Goal: Task Accomplishment & Management: Complete application form

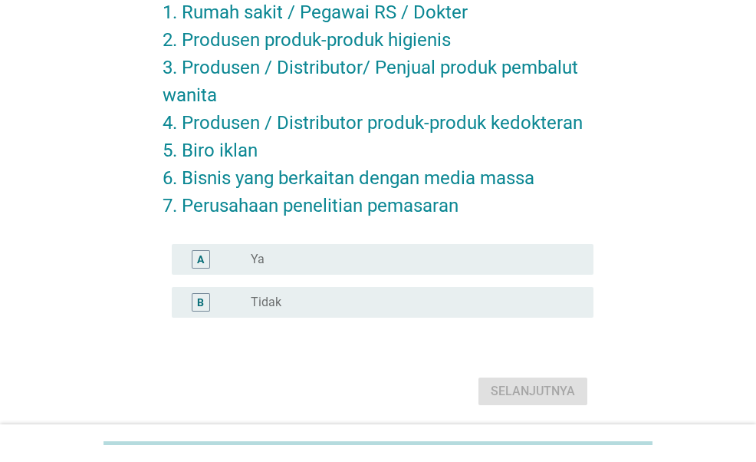
scroll to position [192, 0]
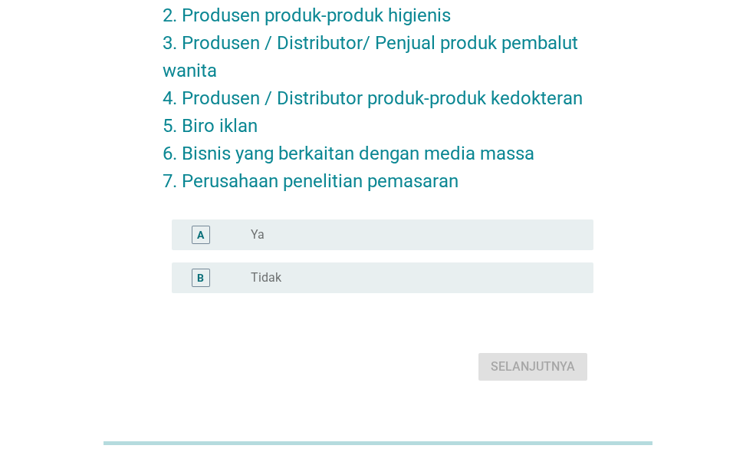
click at [368, 271] on div "radio_button_unchecked Tidak" at bounding box center [410, 277] width 318 height 15
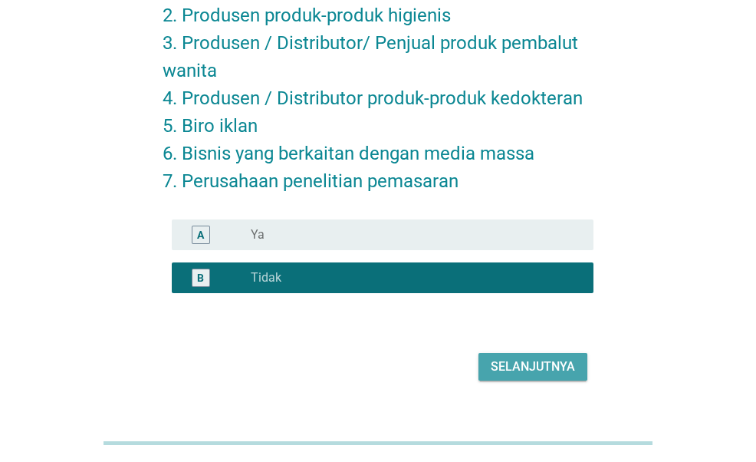
click at [543, 369] on div "Selanjutnya" at bounding box center [533, 366] width 84 height 18
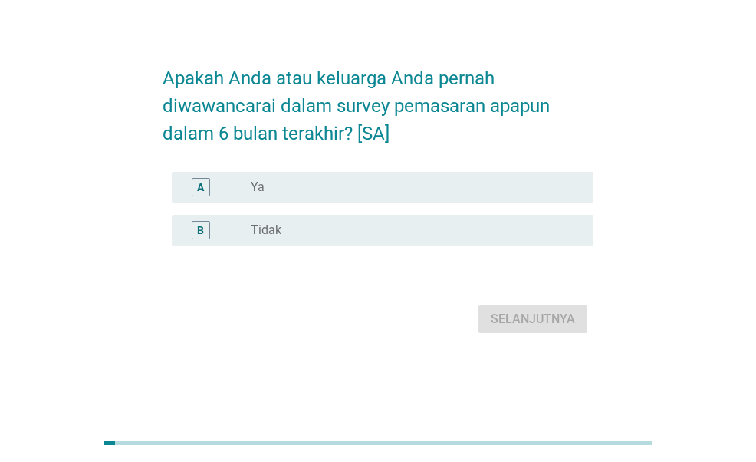
scroll to position [0, 0]
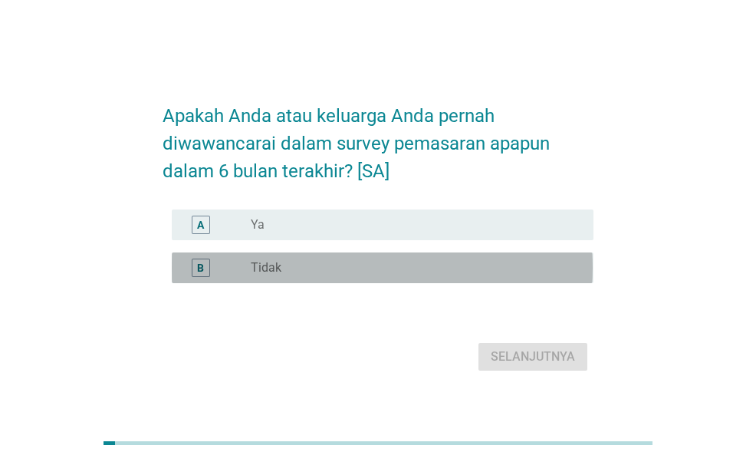
click at [387, 268] on div "radio_button_unchecked Tidak" at bounding box center [410, 267] width 318 height 15
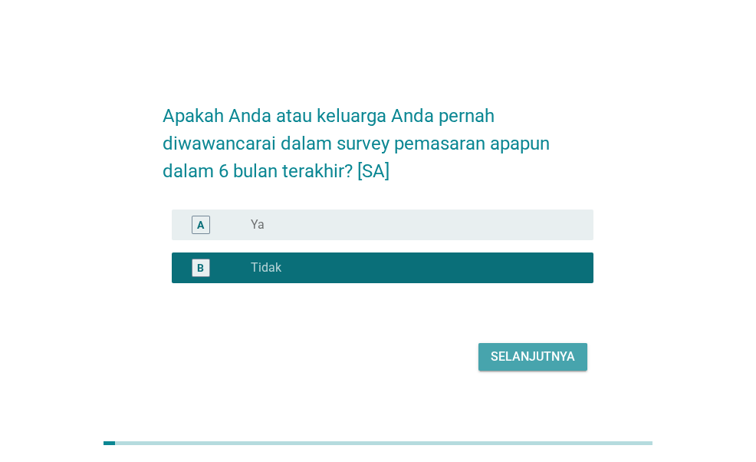
click at [519, 350] on div "Selanjutnya" at bounding box center [533, 356] width 84 height 18
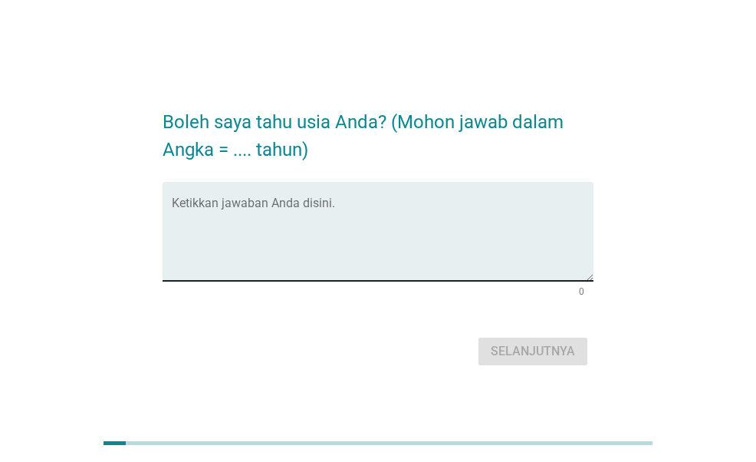
click at [386, 197] on div "Ketikkan jawaban Anda disini." at bounding box center [382, 231] width 421 height 99
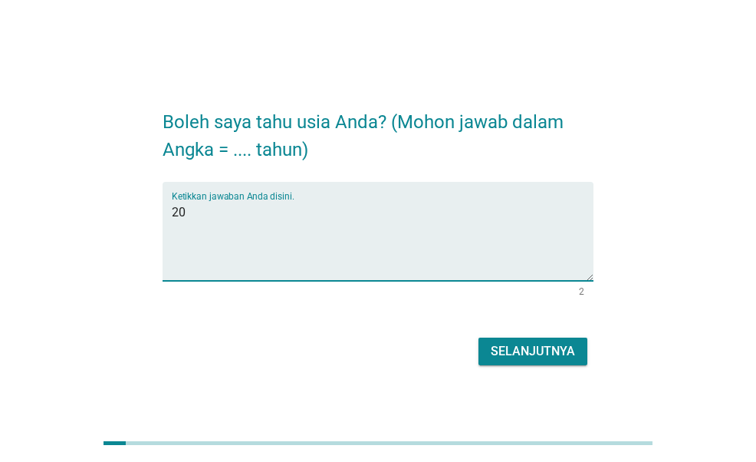
type textarea "20"
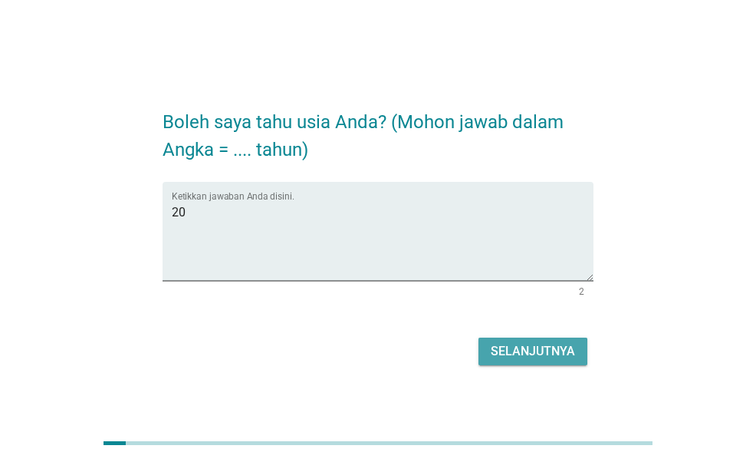
click at [557, 355] on div "Selanjutnya" at bounding box center [533, 351] width 84 height 18
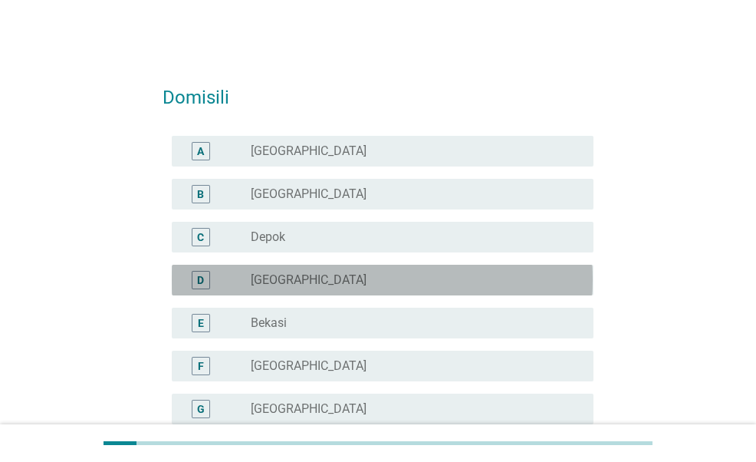
click at [378, 271] on div "radio_button_unchecked [GEOGRAPHIC_DATA]" at bounding box center [416, 280] width 331 height 18
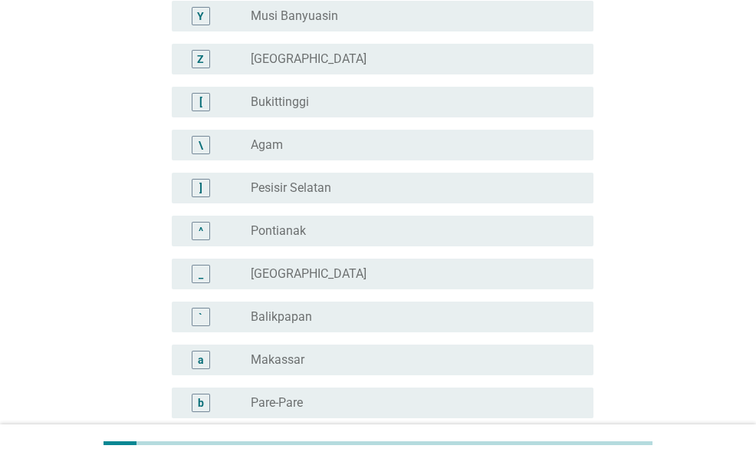
scroll to position [1448, 0]
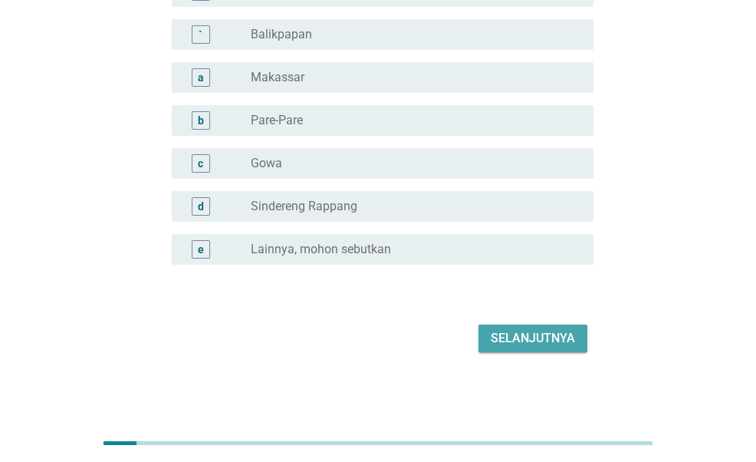
click at [542, 331] on div "Selanjutnya" at bounding box center [533, 338] width 84 height 18
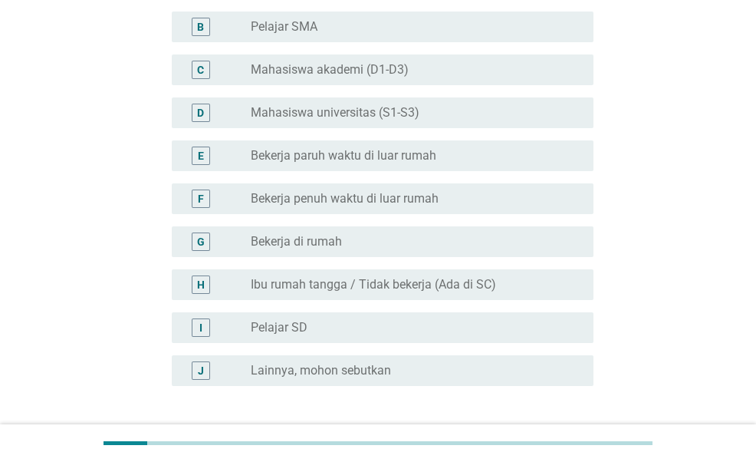
scroll to position [193, 0]
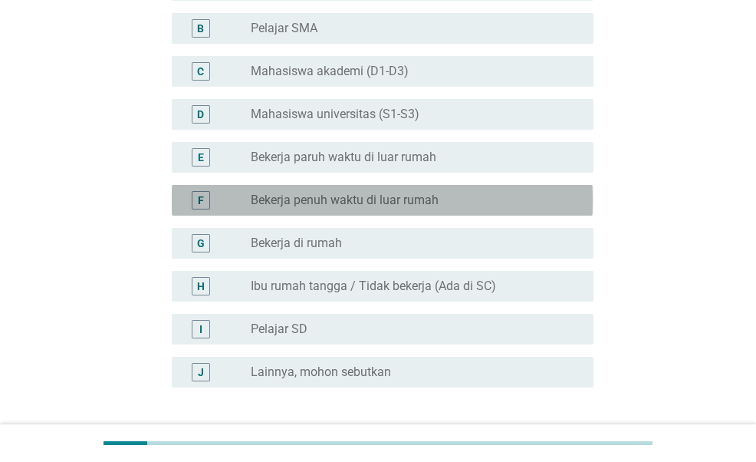
click at [418, 200] on label "Bekerja penuh waktu di luar rumah" at bounding box center [345, 199] width 188 height 15
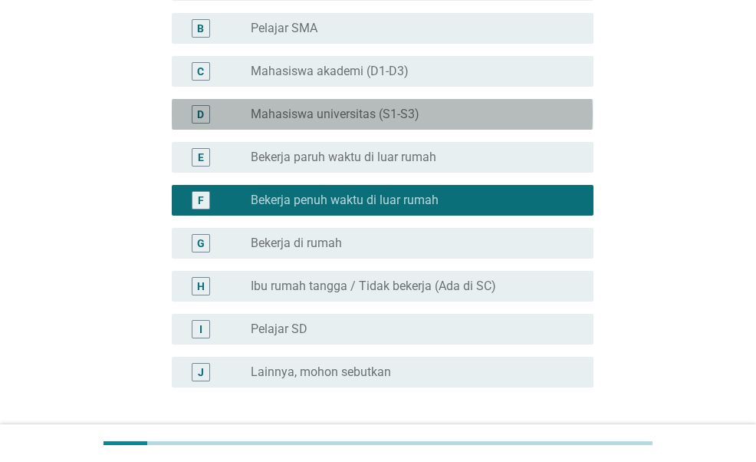
click at [429, 102] on div "D radio_button_unchecked Mahasiswa universitas (S1-S3)" at bounding box center [382, 114] width 421 height 31
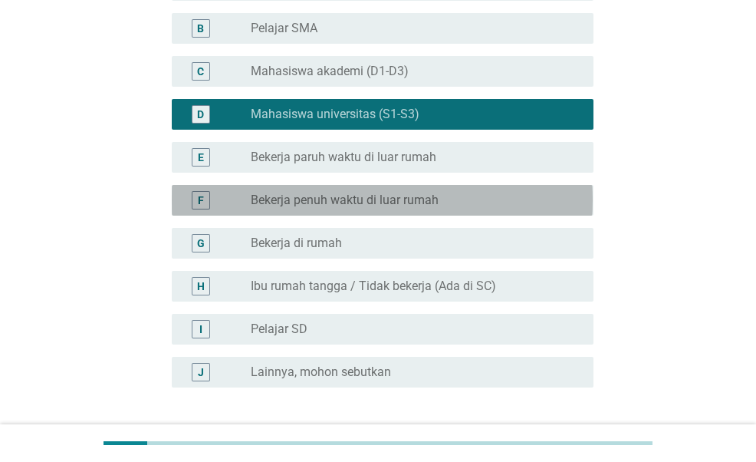
click at [420, 191] on div "radio_button_unchecked Bekerja penuh waktu di luar rumah" at bounding box center [416, 200] width 331 height 18
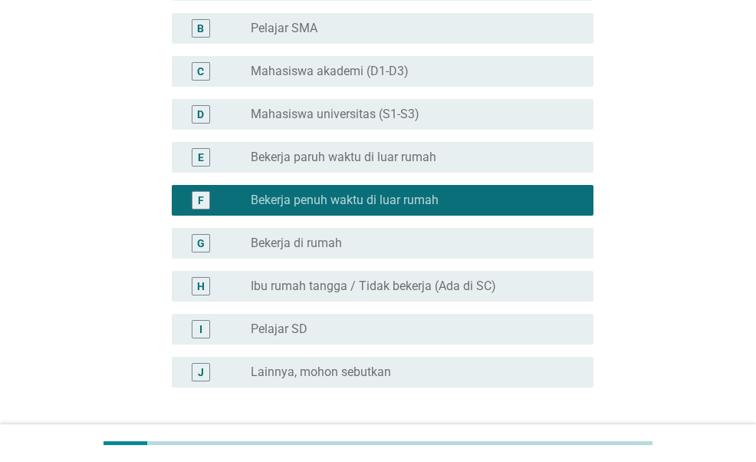
scroll to position [316, 0]
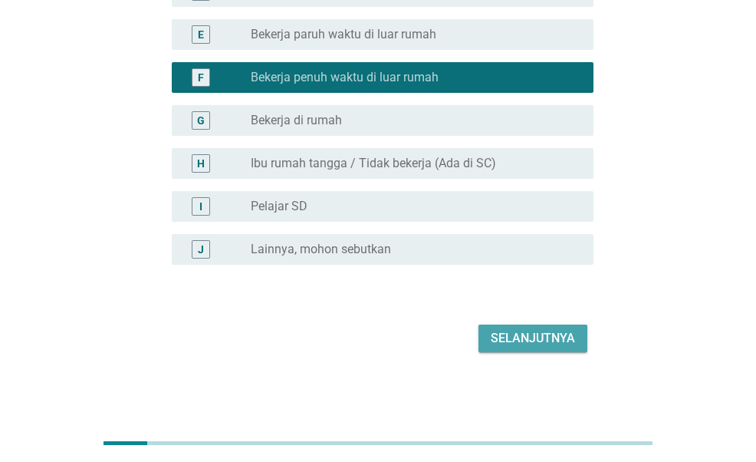
click at [551, 327] on button "Selanjutnya" at bounding box center [533, 338] width 109 height 28
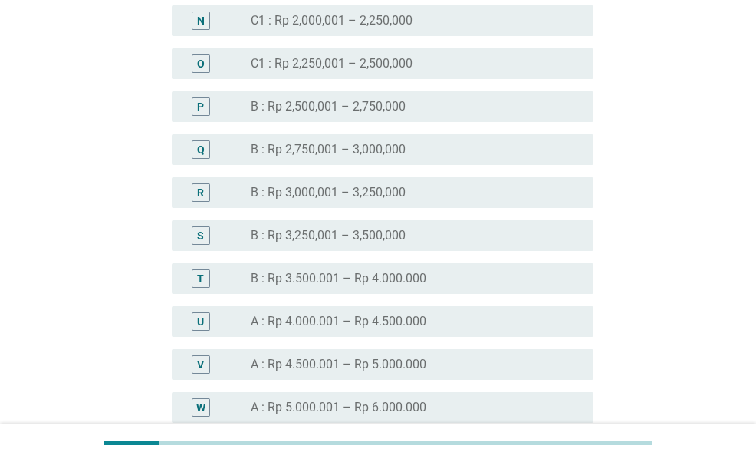
scroll to position [1399, 0]
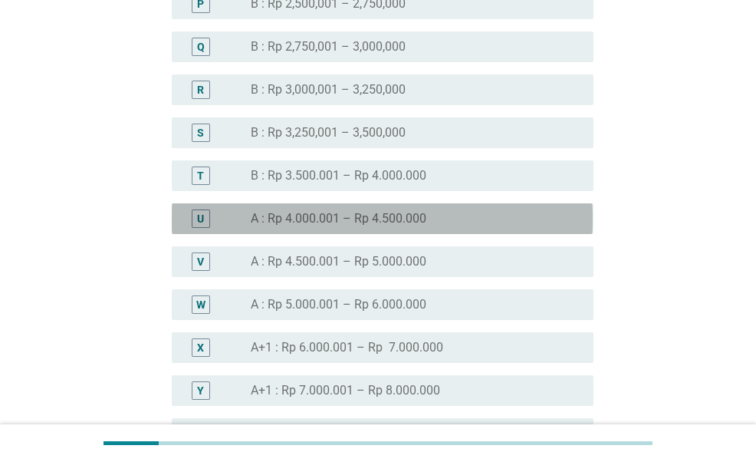
click at [354, 219] on label "A : Rp 4.000.001 – Rp 4.500.000" at bounding box center [339, 218] width 176 height 15
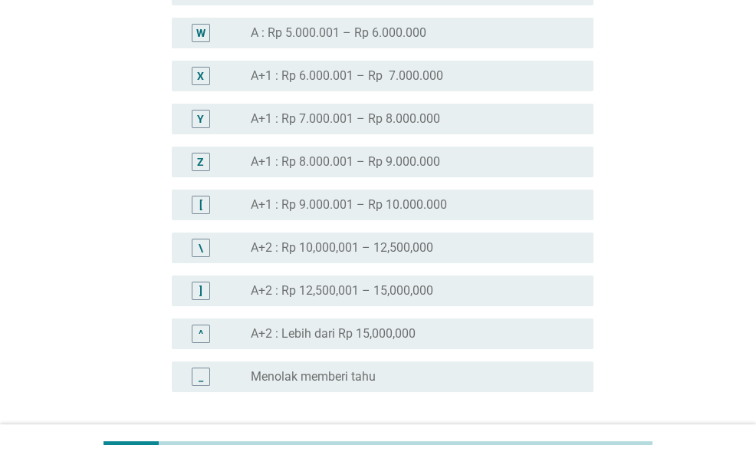
scroll to position [1798, 0]
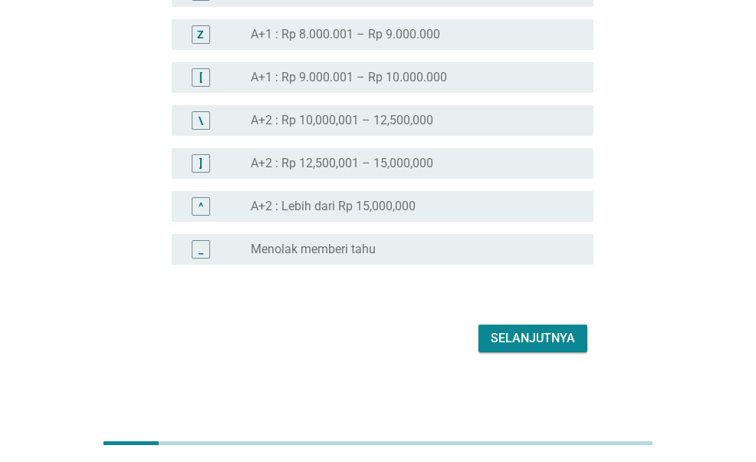
click at [547, 344] on div "Selanjutnya" at bounding box center [533, 338] width 84 height 18
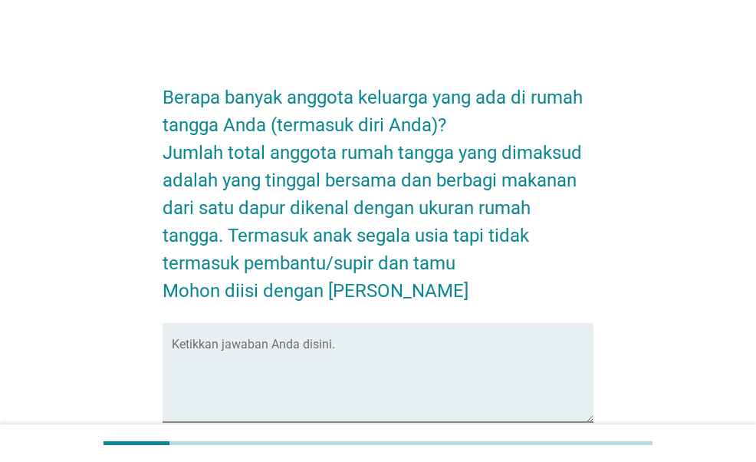
scroll to position [70, 0]
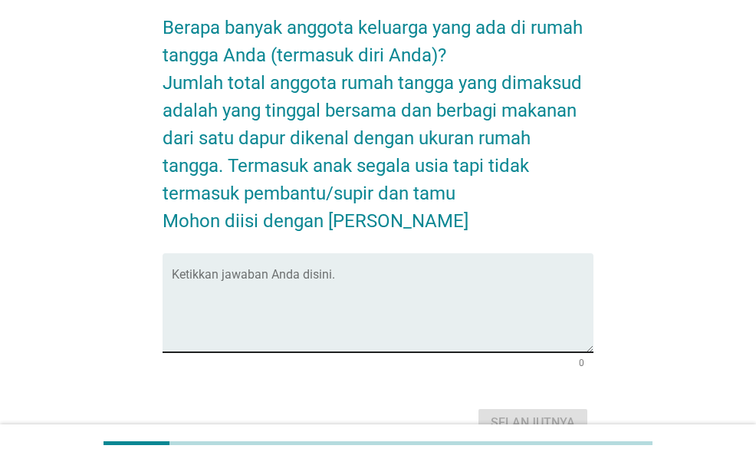
click at [352, 269] on div "Ketikkan jawaban Anda disini." at bounding box center [382, 302] width 421 height 99
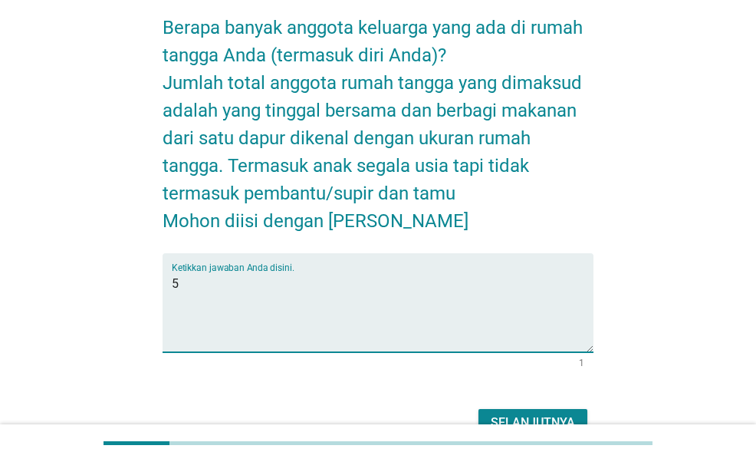
type textarea "5"
click at [554, 421] on div "Selanjutnya" at bounding box center [533, 422] width 84 height 18
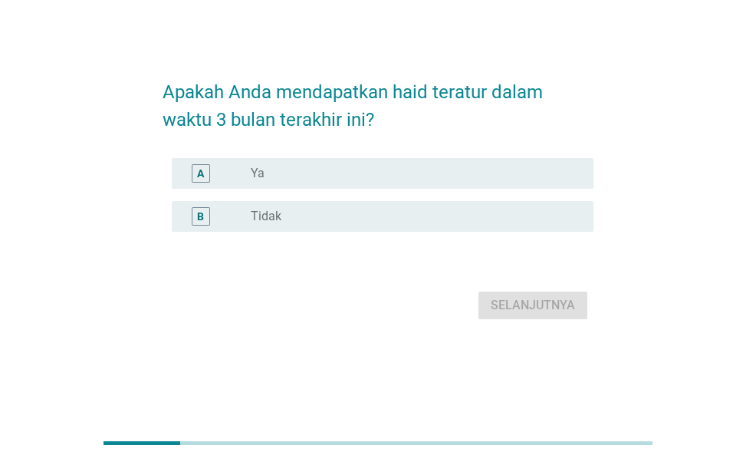
scroll to position [0, 0]
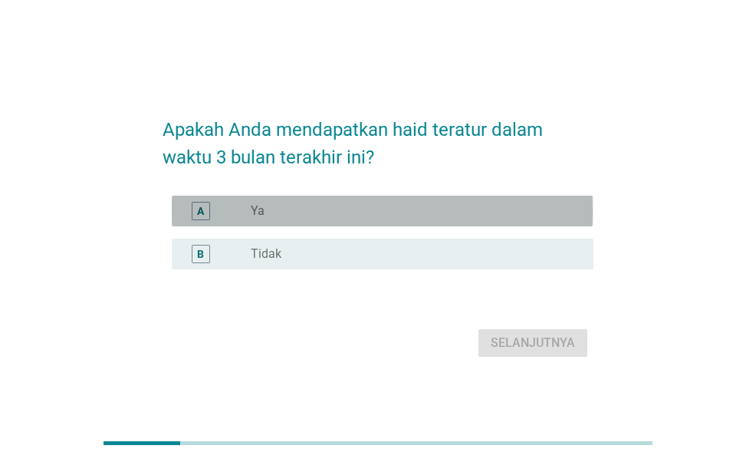
click at [288, 222] on div "A radio_button_unchecked Ya" at bounding box center [382, 211] width 421 height 31
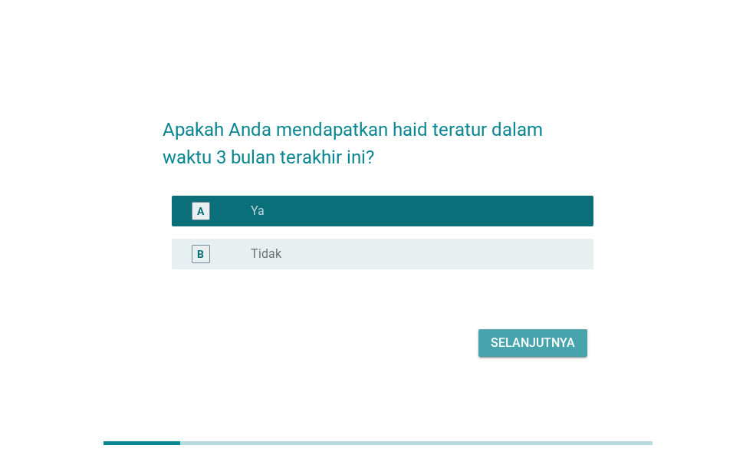
click at [518, 344] on div "Selanjutnya" at bounding box center [533, 343] width 84 height 18
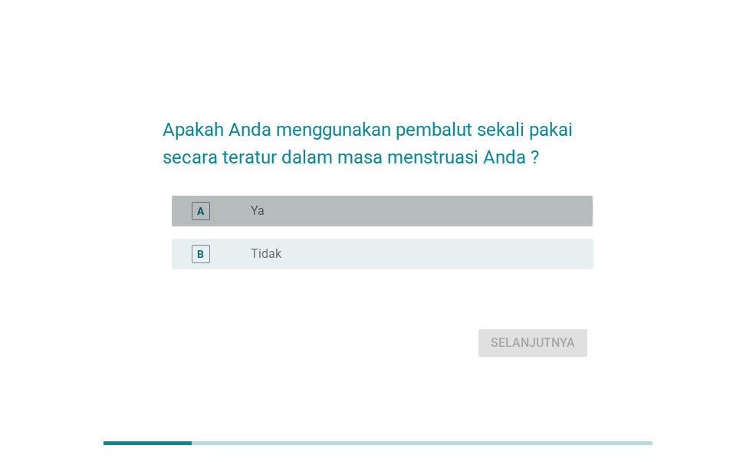
click at [403, 206] on div "radio_button_unchecked Ya" at bounding box center [410, 210] width 318 height 15
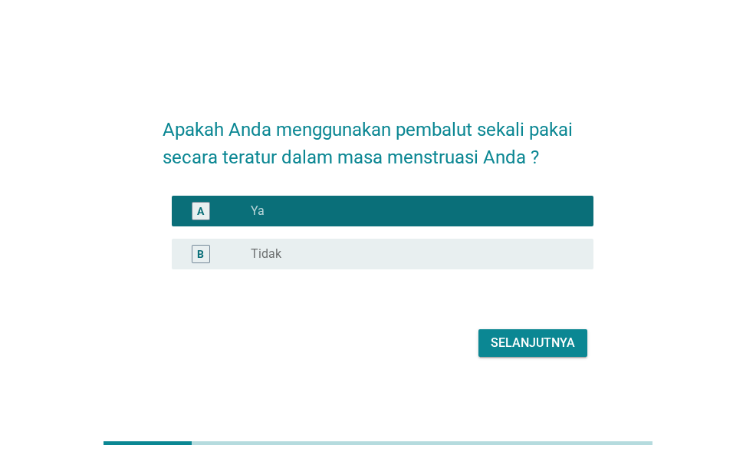
click at [538, 341] on div "Selanjutnya" at bounding box center [533, 343] width 84 height 18
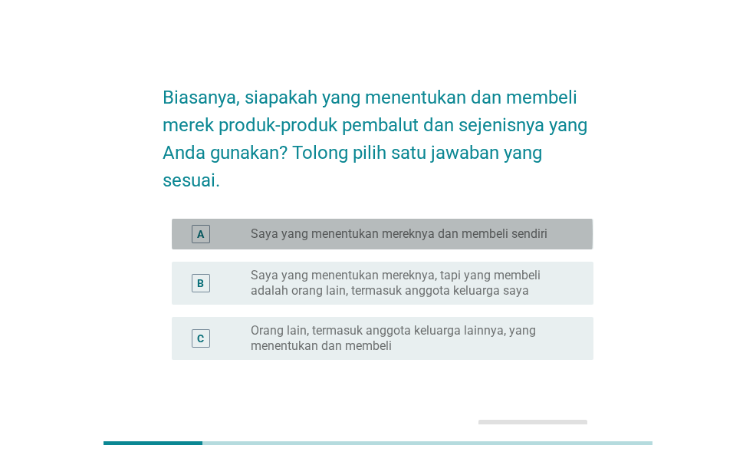
click at [441, 235] on label "Saya yang menentukan mereknya dan membeli sendiri" at bounding box center [399, 233] width 297 height 15
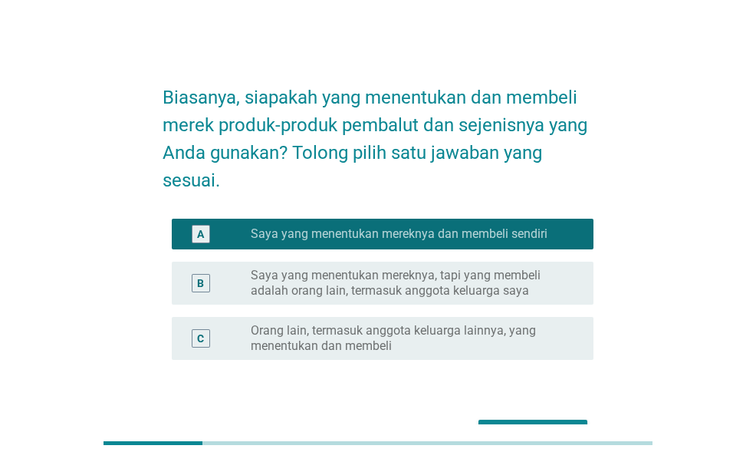
scroll to position [95, 0]
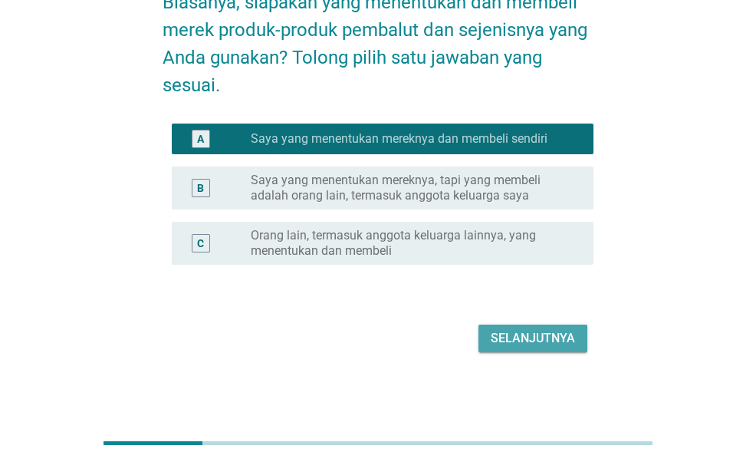
click at [543, 336] on div "Selanjutnya" at bounding box center [533, 338] width 84 height 18
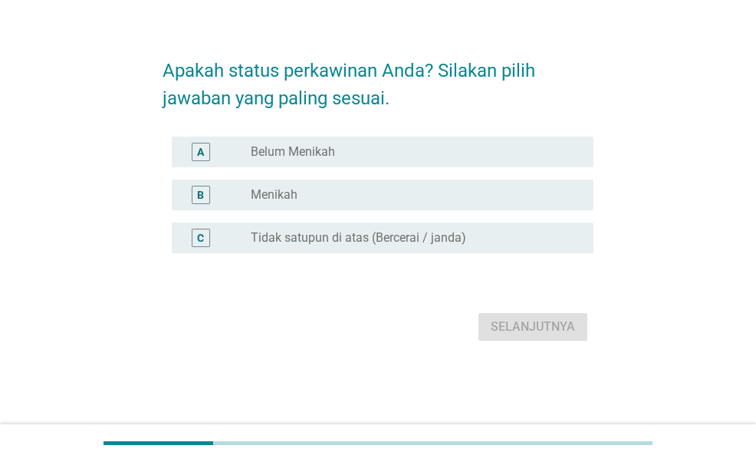
scroll to position [0, 0]
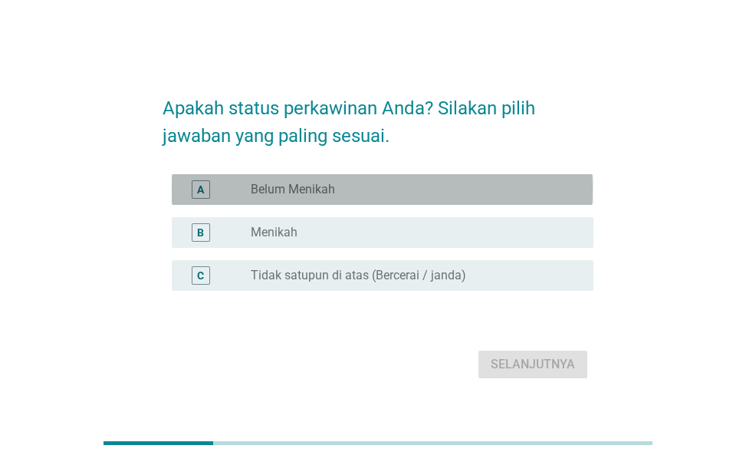
click at [347, 188] on div "radio_button_unchecked Belum Menikah" at bounding box center [410, 189] width 318 height 15
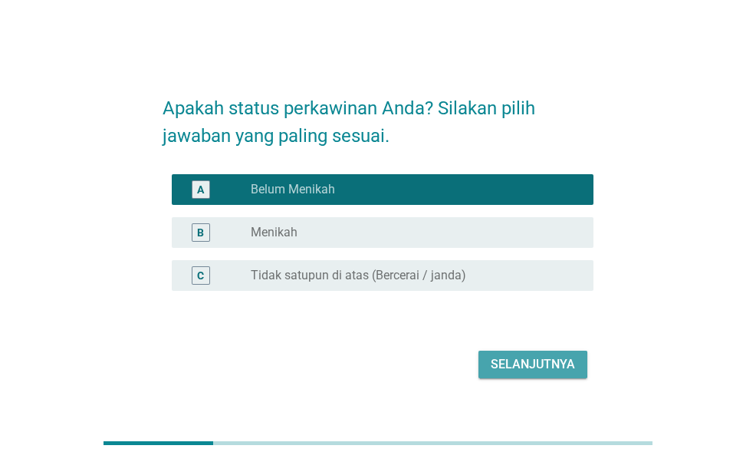
click at [528, 357] on div "Selanjutnya" at bounding box center [533, 364] width 84 height 18
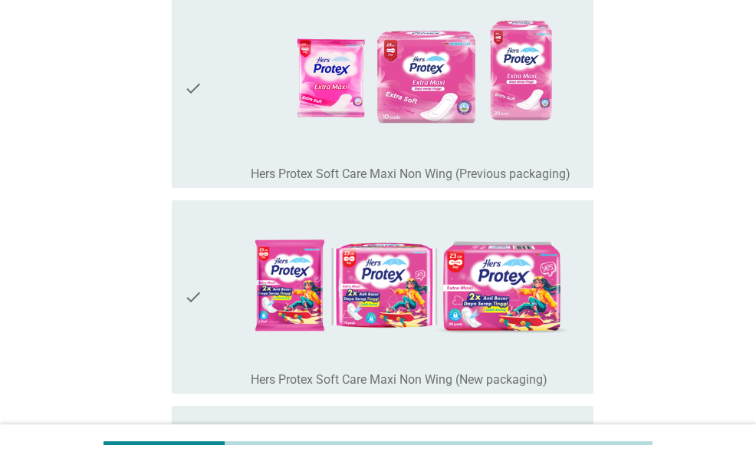
scroll to position [198, 0]
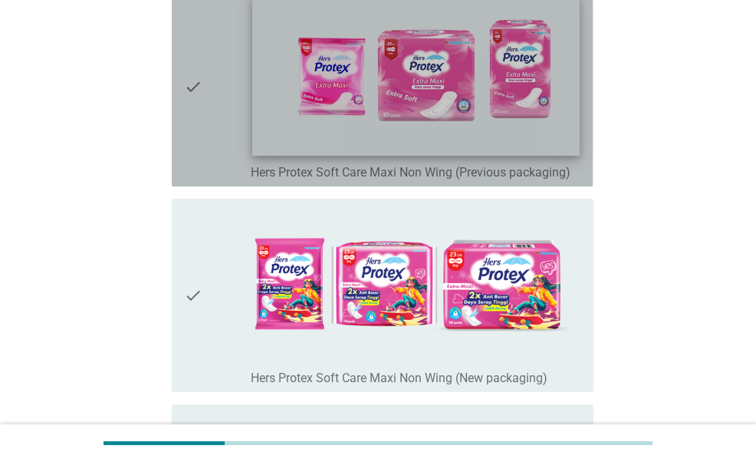
click at [508, 139] on img at bounding box center [415, 75] width 327 height 161
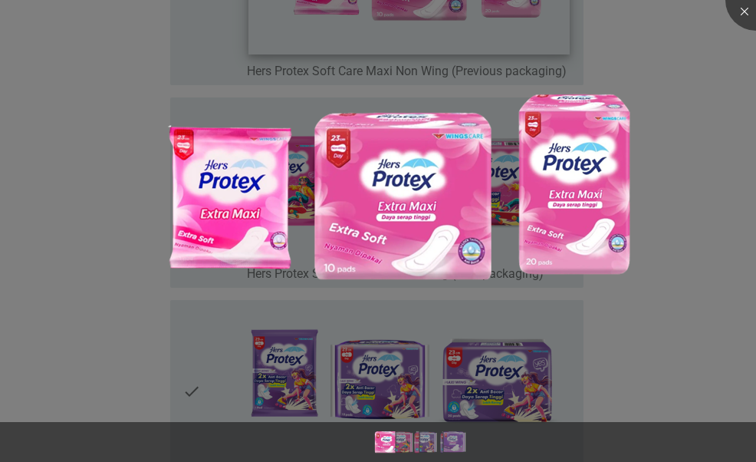
scroll to position [298, 0]
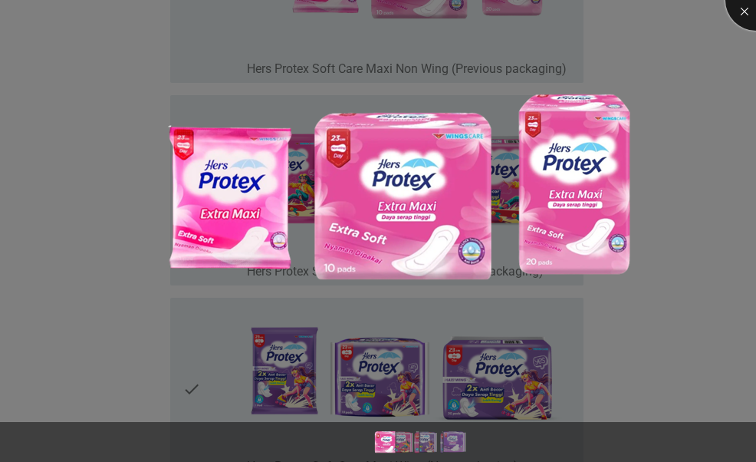
click at [742, 7] on div at bounding box center [755, -1] width 61 height 61
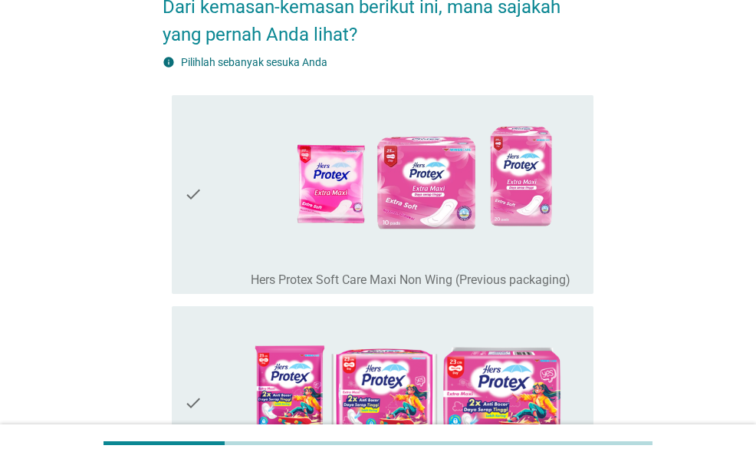
scroll to position [90, 0]
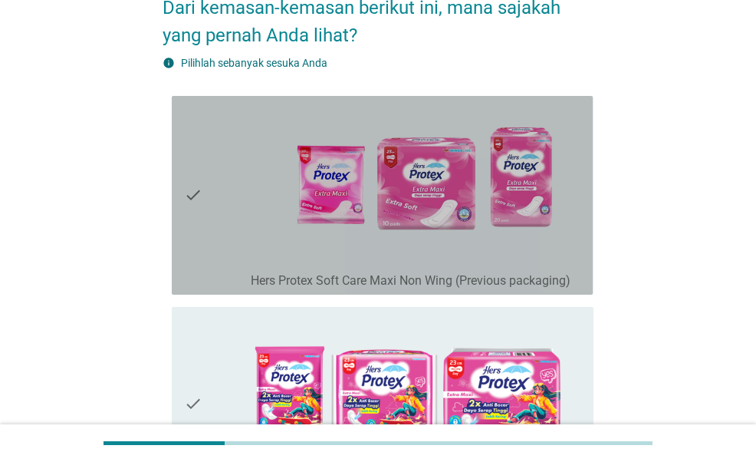
click at [189, 197] on icon "check" at bounding box center [193, 195] width 18 height 186
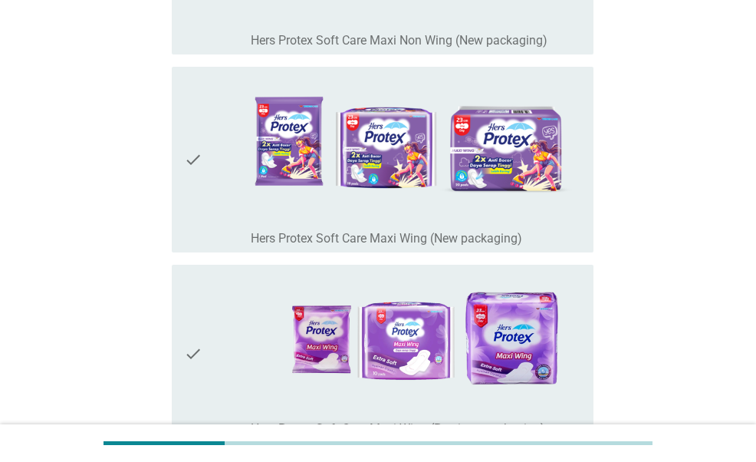
scroll to position [690, 0]
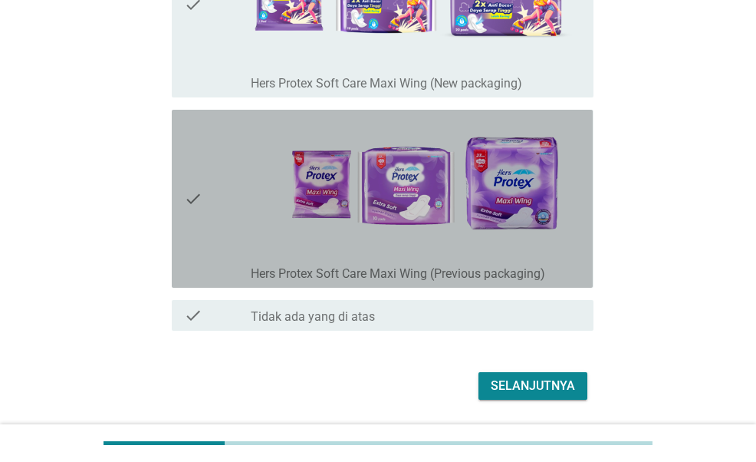
click at [189, 197] on icon "check" at bounding box center [193, 199] width 18 height 166
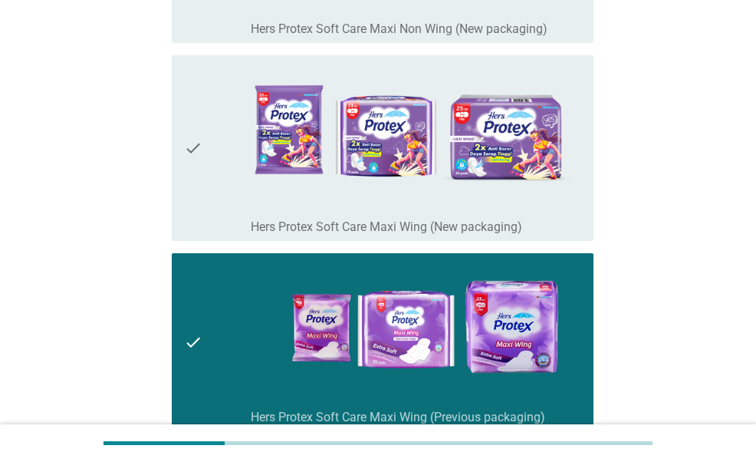
scroll to position [737, 0]
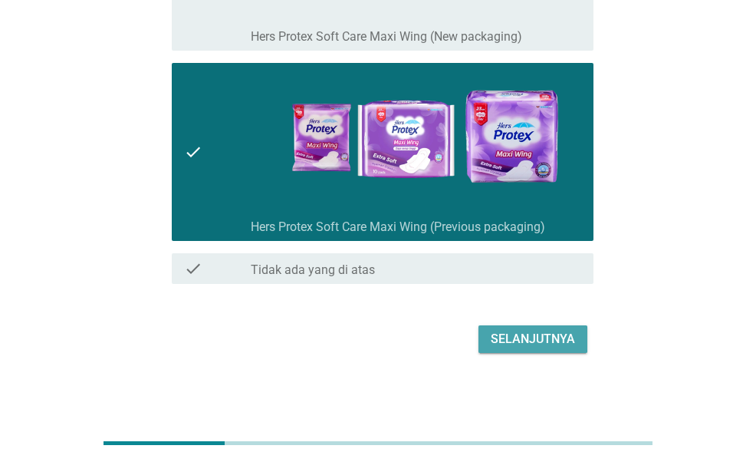
click at [563, 338] on div "Selanjutnya" at bounding box center [533, 339] width 84 height 18
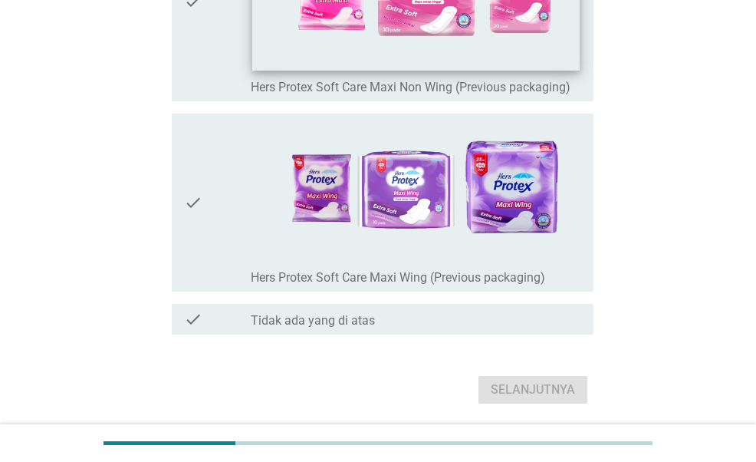
scroll to position [284, 0]
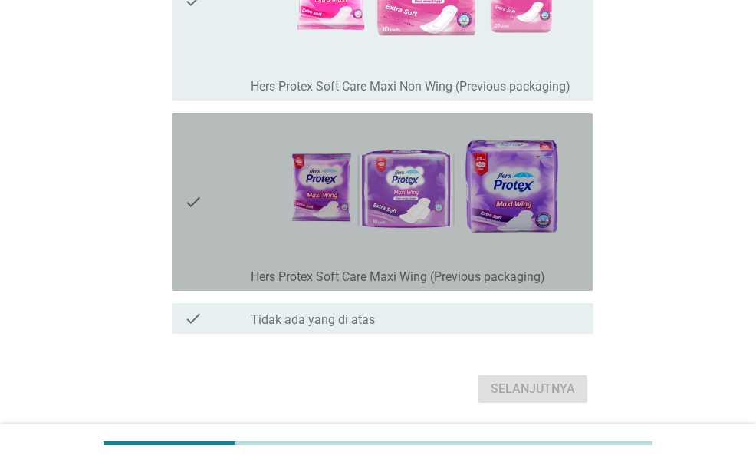
click at [209, 177] on div "check" at bounding box center [217, 202] width 66 height 166
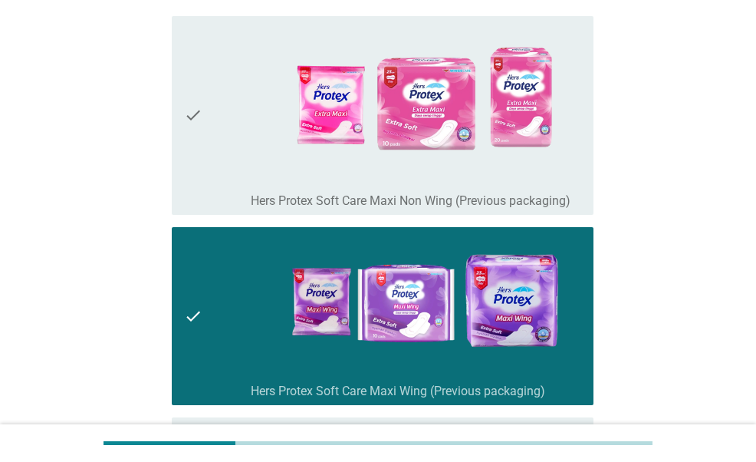
scroll to position [169, 0]
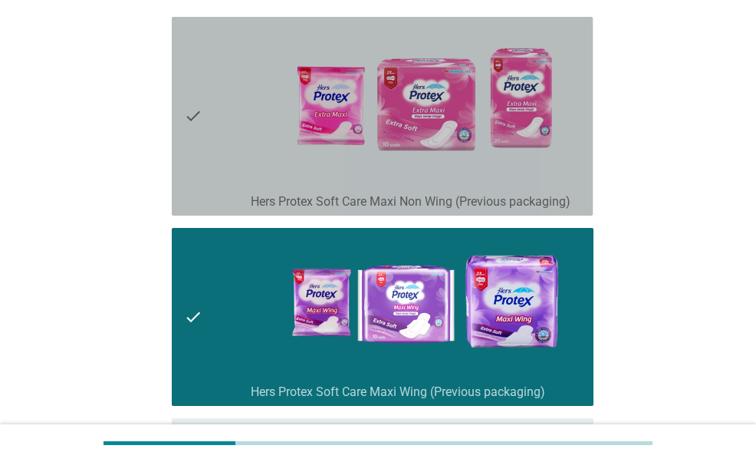
click at [209, 130] on div "check" at bounding box center [217, 116] width 66 height 186
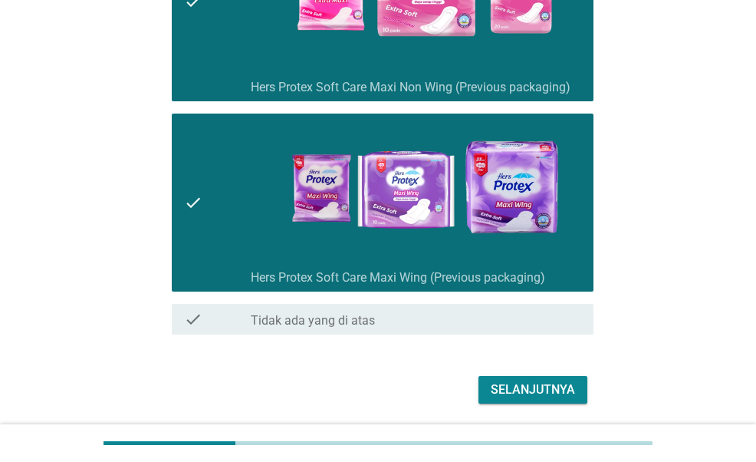
scroll to position [284, 0]
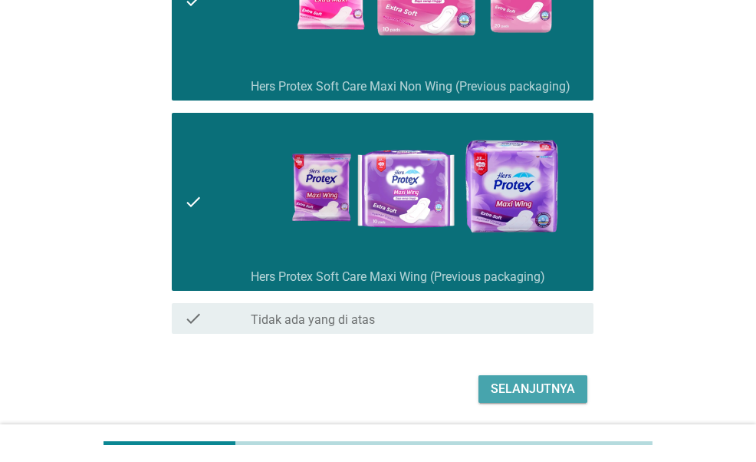
click at [544, 375] on button "Selanjutnya" at bounding box center [533, 389] width 109 height 28
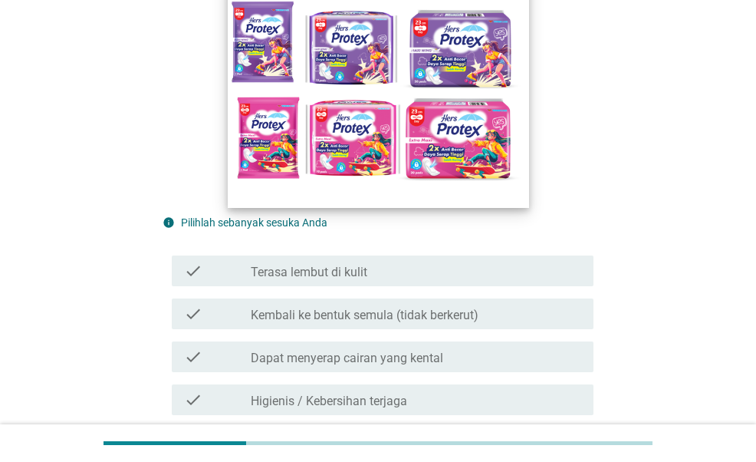
scroll to position [383, 0]
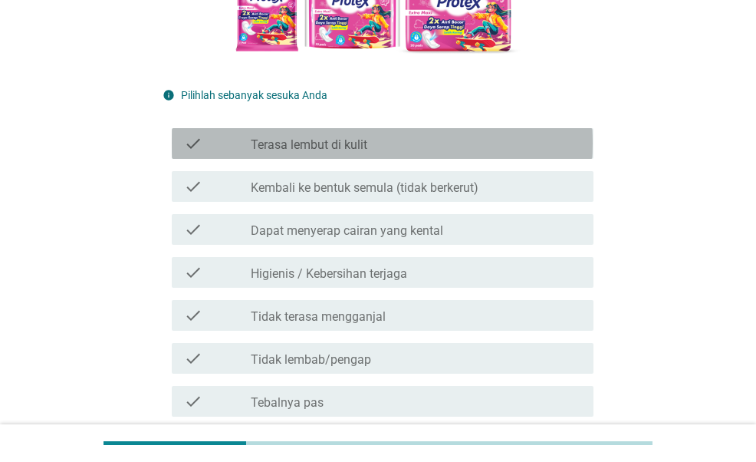
click at [433, 130] on div "check check_box_outline_blank Terasa lembut di kulit" at bounding box center [382, 143] width 421 height 31
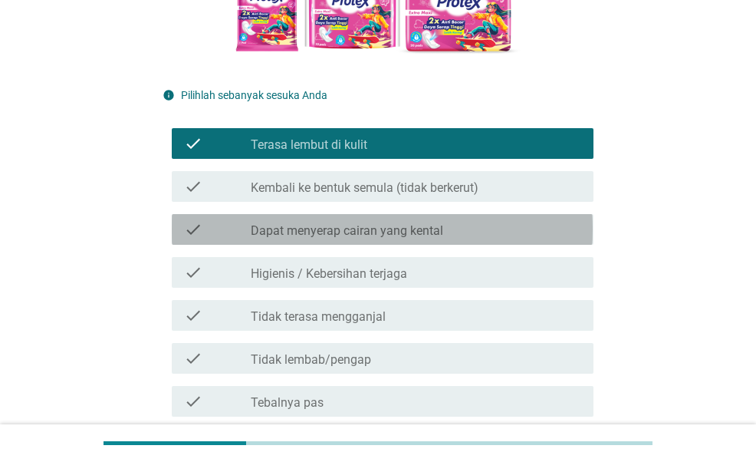
click at [416, 237] on label "Dapat menyerap cairan yang kental" at bounding box center [347, 230] width 192 height 15
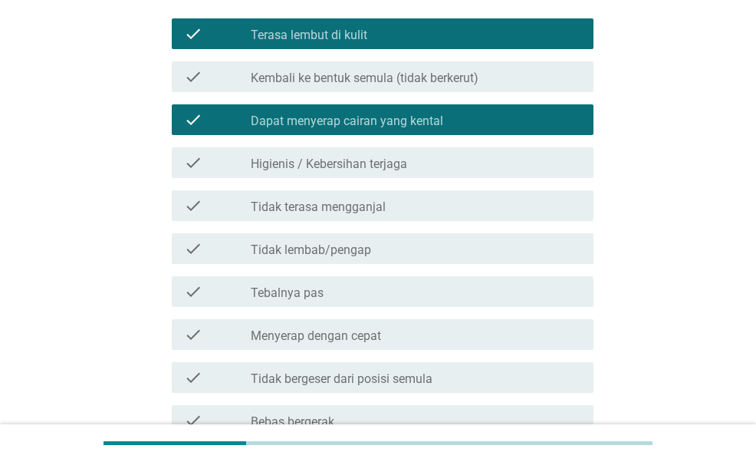
scroll to position [493, 0]
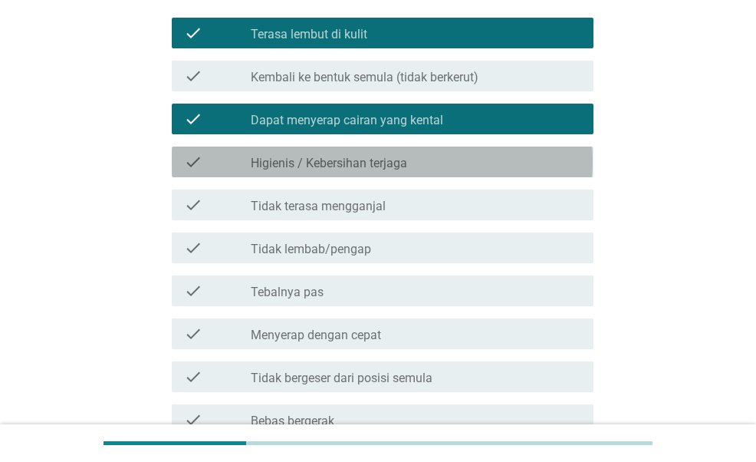
click at [410, 160] on div "check_box_outline_blank Higienis / Kebersihan terjaga" at bounding box center [416, 162] width 331 height 18
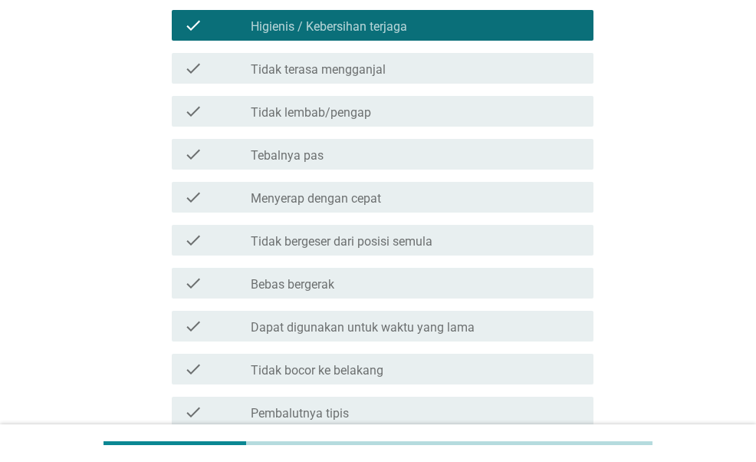
scroll to position [643, 0]
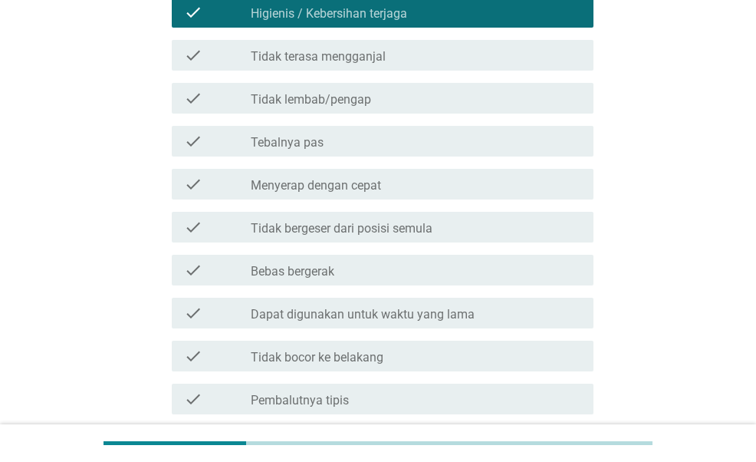
click at [410, 160] on div "check check_box_outline_blank Tebalnya pas" at bounding box center [378, 141] width 430 height 43
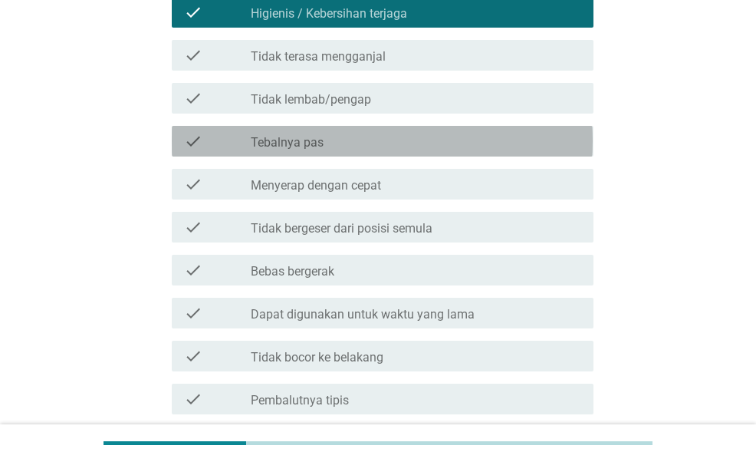
click at [413, 147] on div "check_box_outline_blank Tebalnya pas" at bounding box center [416, 141] width 331 height 18
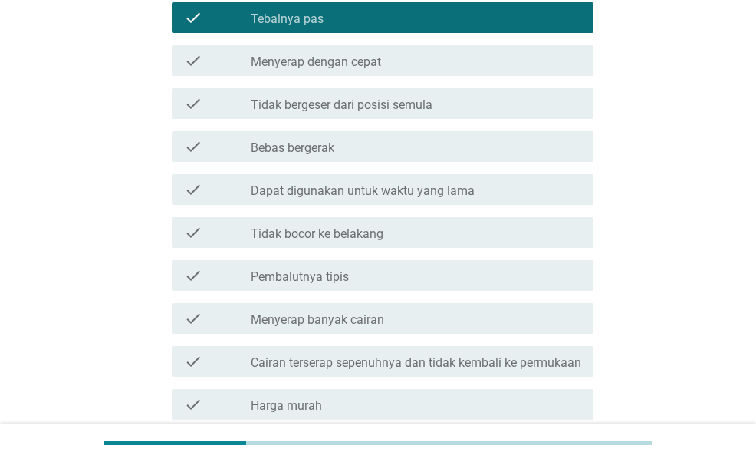
scroll to position [784, 0]
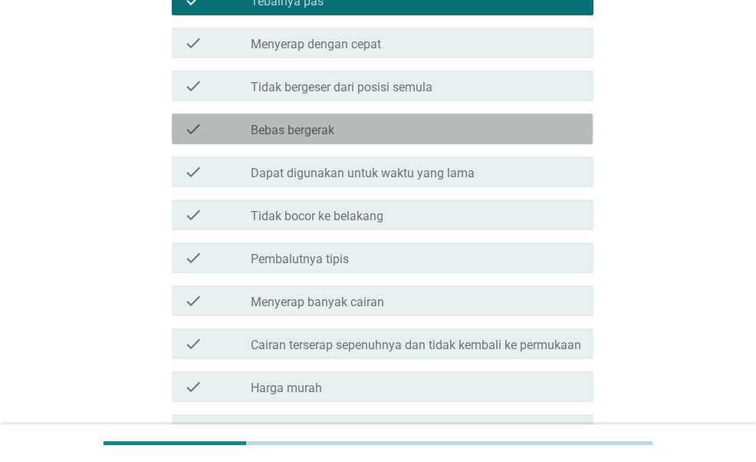
click at [425, 133] on div "check_box_outline_blank Bebas bergerak" at bounding box center [416, 129] width 331 height 18
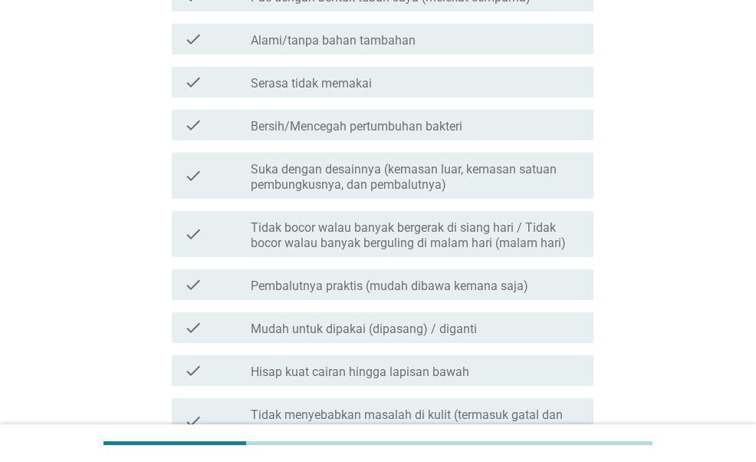
scroll to position [1566, 0]
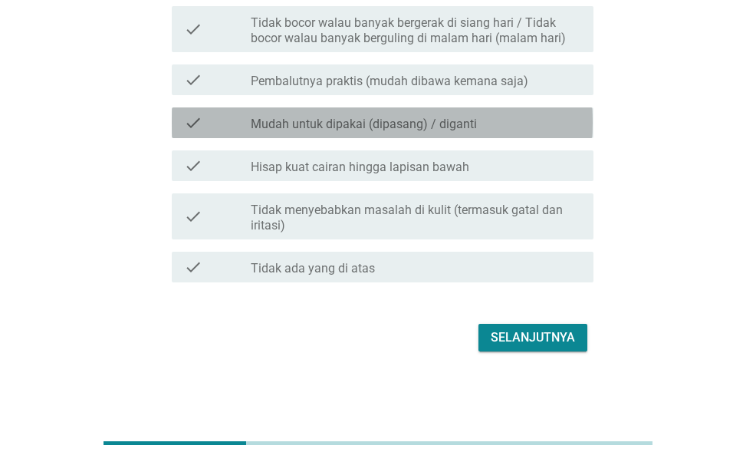
click at [441, 122] on label "Mudah untuk dipakai (dipasang) / diganti" at bounding box center [364, 124] width 226 height 15
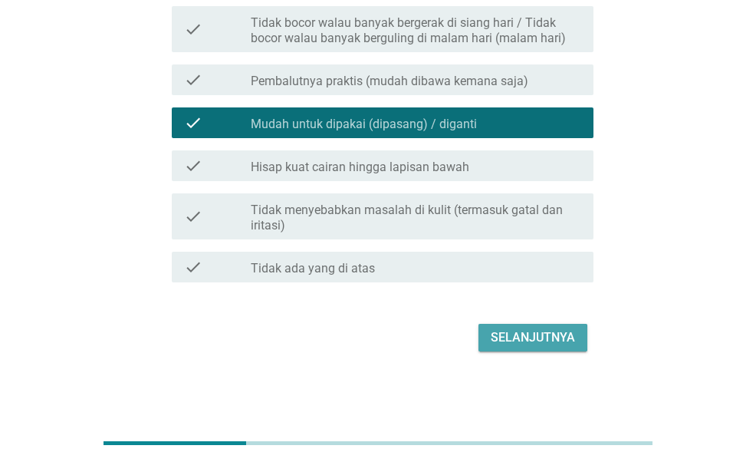
click at [540, 341] on div "Selanjutnya" at bounding box center [533, 337] width 84 height 18
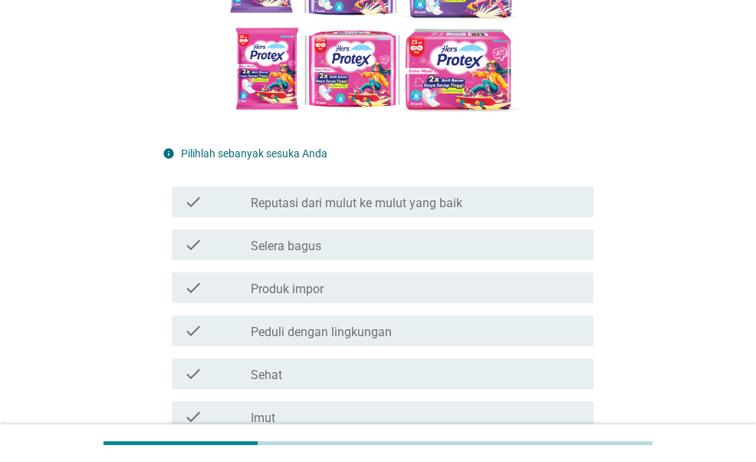
scroll to position [382, 0]
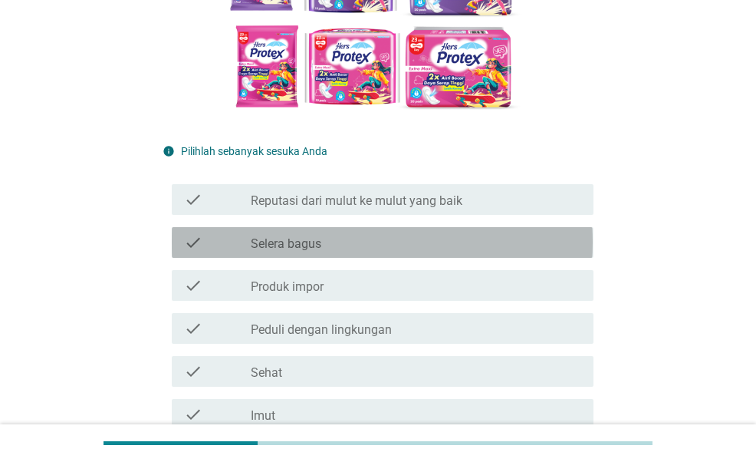
click at [380, 245] on div "check_box_outline_blank Selera bagus" at bounding box center [416, 242] width 331 height 18
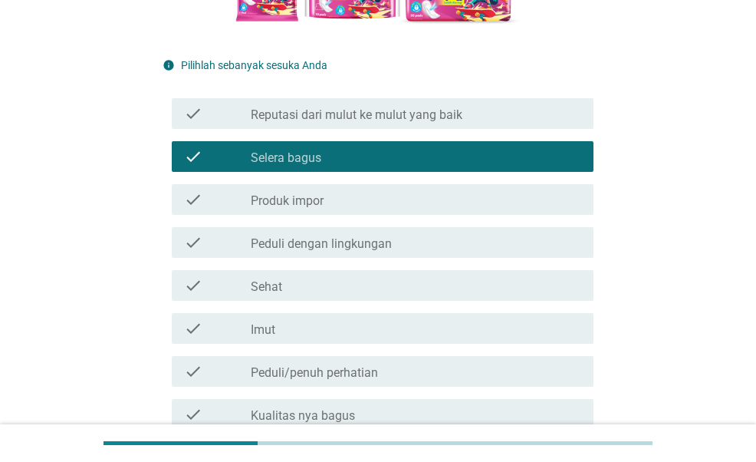
scroll to position [474, 0]
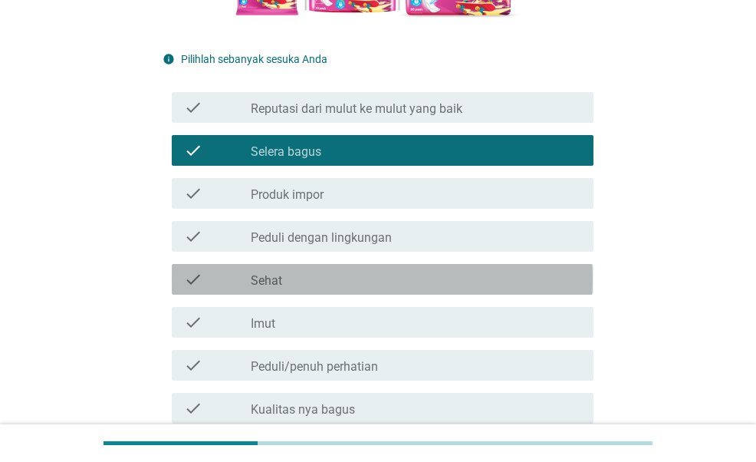
click at [371, 271] on div "check_box_outline_blank Sehat" at bounding box center [416, 279] width 331 height 18
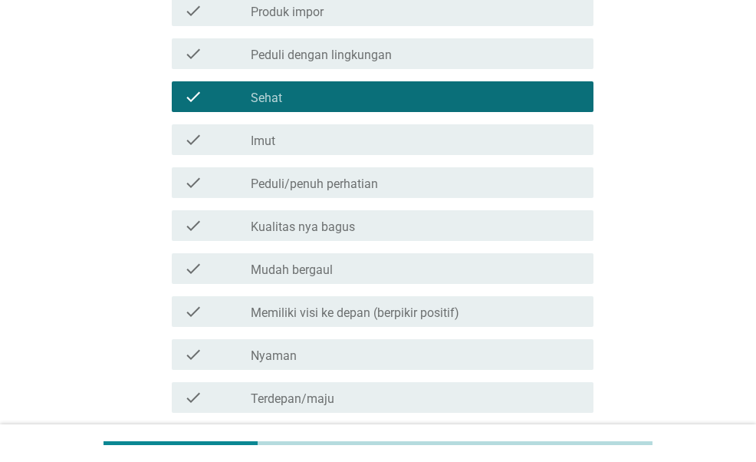
scroll to position [663, 0]
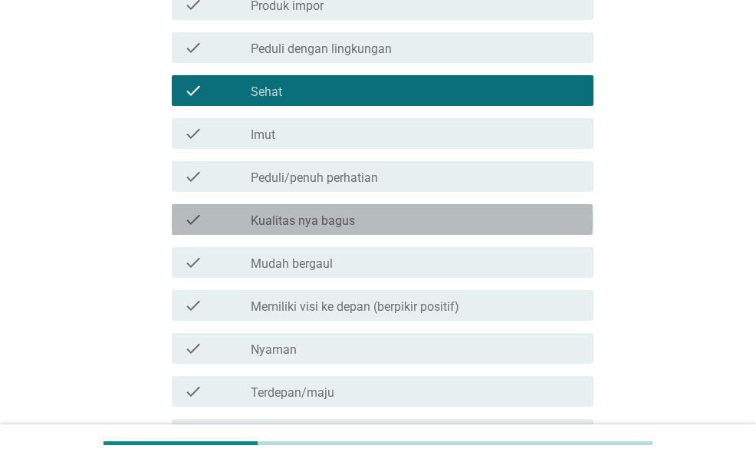
click at [387, 224] on div "check_box_outline_blank Kualitas nya bagus" at bounding box center [416, 219] width 331 height 18
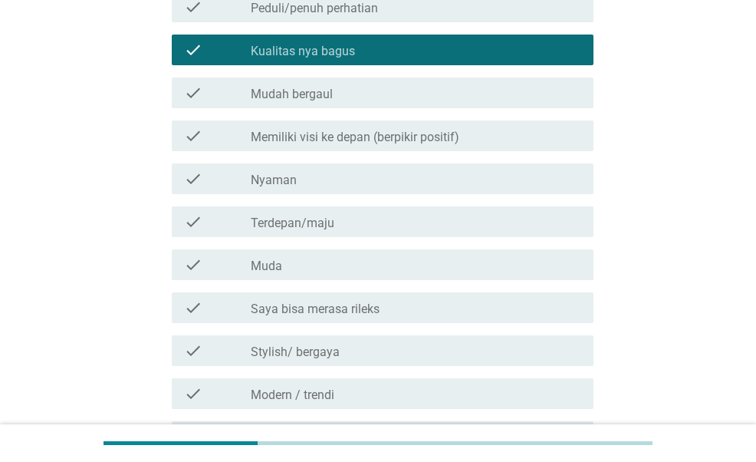
scroll to position [851, 0]
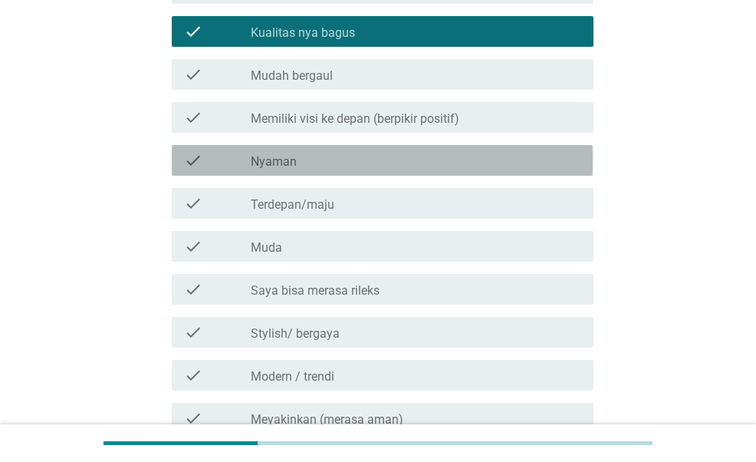
click at [393, 159] on div "check_box_outline_blank Nyaman" at bounding box center [416, 160] width 331 height 18
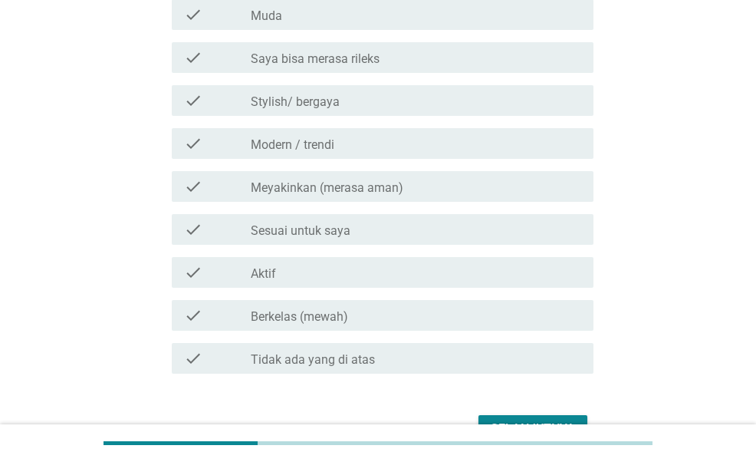
scroll to position [1083, 0]
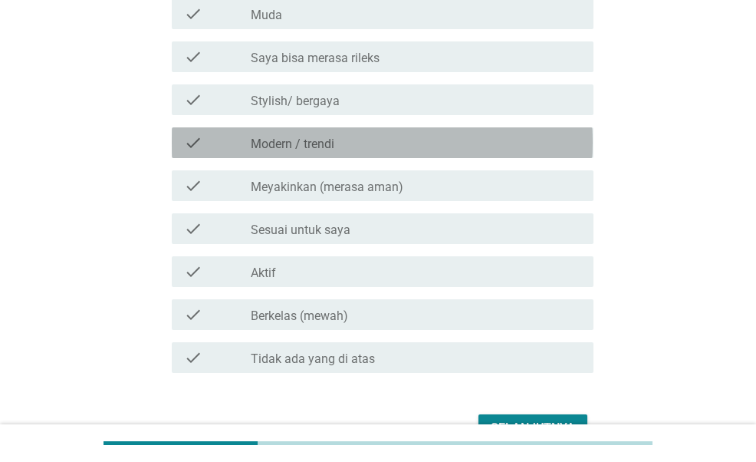
click at [405, 130] on div "check check_box_outline_blank Modern / trendi" at bounding box center [382, 142] width 421 height 31
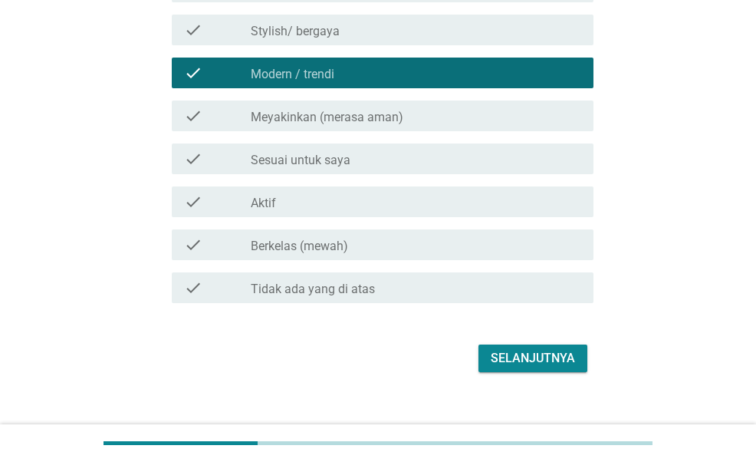
scroll to position [1153, 0]
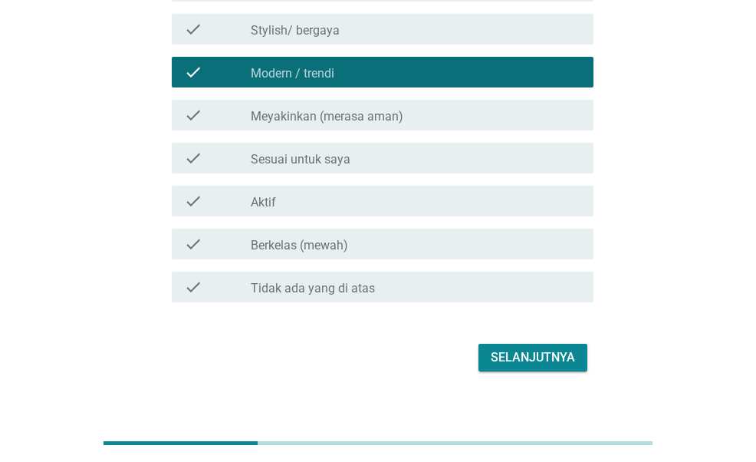
click at [541, 359] on div "Selanjutnya" at bounding box center [533, 357] width 84 height 18
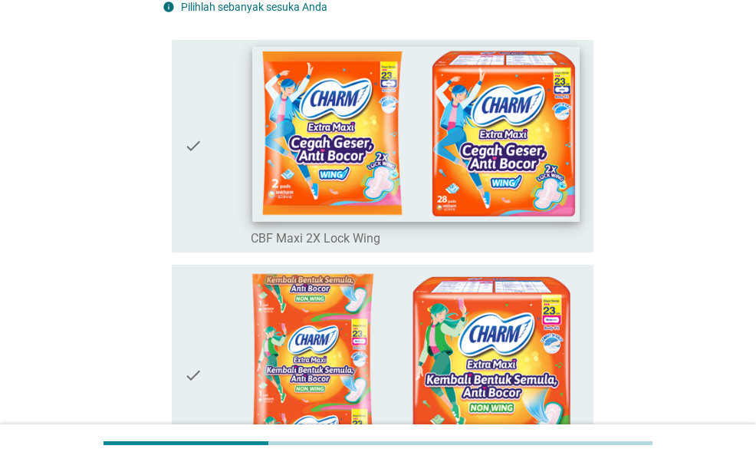
scroll to position [163, 0]
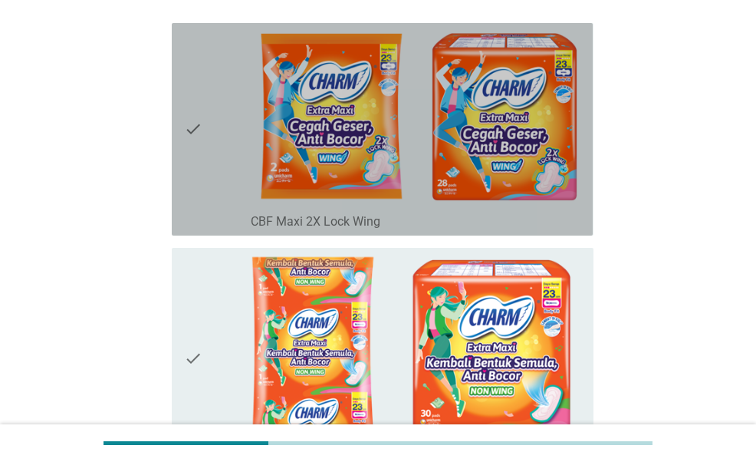
click at [198, 130] on icon "check" at bounding box center [193, 129] width 18 height 200
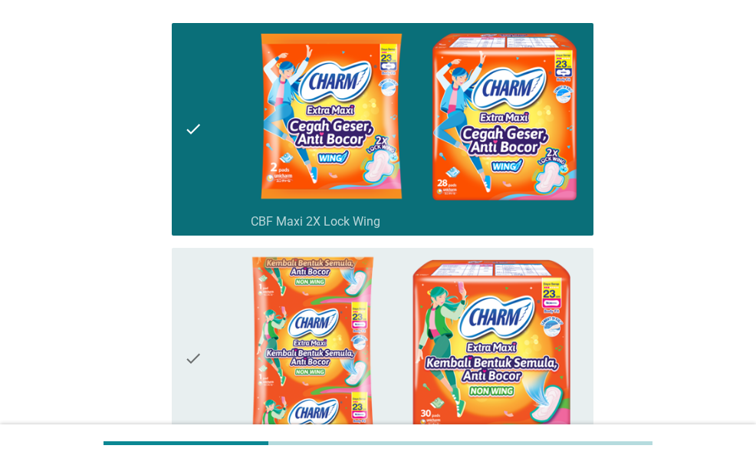
scroll to position [344, 0]
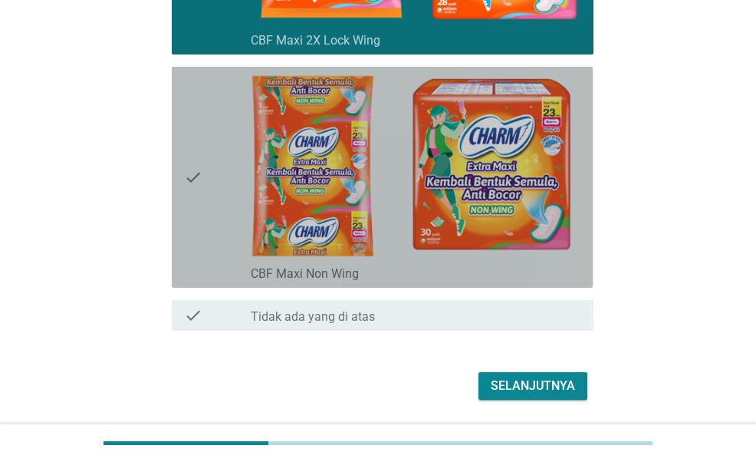
click at [198, 130] on icon "check" at bounding box center [193, 177] width 18 height 209
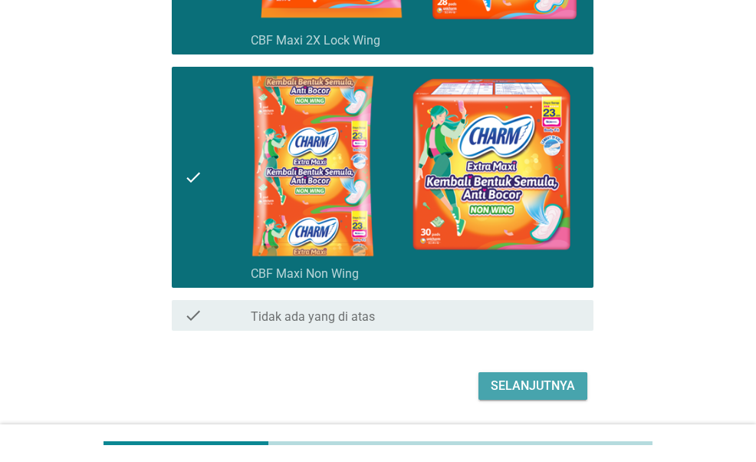
click at [549, 383] on div "Selanjutnya" at bounding box center [533, 386] width 84 height 18
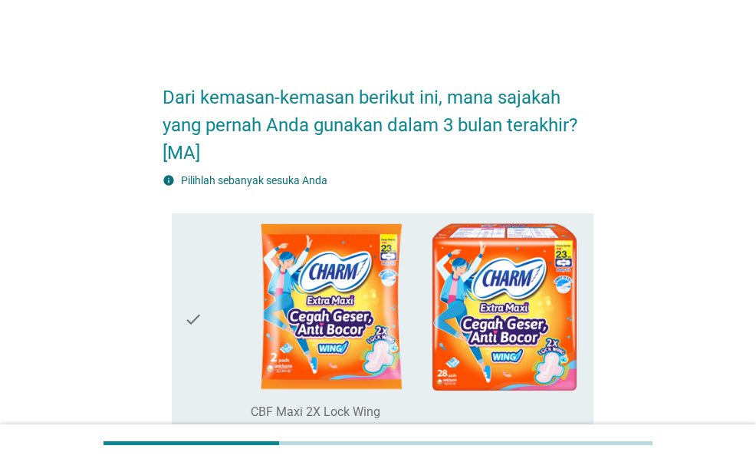
scroll to position [37, 0]
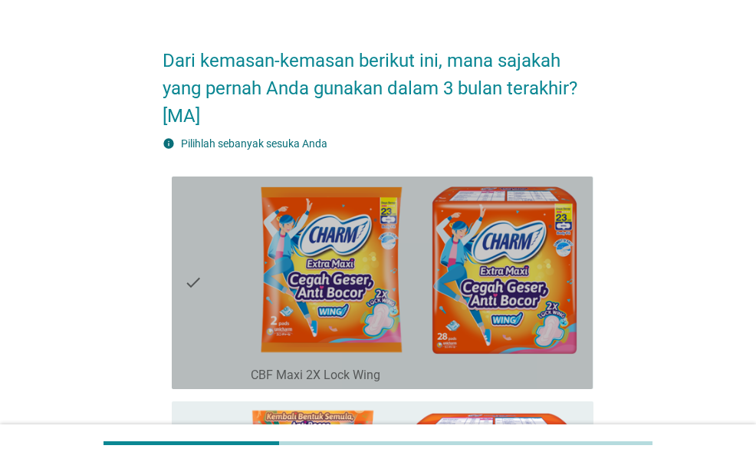
click at [198, 273] on icon "check" at bounding box center [193, 283] width 18 height 200
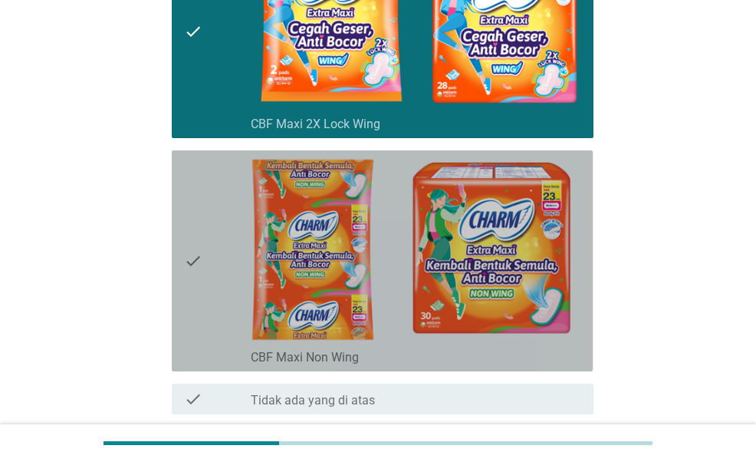
click at [198, 273] on icon "check" at bounding box center [193, 260] width 18 height 209
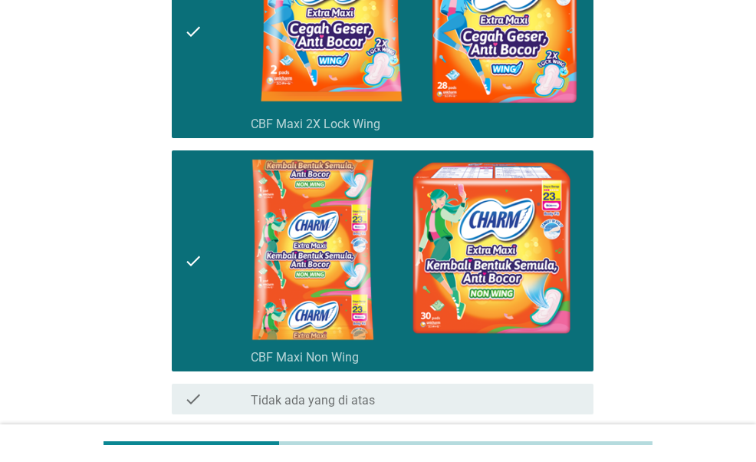
scroll to position [418, 0]
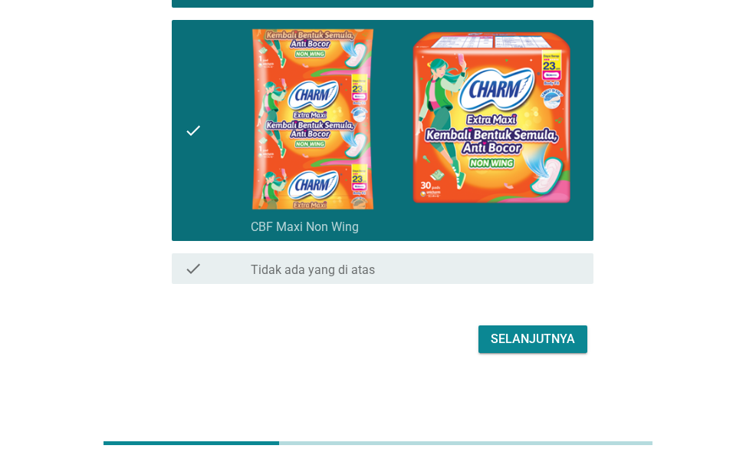
click at [534, 354] on div "Selanjutnya" at bounding box center [378, 339] width 430 height 37
click at [538, 346] on div "Selanjutnya" at bounding box center [533, 339] width 84 height 18
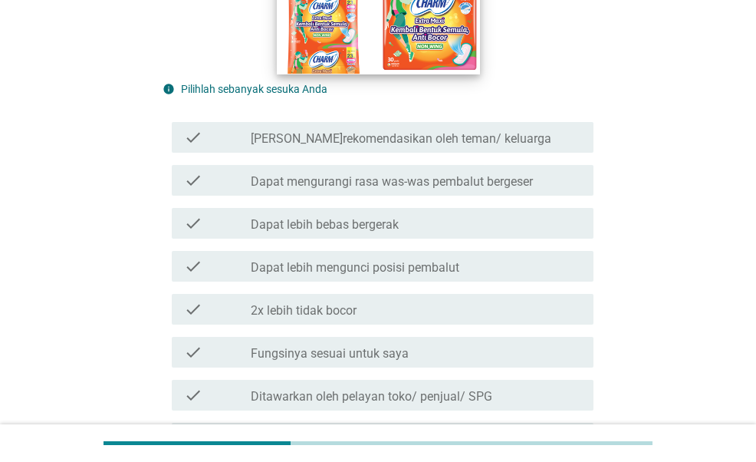
scroll to position [333, 0]
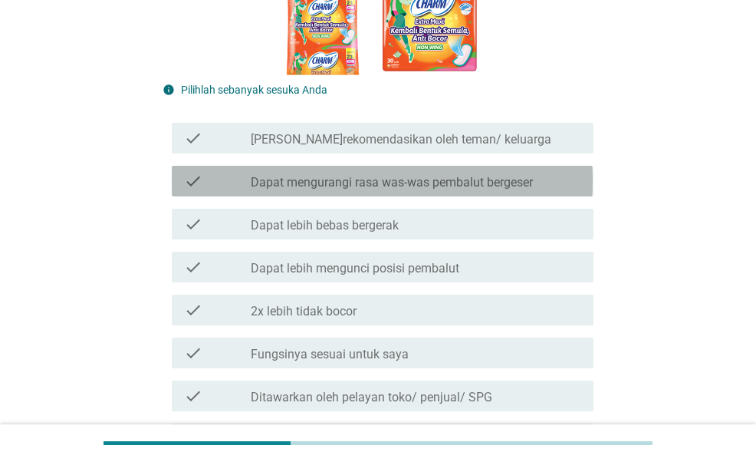
click at [393, 184] on label "Dapat mengurangi rasa was-was pembalut bergeser" at bounding box center [392, 182] width 282 height 15
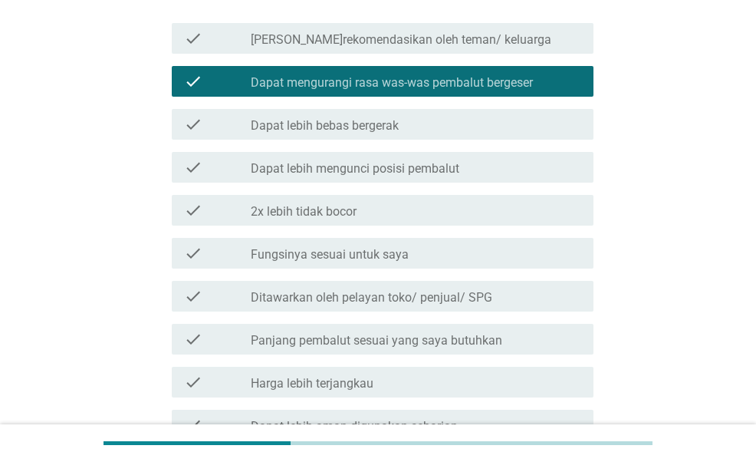
scroll to position [436, 0]
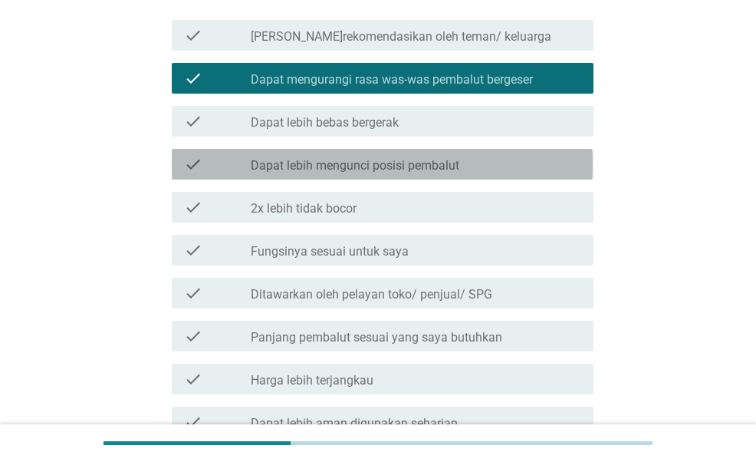
click at [390, 171] on label "Dapat lebih mengunci posisi pembalut" at bounding box center [355, 165] width 209 height 15
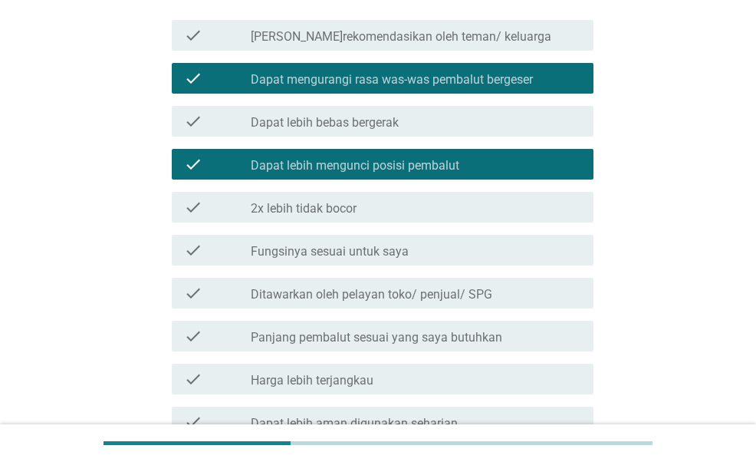
scroll to position [584, 0]
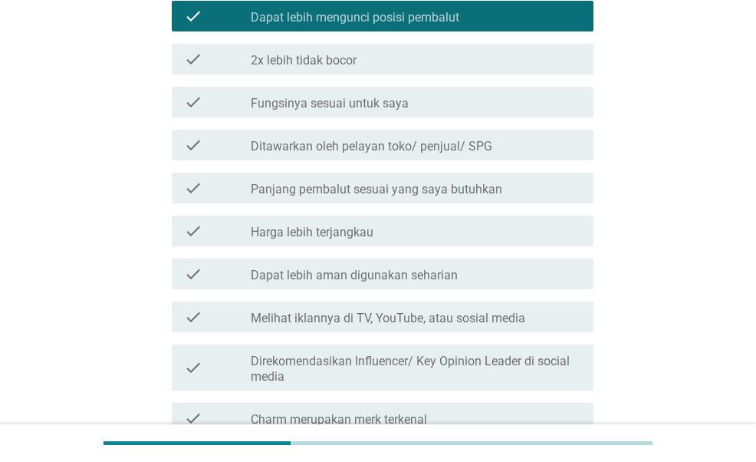
click at [390, 171] on div "check check_box_outline_blank Panjang pembalut sesuai yang saya butuhkan" at bounding box center [378, 187] width 430 height 43
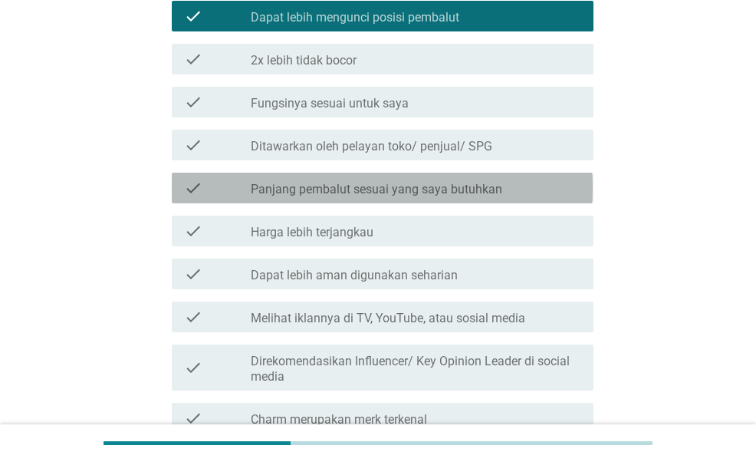
click at [390, 179] on div "check_box_outline_blank Panjang pembalut sesuai yang saya butuhkan" at bounding box center [416, 188] width 331 height 18
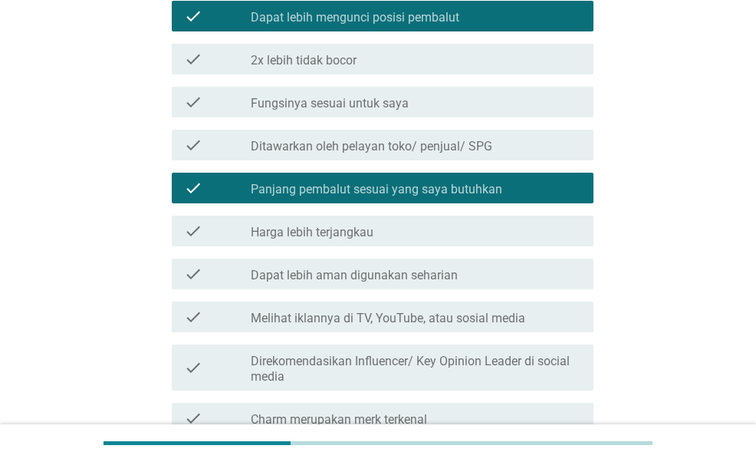
scroll to position [719, 0]
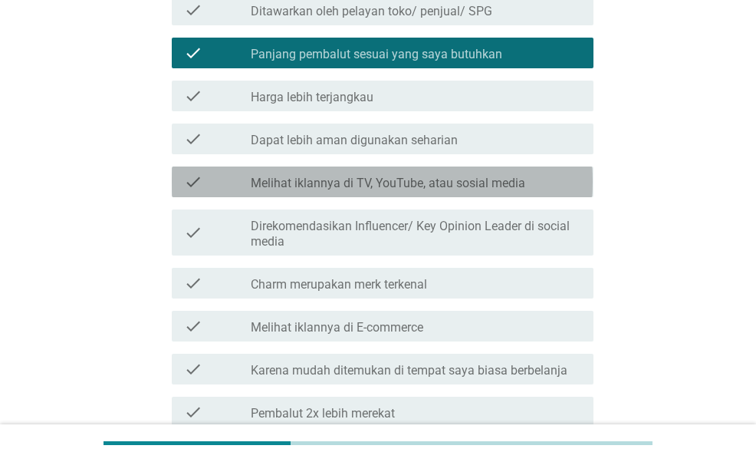
click at [390, 179] on label "Melihat iklannya di TV, YouTube, atau sosial media" at bounding box center [388, 183] width 275 height 15
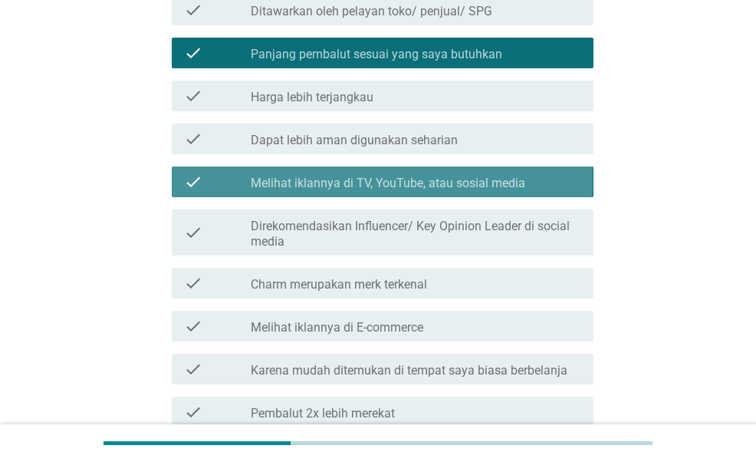
click at [390, 179] on label "Melihat iklannya di TV, YouTube, atau sosial media" at bounding box center [388, 183] width 275 height 15
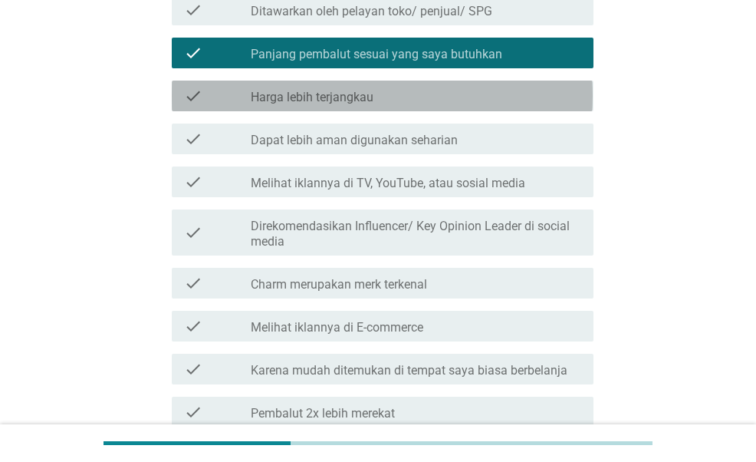
click at [400, 107] on div "check check_box_outline_blank Harga lebih terjangkau" at bounding box center [382, 96] width 421 height 31
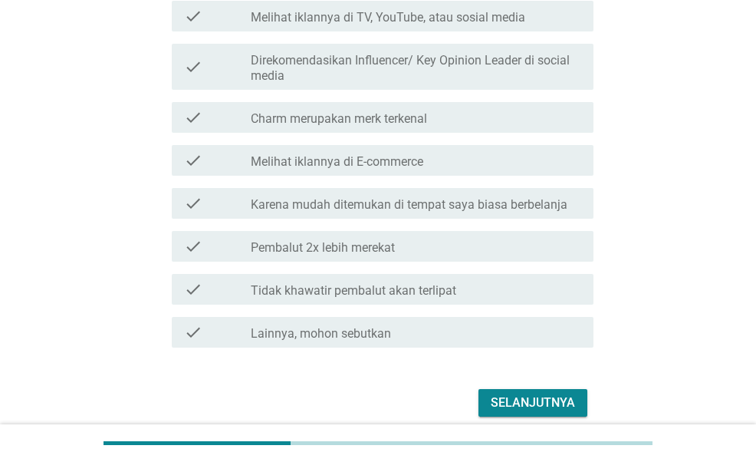
scroll to position [885, 0]
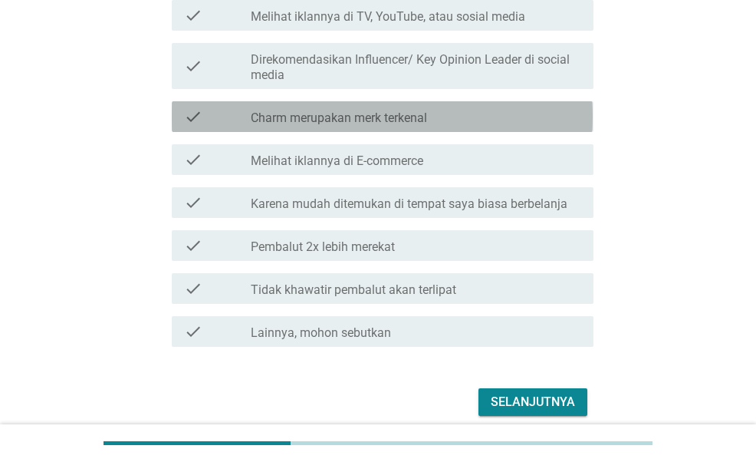
click at [400, 107] on div "check check_box_outline_blank Charm merupakan merk terkenal" at bounding box center [382, 116] width 421 height 31
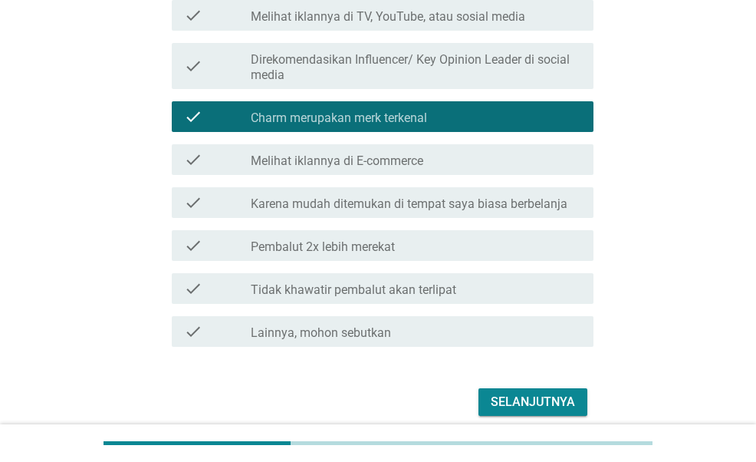
scroll to position [965, 0]
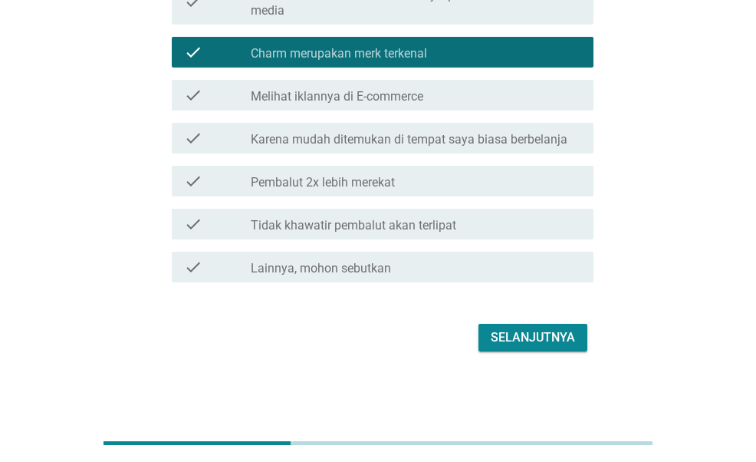
click at [564, 332] on div "Selanjutnya" at bounding box center [533, 337] width 84 height 18
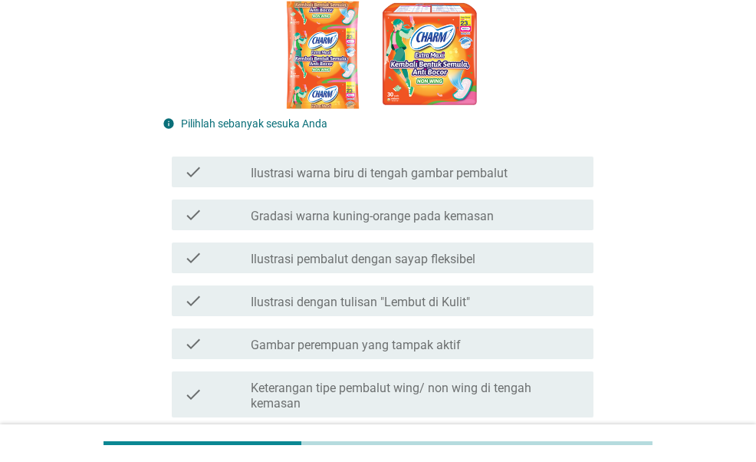
scroll to position [315, 0]
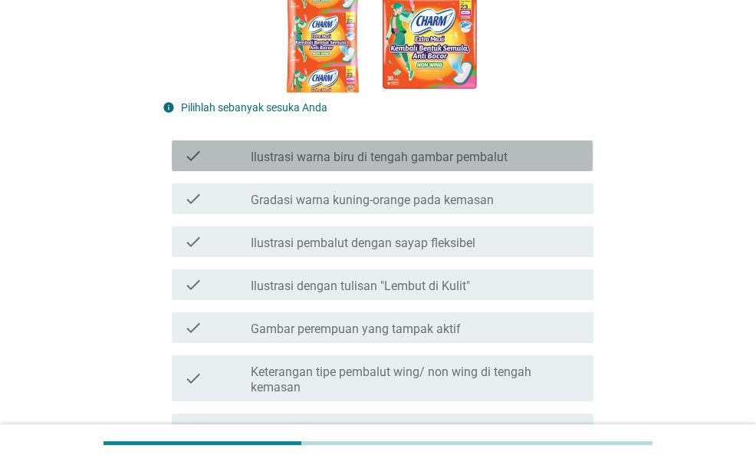
click at [387, 156] on label "Ilustrasi warna biru di tengah gambar pembalut" at bounding box center [379, 157] width 257 height 15
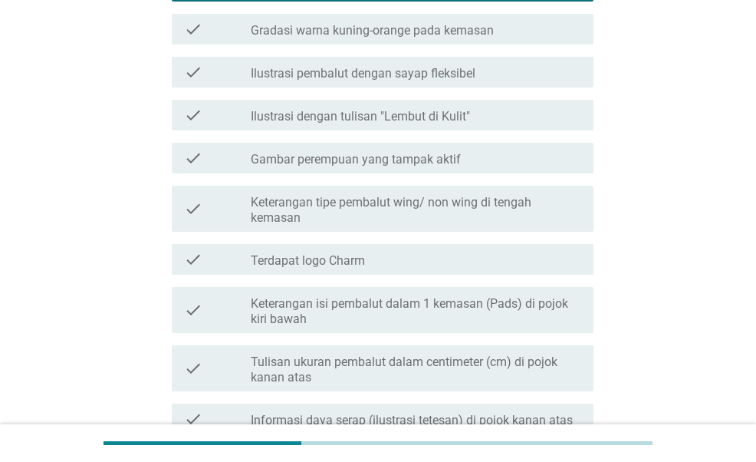
scroll to position [487, 0]
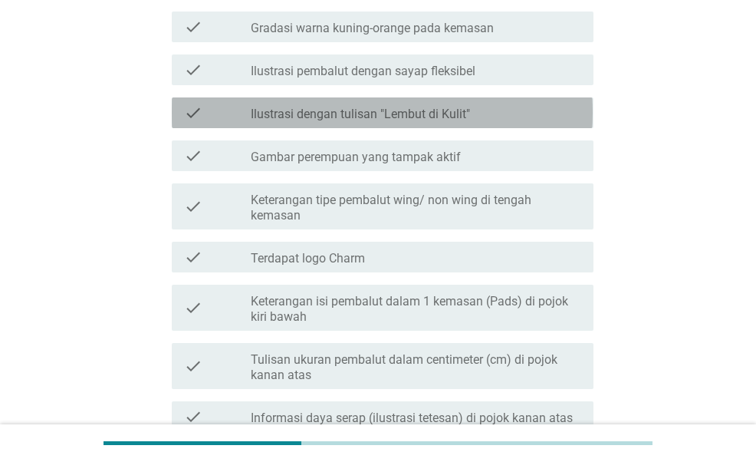
click at [426, 104] on div "check_box_outline_blank Ilustrasi dengan tulisan "Lembut di Kulit"" at bounding box center [416, 113] width 331 height 18
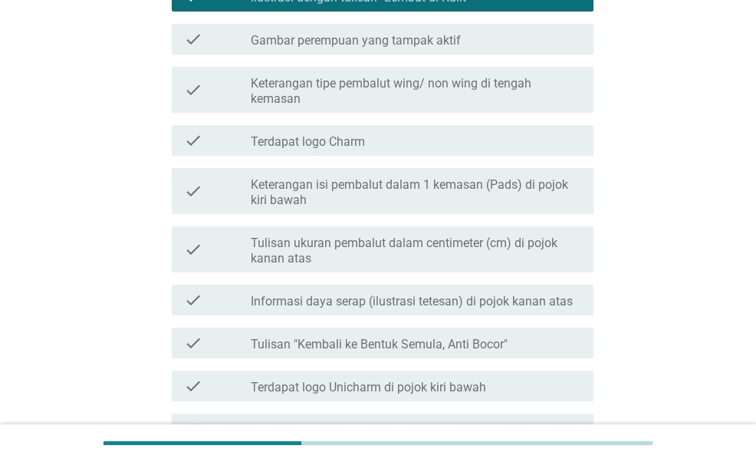
scroll to position [608, 0]
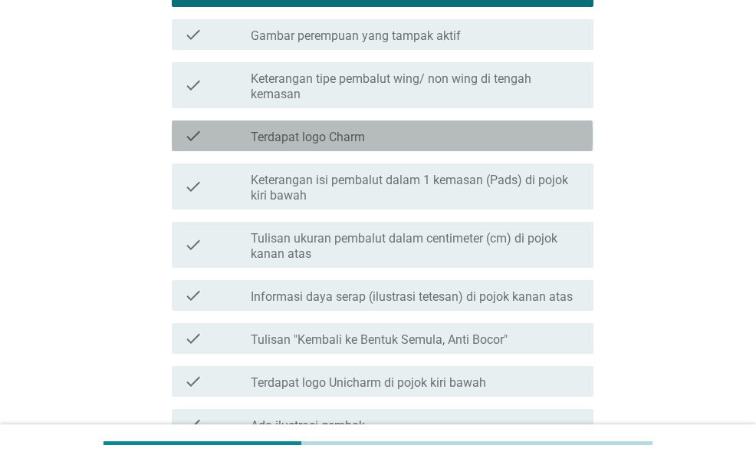
click at [414, 127] on div "check_box_outline_blank Terdapat logo Charm" at bounding box center [416, 136] width 331 height 18
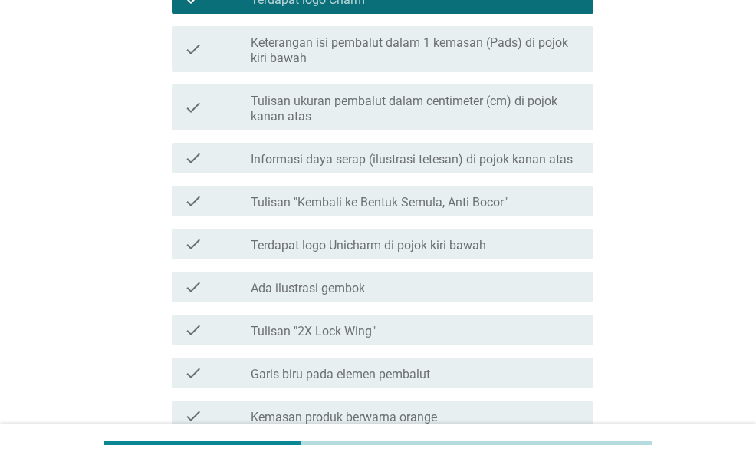
scroll to position [752, 0]
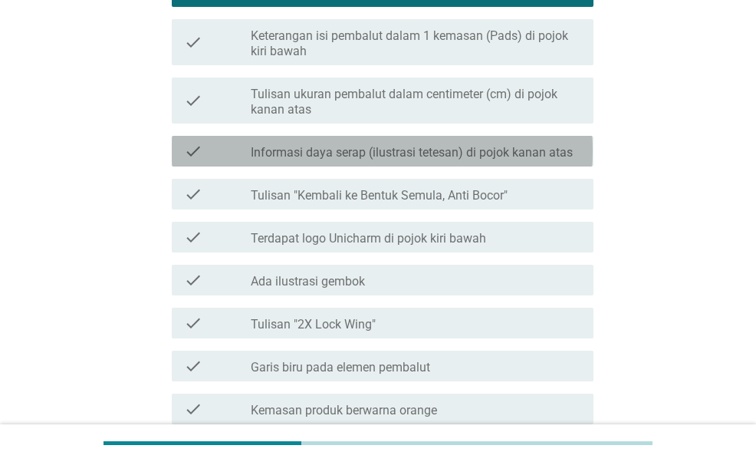
click at [413, 140] on div "check check_box_outline_blank Informasi daya serap (ilustrasi tetesan) di pojok…" at bounding box center [382, 151] width 421 height 31
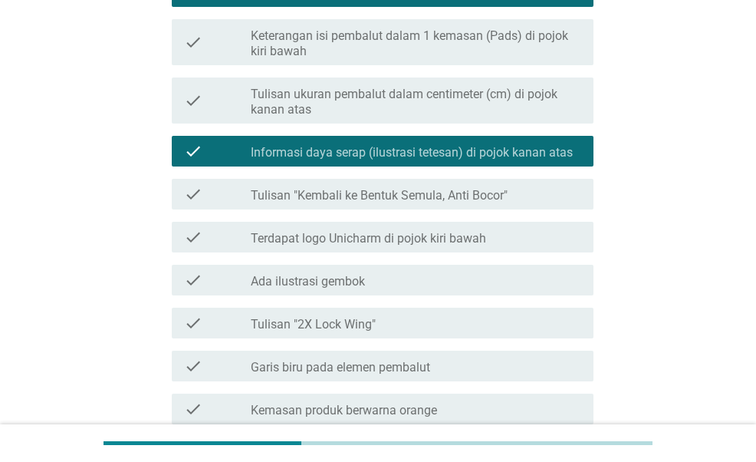
scroll to position [1023, 0]
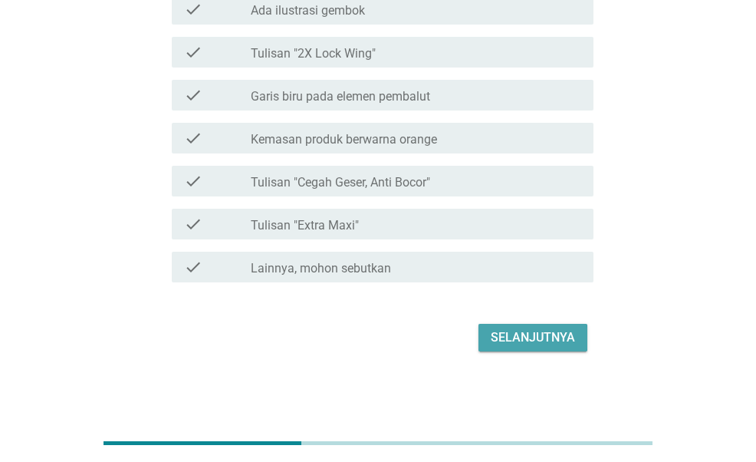
click at [533, 340] on div "Selanjutnya" at bounding box center [533, 337] width 84 height 18
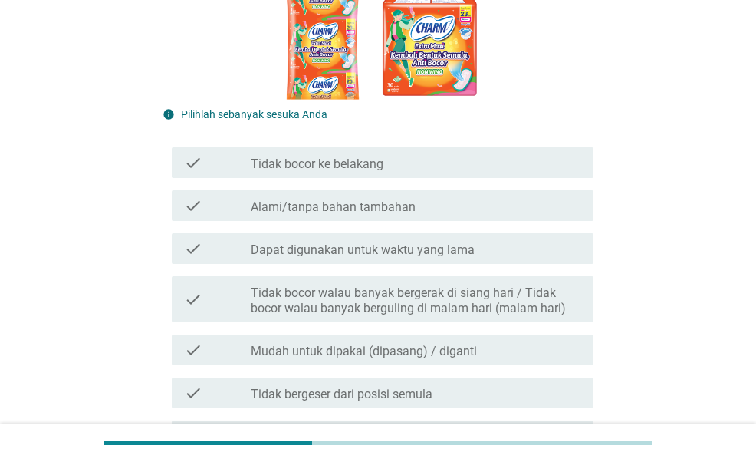
scroll to position [561, 0]
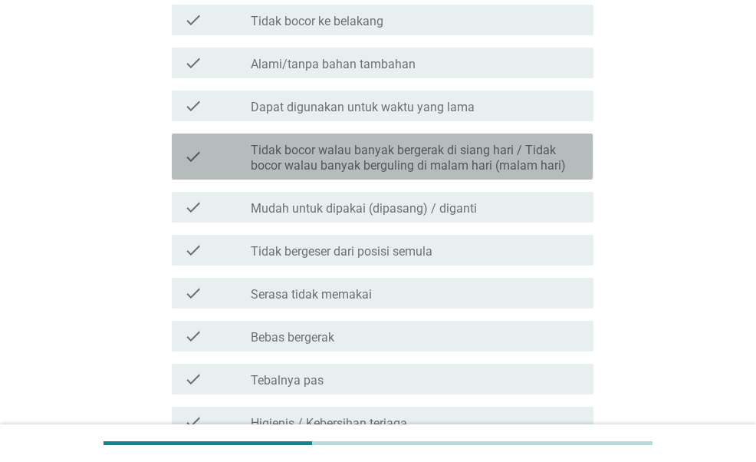
click at [431, 146] on label "Tidak bocor walau banyak bergerak di siang hari / Tidak bocor walau banyak berg…" at bounding box center [416, 158] width 331 height 31
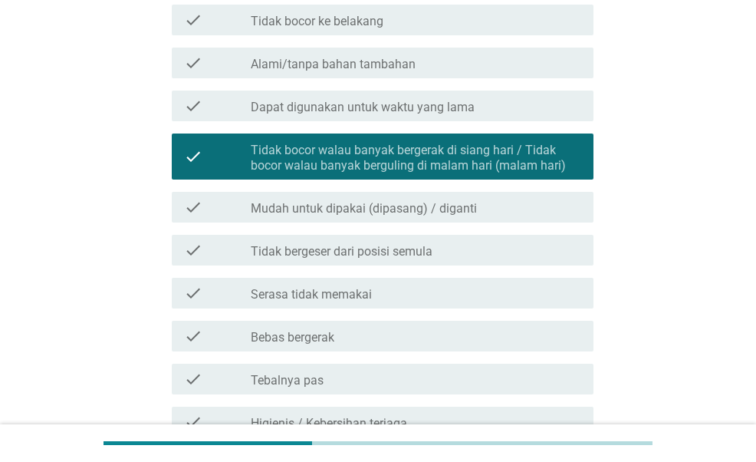
scroll to position [729, 0]
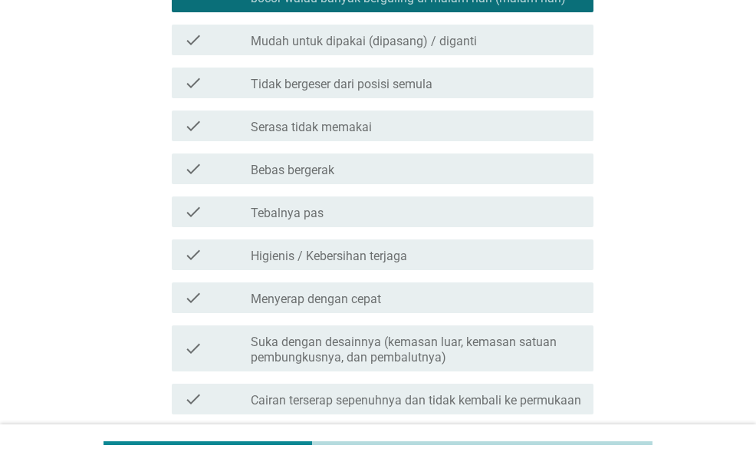
click at [431, 146] on div "check check_box_outline_blank Serasa tidak memakai" at bounding box center [378, 125] width 430 height 43
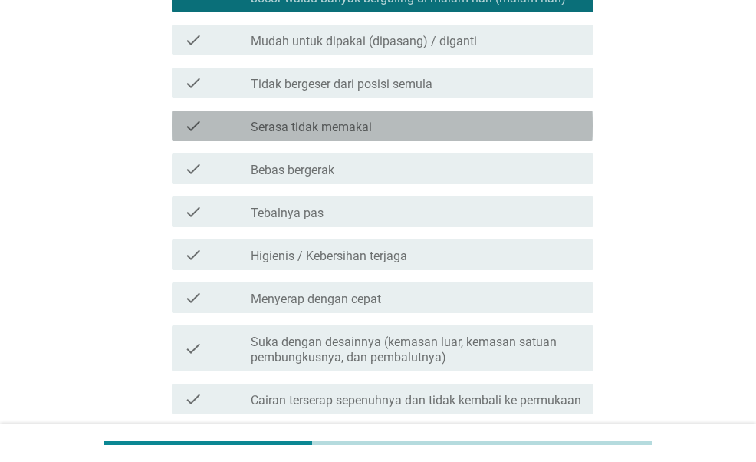
click at [429, 137] on div "check check_box_outline_blank Serasa tidak memakai" at bounding box center [382, 125] width 421 height 31
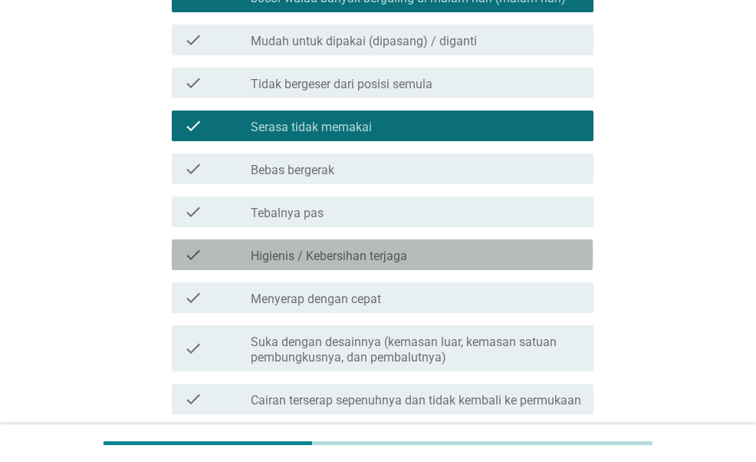
click at [426, 265] on div "check check_box_outline_blank Higienis / Kebersihan terjaga" at bounding box center [382, 254] width 421 height 31
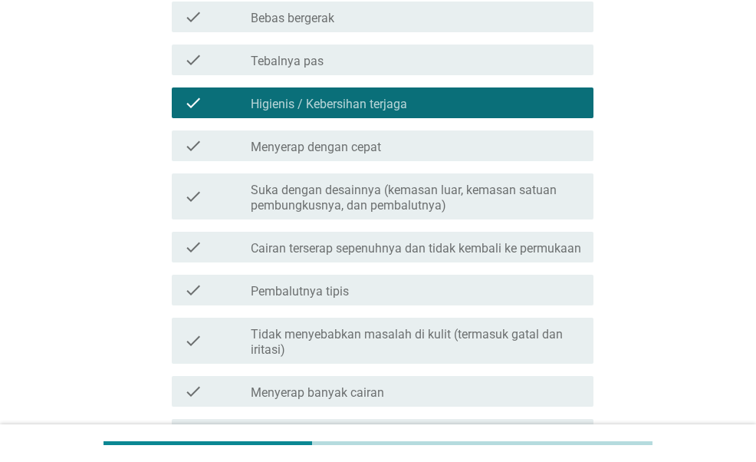
click at [426, 256] on label "Cairan terserap sepenuhnya dan tidak kembali ke permukaan" at bounding box center [416, 248] width 331 height 15
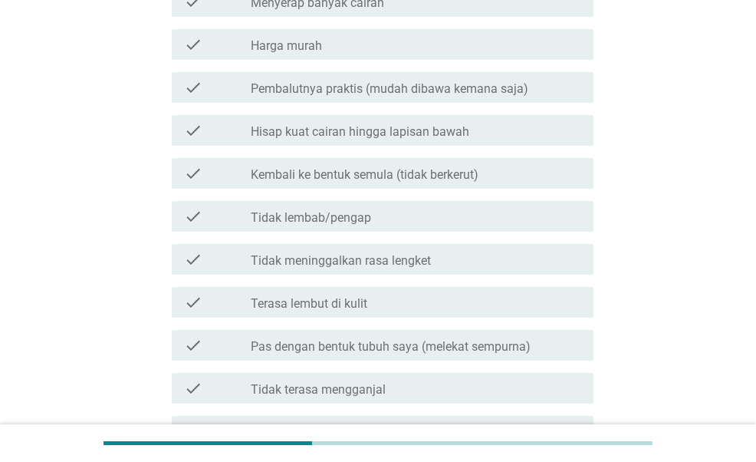
scroll to position [1308, 0]
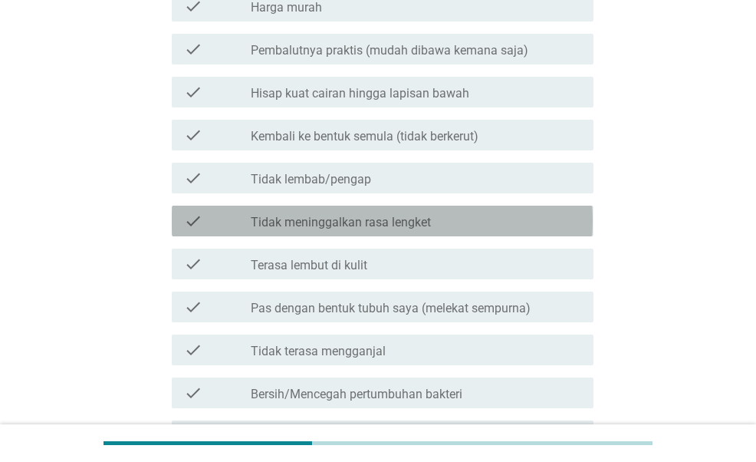
click at [438, 236] on div "check check_box_outline_blank Tidak meninggalkan rasa lengket" at bounding box center [382, 221] width 421 height 31
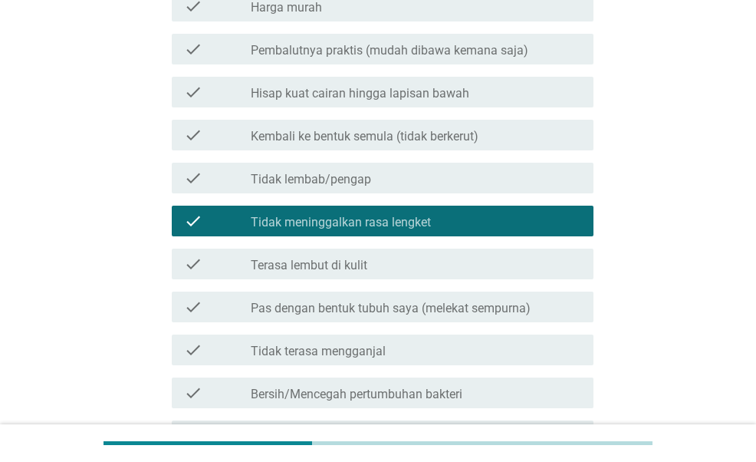
scroll to position [1621, 0]
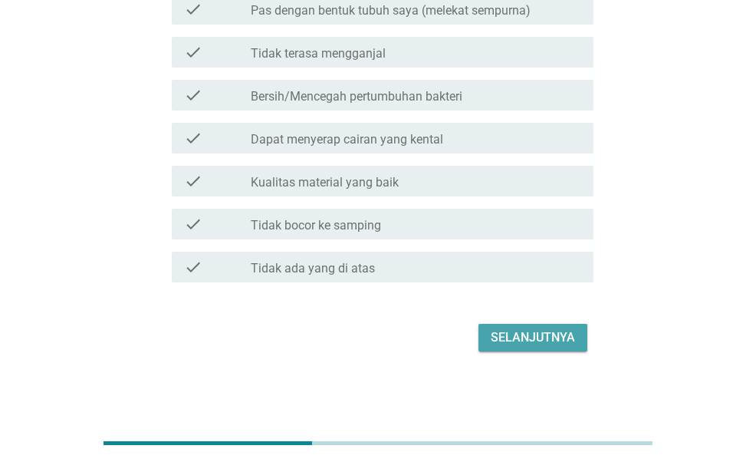
click at [532, 334] on div "Selanjutnya" at bounding box center [533, 337] width 84 height 18
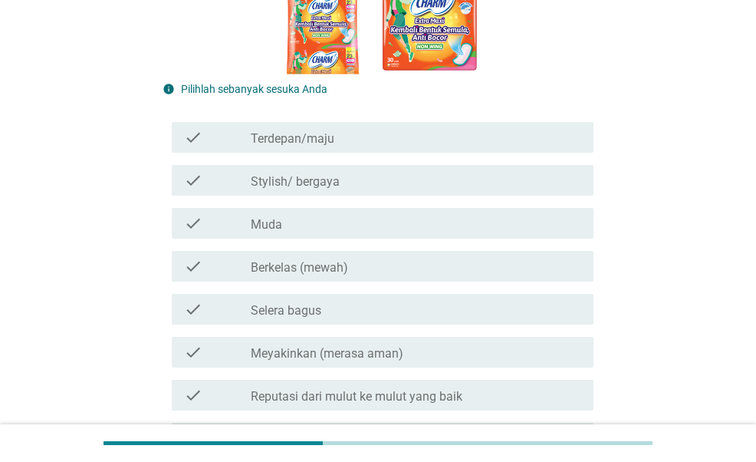
scroll to position [417, 0]
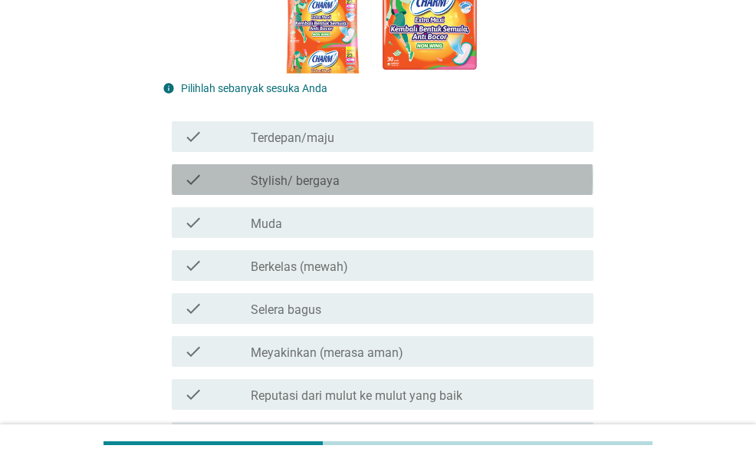
click at [353, 179] on div "check_box_outline_blank Stylish/ bergaya" at bounding box center [416, 179] width 331 height 18
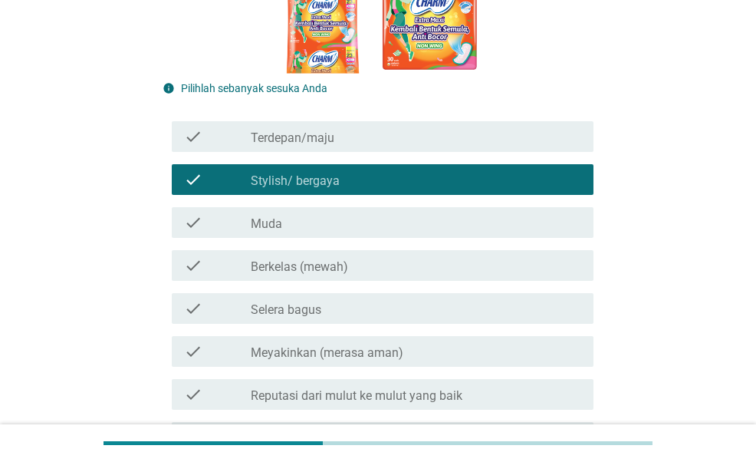
scroll to position [471, 0]
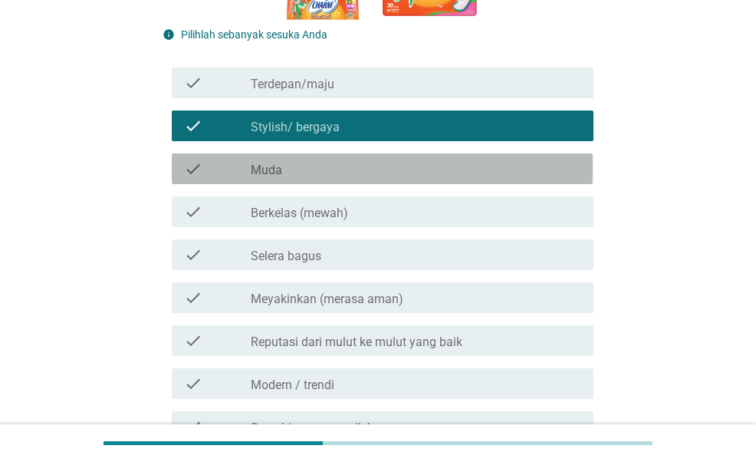
click at [353, 179] on div "check check_box_outline_blank Muda" at bounding box center [382, 168] width 421 height 31
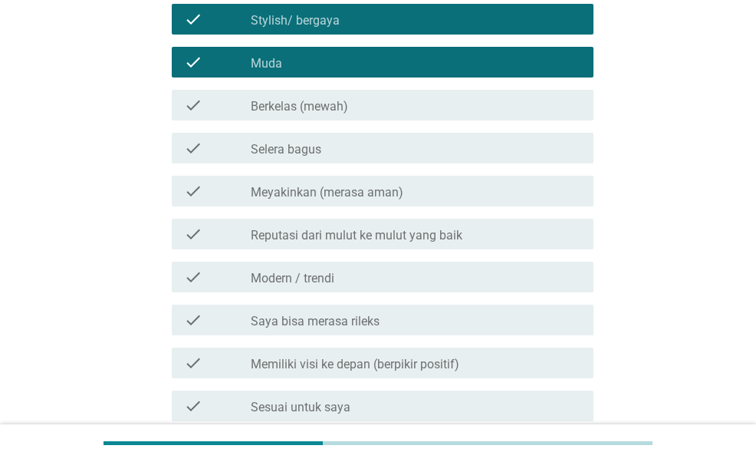
scroll to position [578, 0]
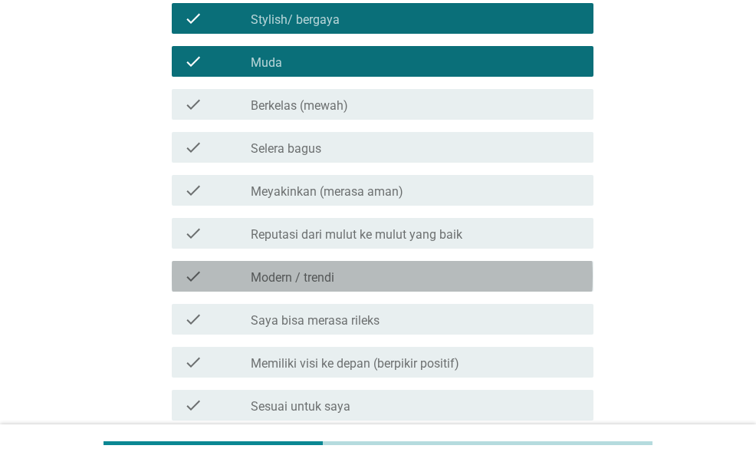
click at [382, 273] on div "check_box_outline_blank Modern / trendi" at bounding box center [416, 276] width 331 height 18
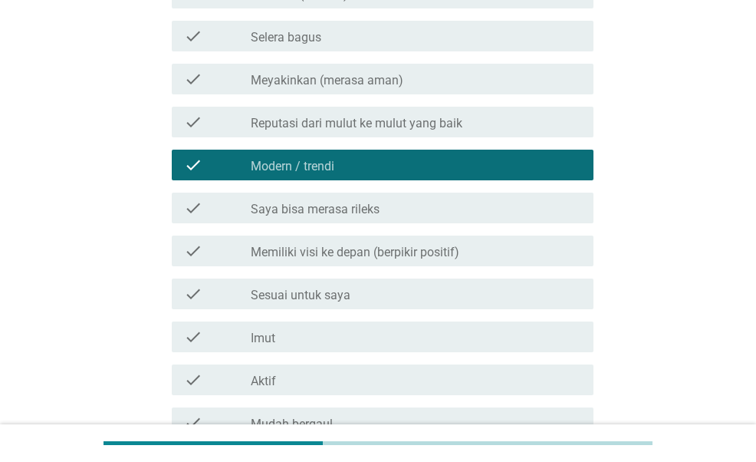
scroll to position [690, 0]
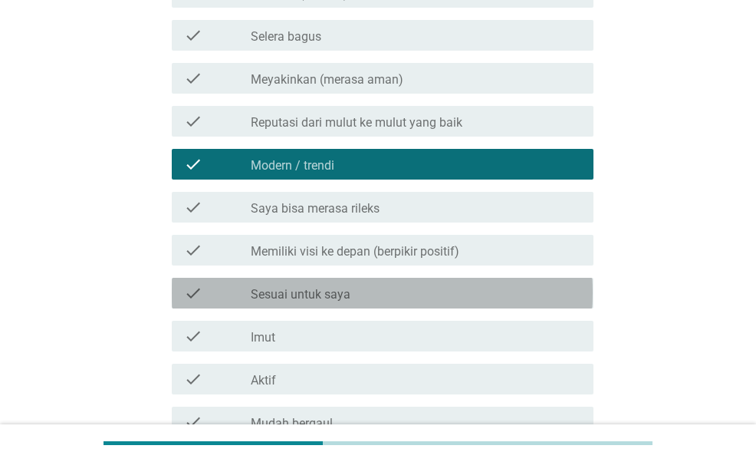
click at [379, 292] on div "check_box_outline_blank Sesuai untuk saya" at bounding box center [416, 293] width 331 height 18
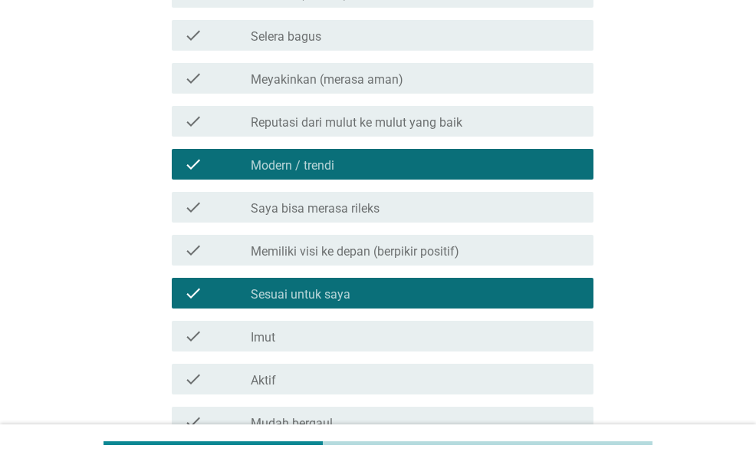
scroll to position [1146, 0]
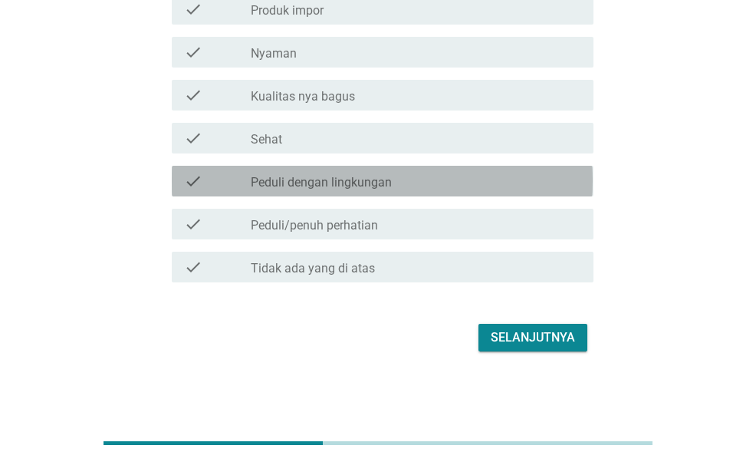
click at [436, 173] on div "check_box_outline_blank Peduli dengan lingkungan" at bounding box center [416, 181] width 331 height 18
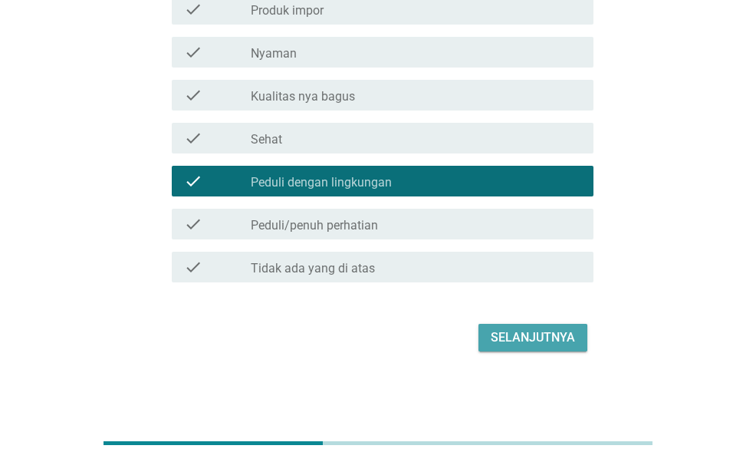
click at [534, 331] on div "Selanjutnya" at bounding box center [533, 337] width 84 height 18
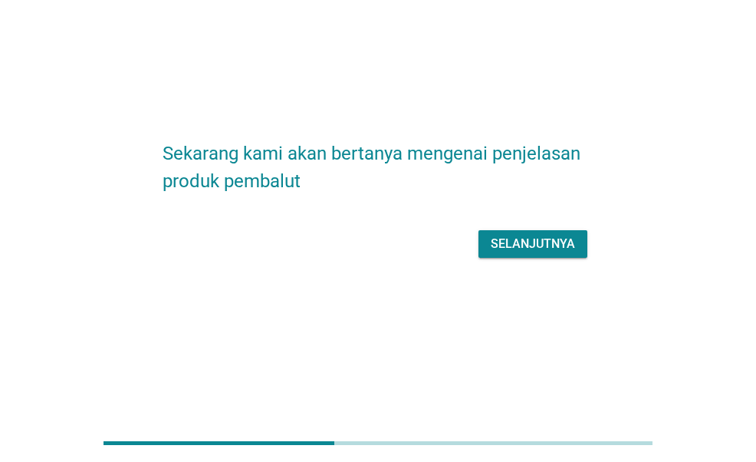
scroll to position [0, 0]
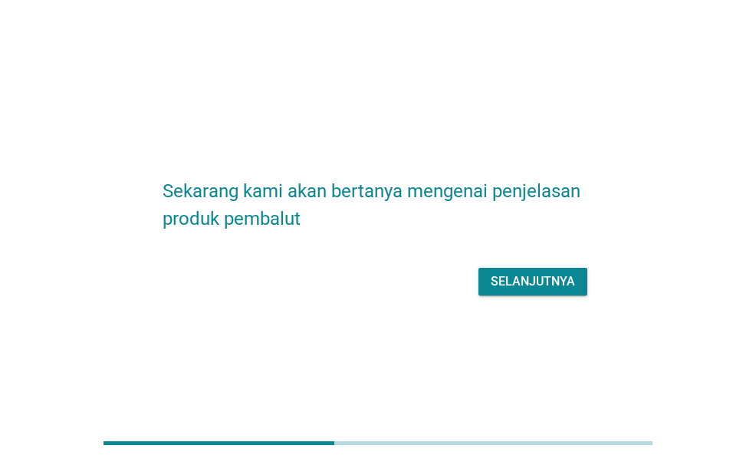
click at [528, 296] on div "Selanjutnya" at bounding box center [378, 281] width 430 height 37
click at [529, 293] on button "Selanjutnya" at bounding box center [533, 282] width 109 height 28
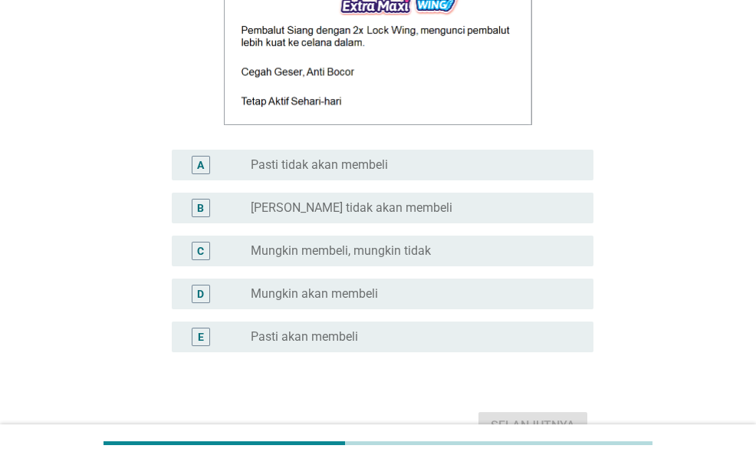
scroll to position [288, 0]
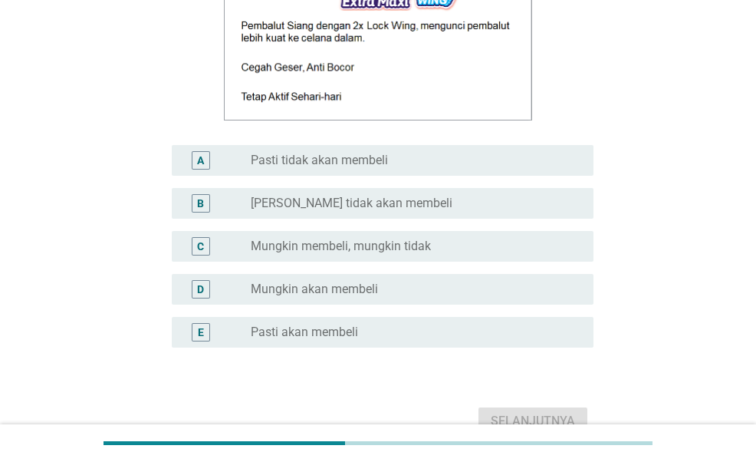
click at [434, 337] on div "radio_button_unchecked Pasti akan membeli" at bounding box center [410, 331] width 318 height 15
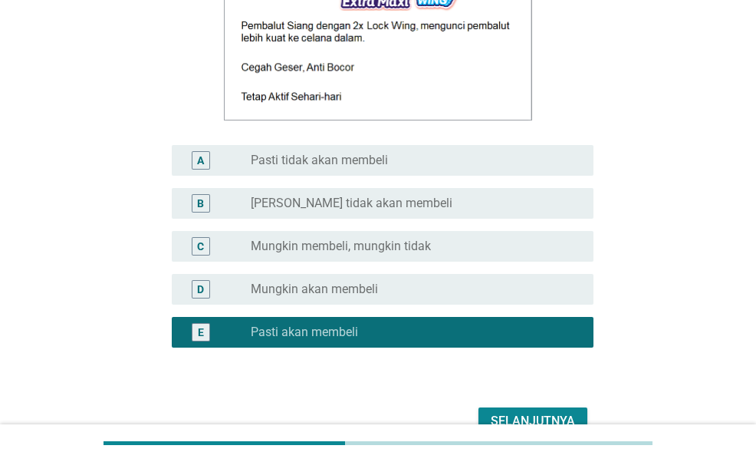
scroll to position [371, 0]
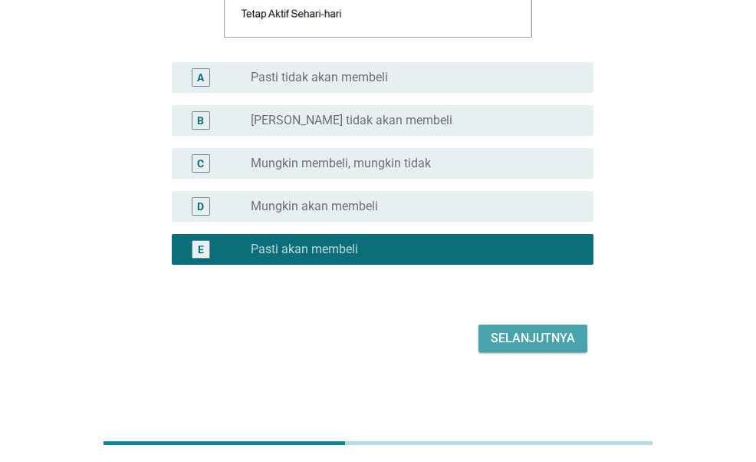
click at [515, 334] on div "Selanjutnya" at bounding box center [533, 338] width 84 height 18
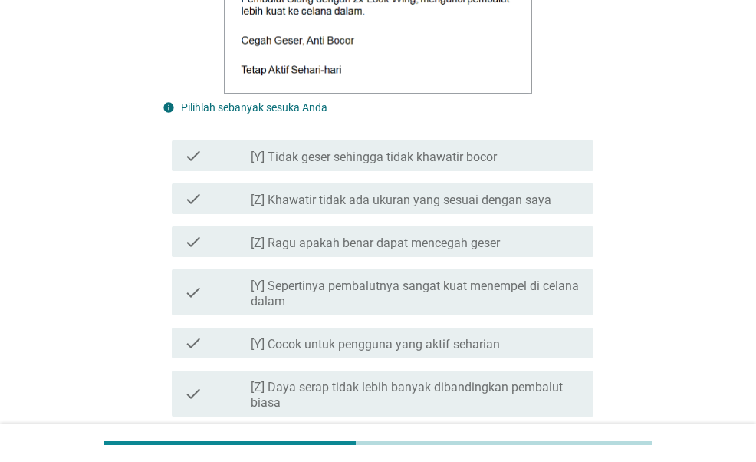
scroll to position [620, 0]
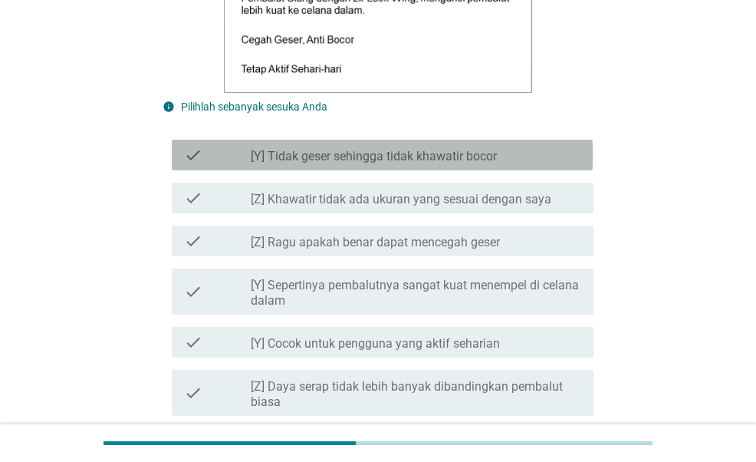
click at [373, 163] on label "[Y] Tidak geser sehingga tidak khawatir bocor" at bounding box center [374, 156] width 246 height 15
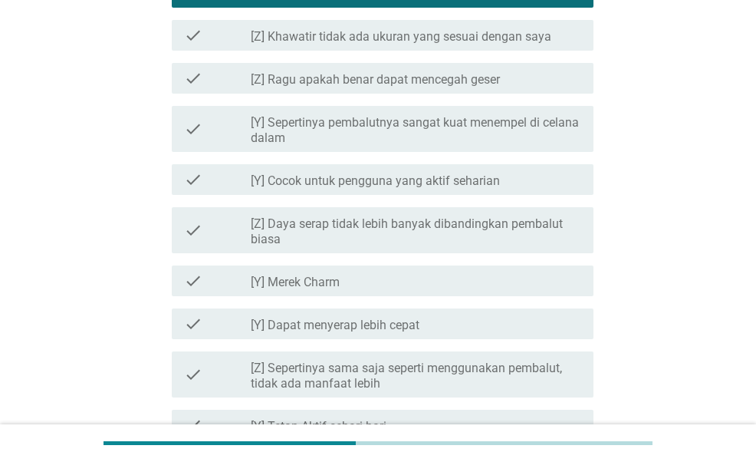
scroll to position [783, 0]
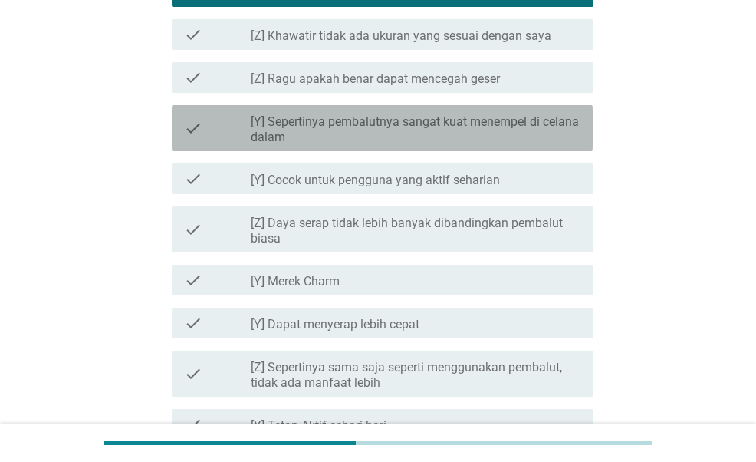
click at [380, 122] on label "[Y] Sepertinya pembalutnya sangat kuat menempel di celana dalam" at bounding box center [416, 129] width 331 height 31
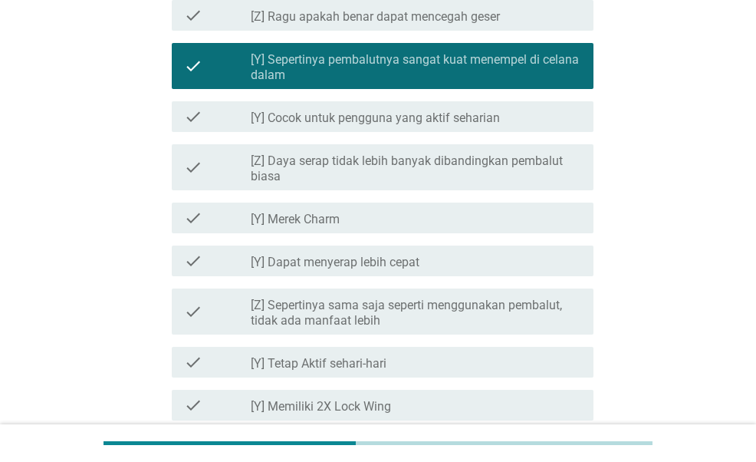
scroll to position [846, 0]
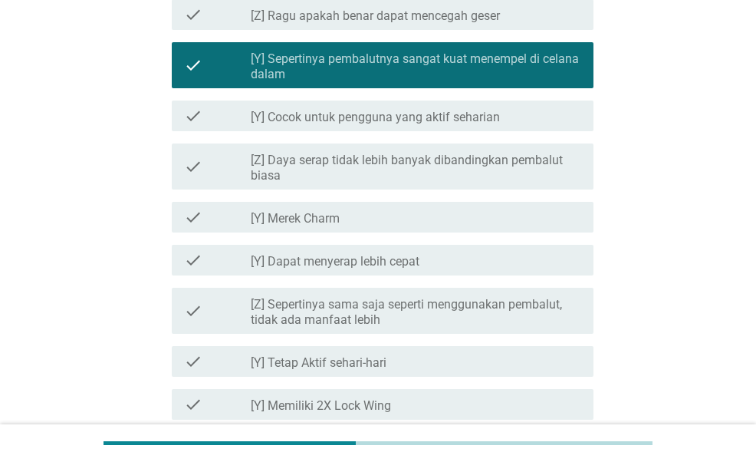
click at [380, 117] on label "[Y] Cocok untuk pengguna yang aktif seharian" at bounding box center [375, 117] width 249 height 15
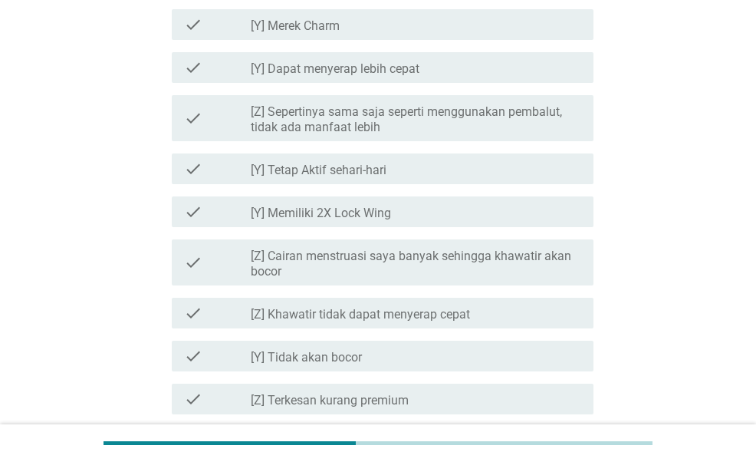
scroll to position [1039, 0]
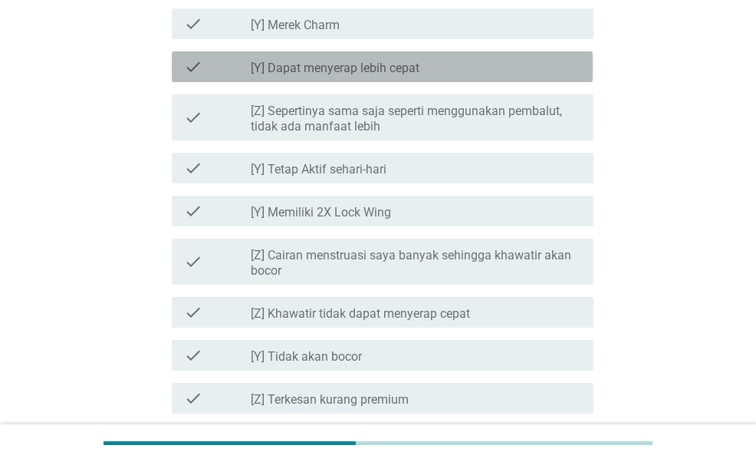
click at [383, 66] on label "[Y] Dapat menyerap lebih cepat" at bounding box center [335, 68] width 169 height 15
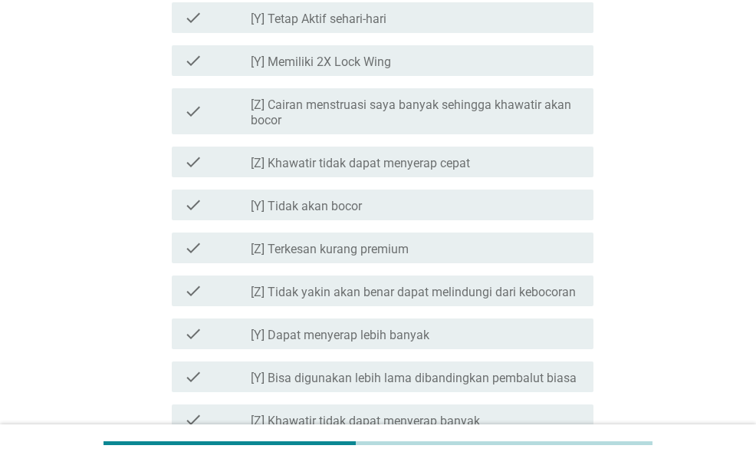
scroll to position [1191, 0]
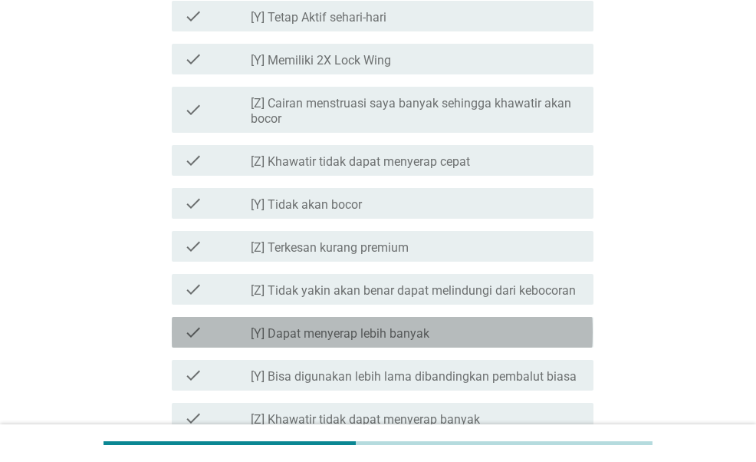
click at [403, 320] on div "check check_box_outline_blank [Y] Dapat menyerap lebih banyak" at bounding box center [382, 332] width 421 height 31
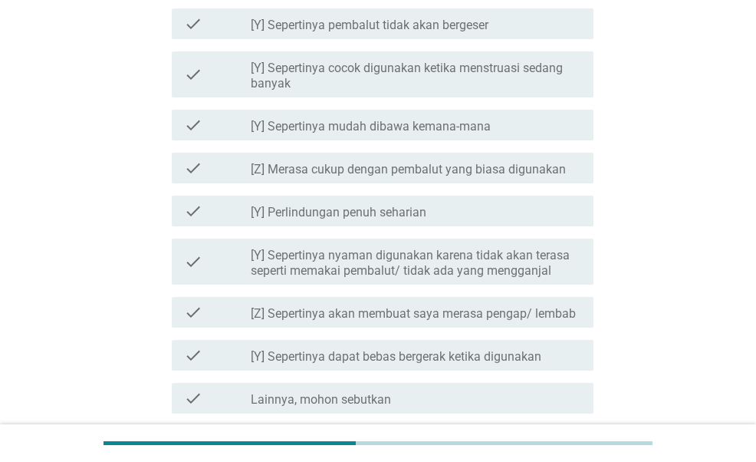
scroll to position [1630, 0]
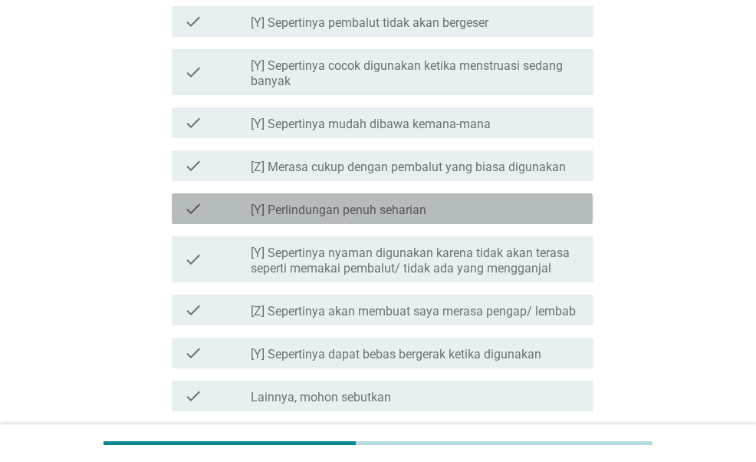
click at [403, 205] on label "[Y] Perlindungan penuh seharian" at bounding box center [339, 209] width 176 height 15
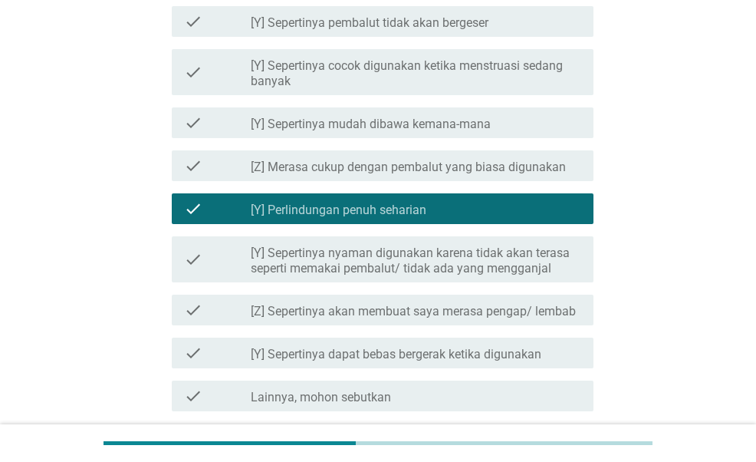
scroll to position [1759, 0]
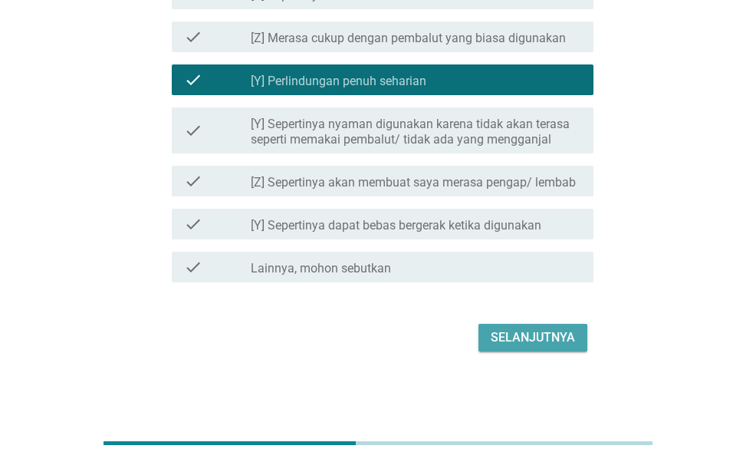
click at [525, 331] on div "Selanjutnya" at bounding box center [533, 337] width 84 height 18
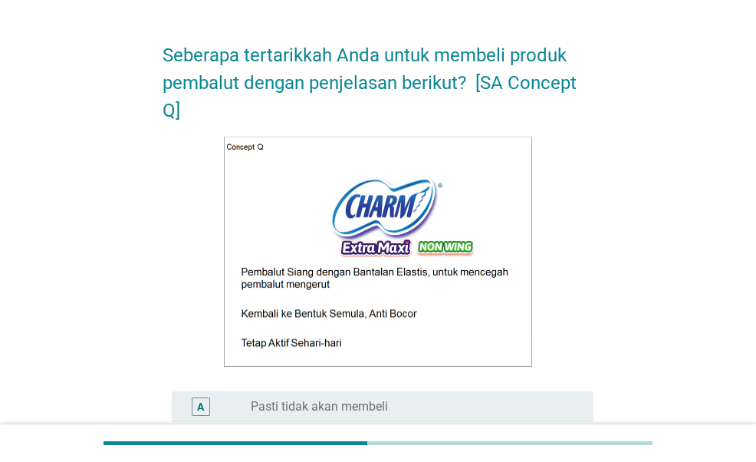
scroll to position [372, 0]
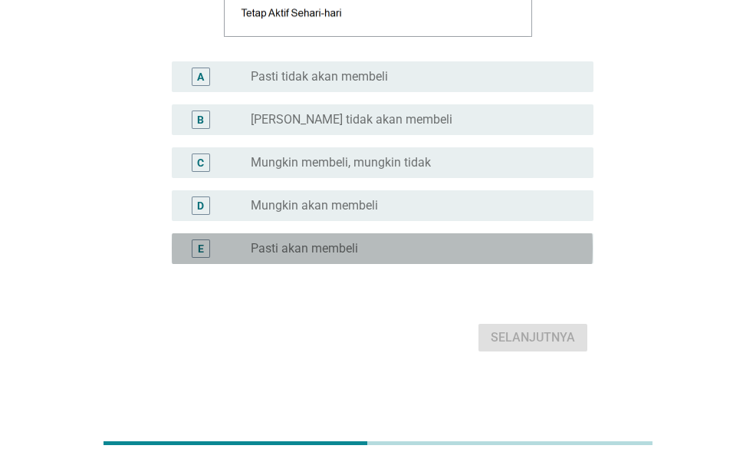
click at [396, 249] on div "radio_button_unchecked Pasti akan membeli" at bounding box center [410, 248] width 318 height 15
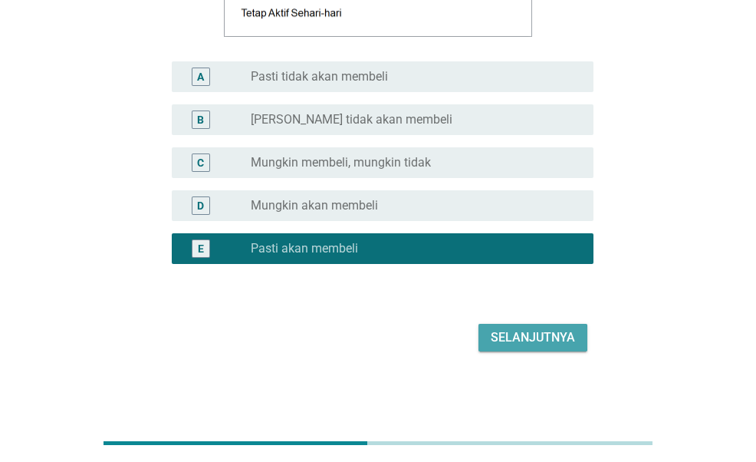
click at [554, 326] on button "Selanjutnya" at bounding box center [533, 338] width 109 height 28
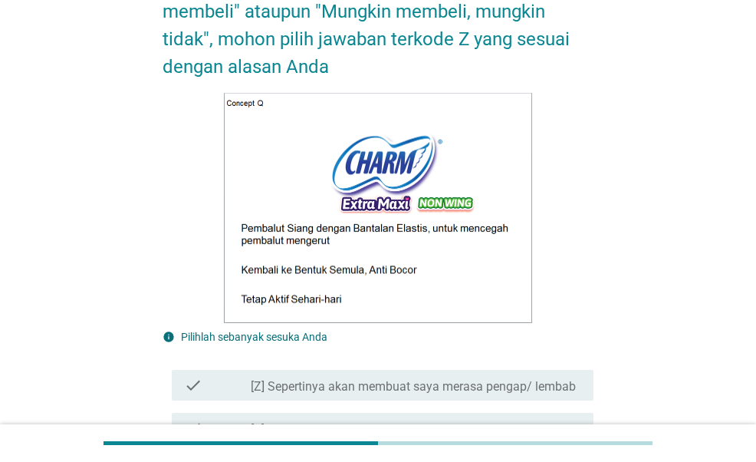
scroll to position [619, 0]
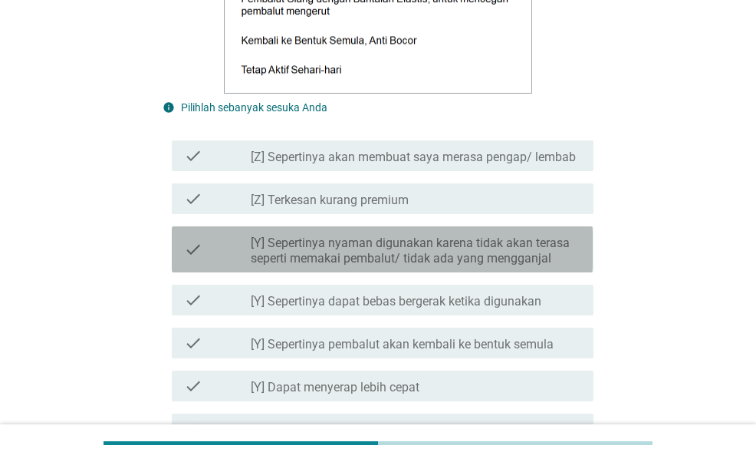
click at [374, 258] on label "[Y] Sepertinya nyaman digunakan karena tidak akan terasa seperti memakai pembal…" at bounding box center [416, 250] width 331 height 31
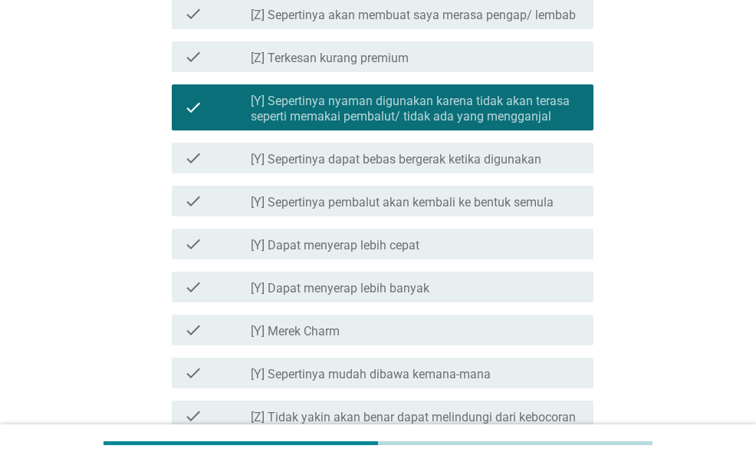
scroll to position [1042, 0]
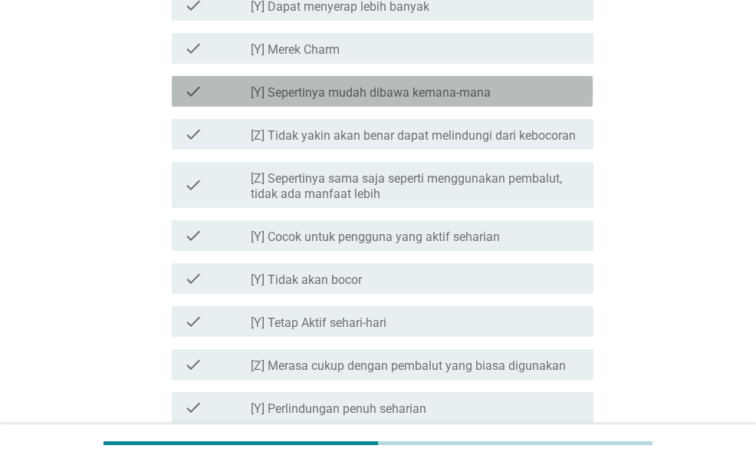
click at [383, 94] on label "[Y] Sepertinya mudah dibawa kemana-mana" at bounding box center [371, 92] width 240 height 15
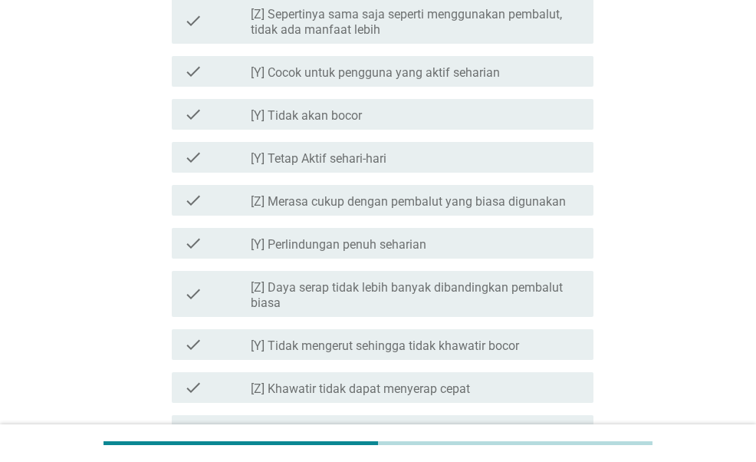
scroll to position [1214, 0]
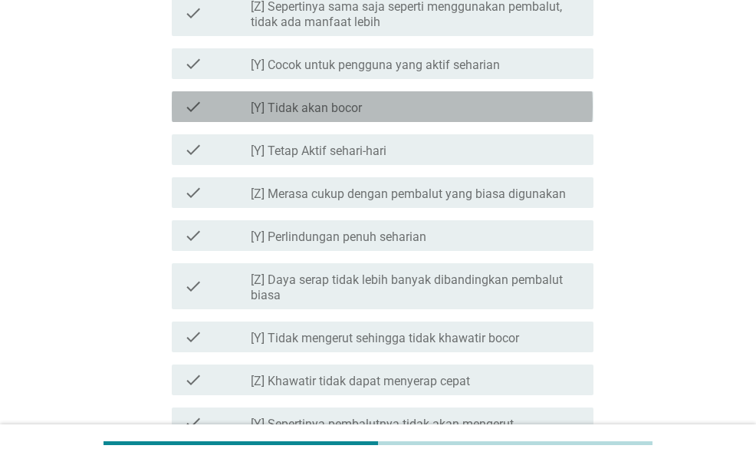
click at [376, 111] on div "check_box_outline_blank [Y] Tidak akan bocor" at bounding box center [416, 106] width 331 height 18
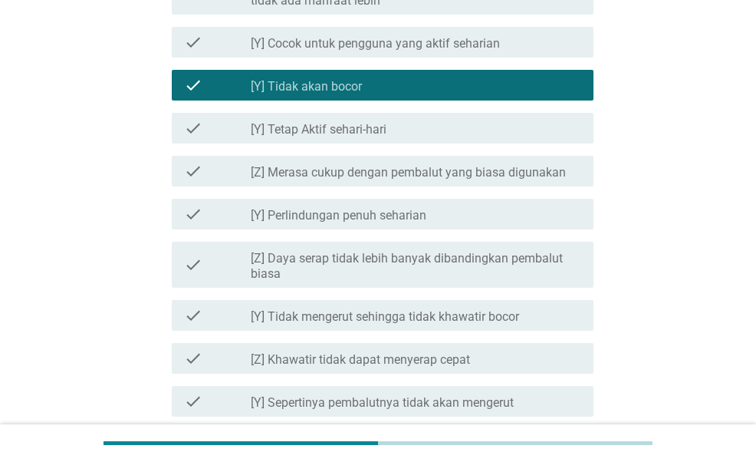
scroll to position [1390, 0]
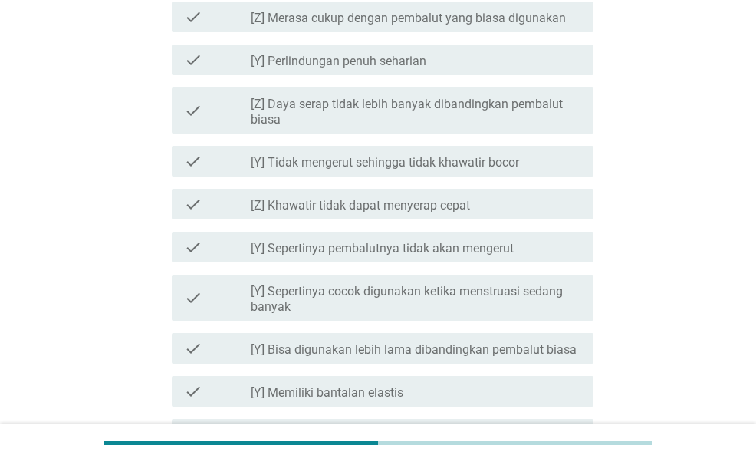
click at [364, 168] on label "[Y] Tidak mengerut sehingga tidak khawatir bocor" at bounding box center [385, 162] width 268 height 15
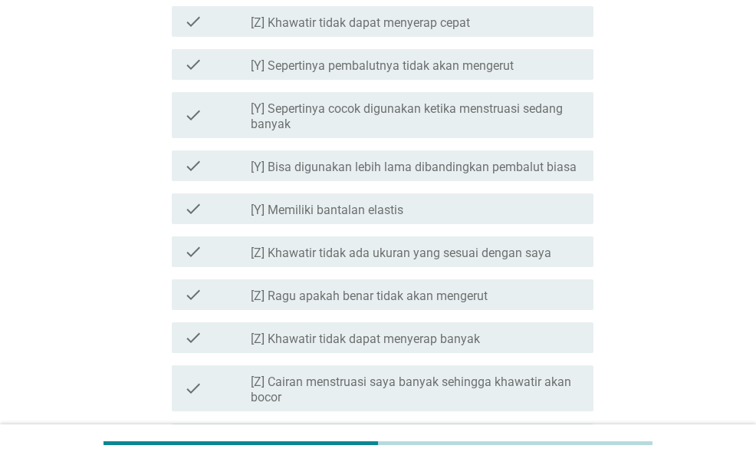
scroll to position [1611, 0]
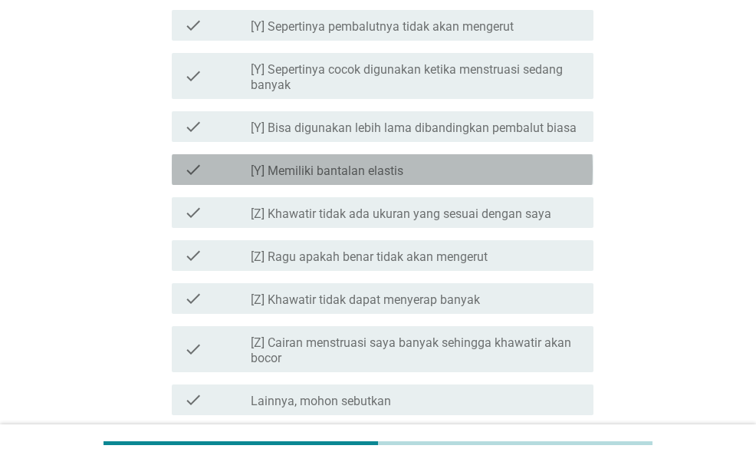
click at [364, 168] on label "[Y] Memiliki bantalan elastis" at bounding box center [327, 170] width 153 height 15
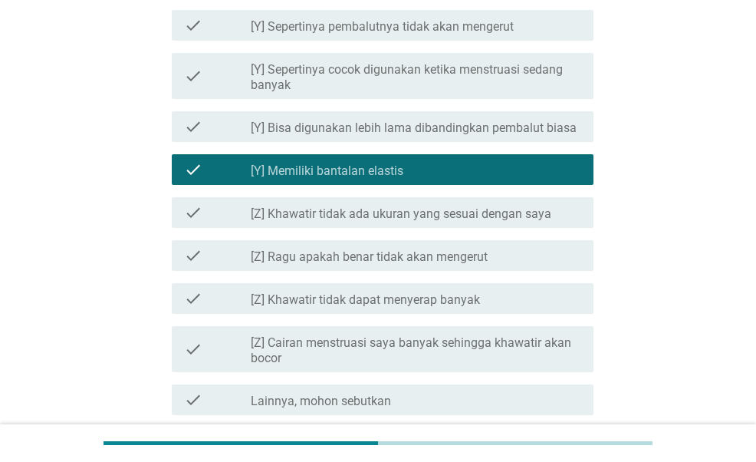
scroll to position [1744, 0]
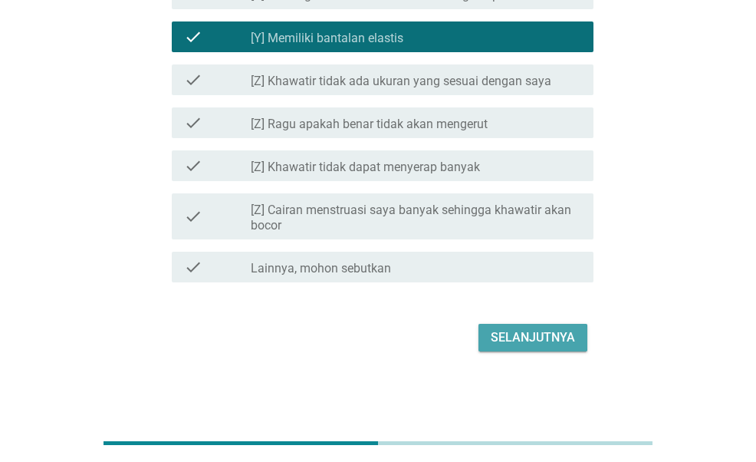
click at [522, 334] on div "Selanjutnya" at bounding box center [533, 337] width 84 height 18
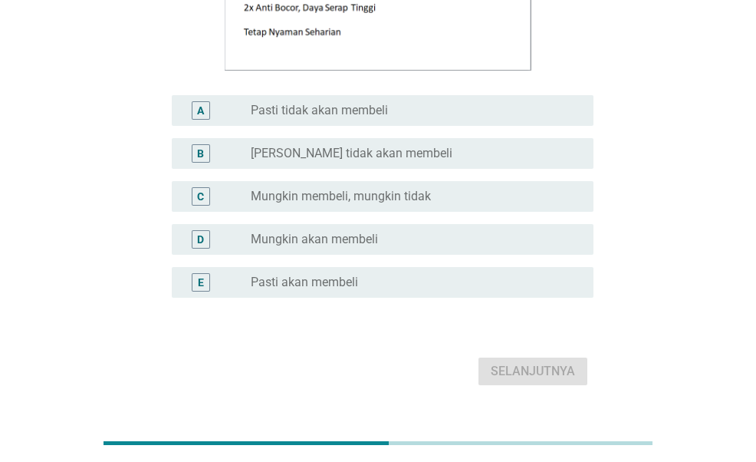
scroll to position [311, 0]
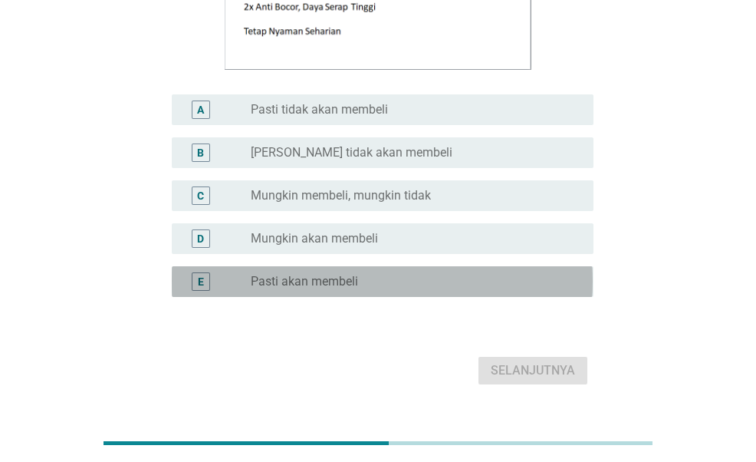
click at [429, 279] on div "radio_button_unchecked Pasti akan membeli" at bounding box center [410, 281] width 318 height 15
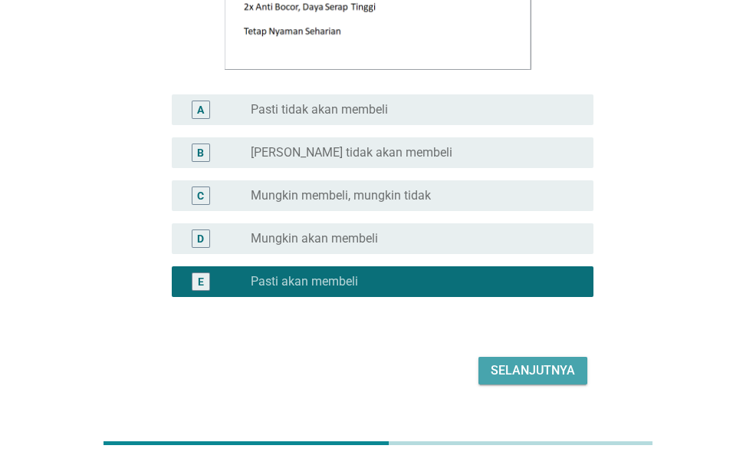
click at [568, 360] on button "Selanjutnya" at bounding box center [533, 371] width 109 height 28
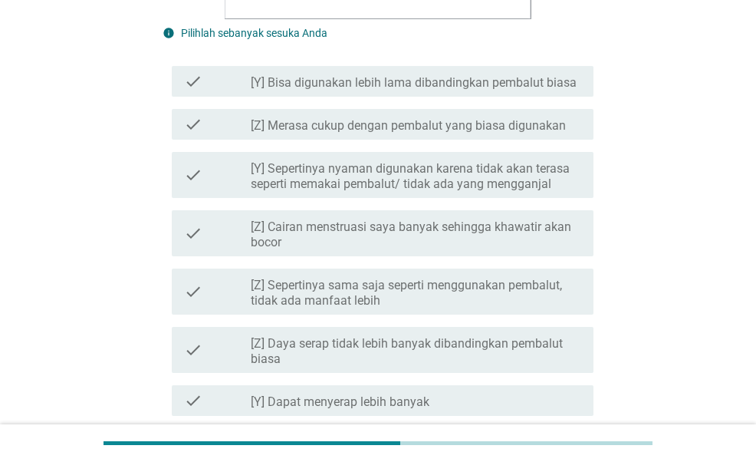
scroll to position [710, 0]
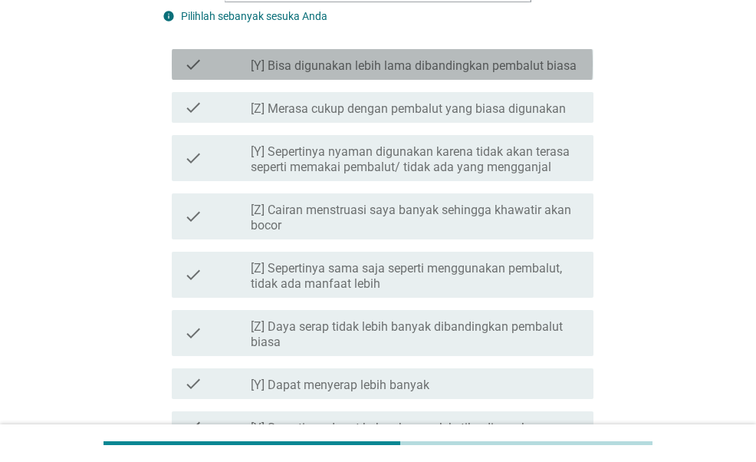
click at [423, 80] on div "check check_box_outline_blank [Y] Bisa digunakan lebih lama dibandingkan pembal…" at bounding box center [382, 64] width 421 height 31
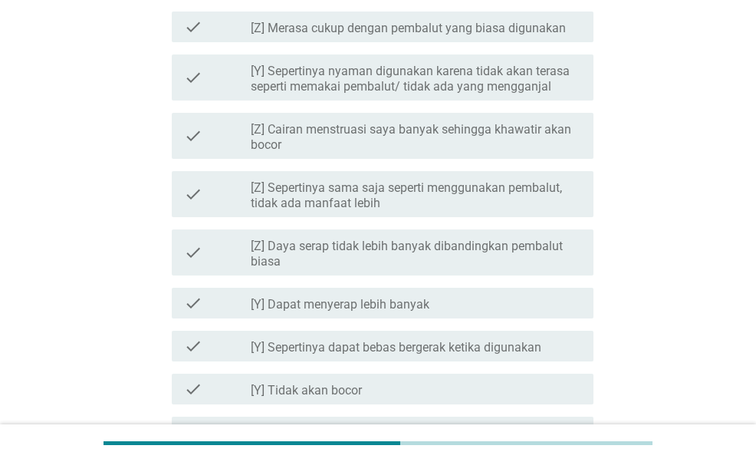
scroll to position [791, 0]
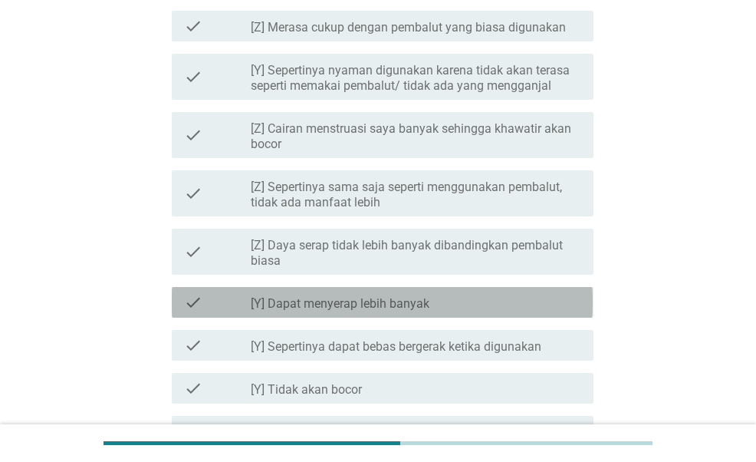
click at [410, 298] on label "[Y] Dapat menyerap lebih banyak" at bounding box center [340, 303] width 179 height 15
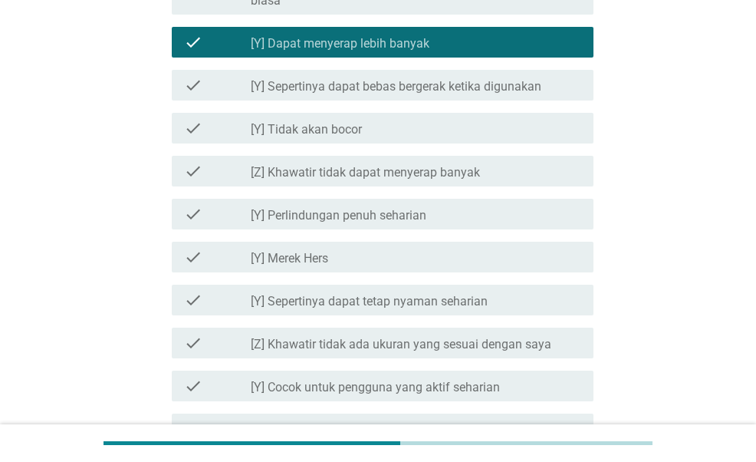
scroll to position [1060, 0]
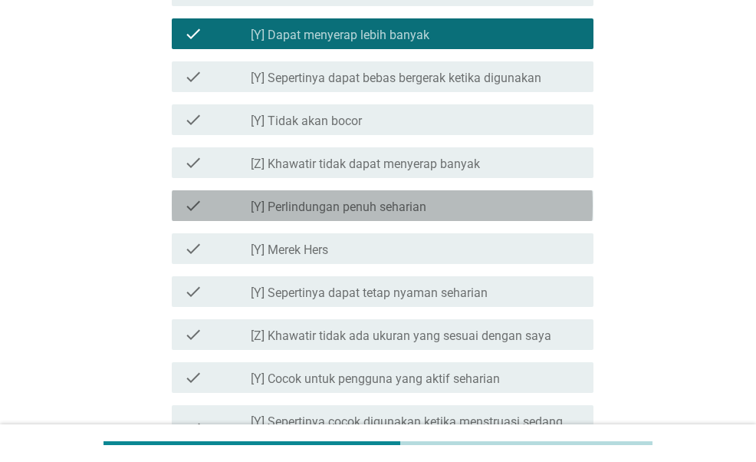
click at [403, 214] on label "[Y] Perlindungan penuh seharian" at bounding box center [339, 206] width 176 height 15
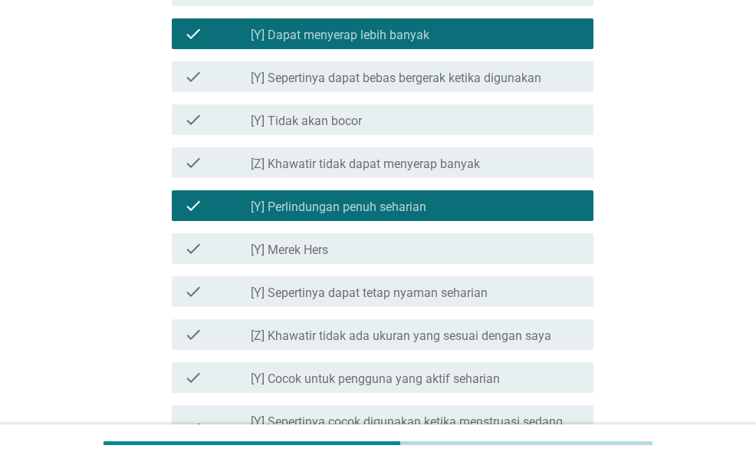
scroll to position [1400, 0]
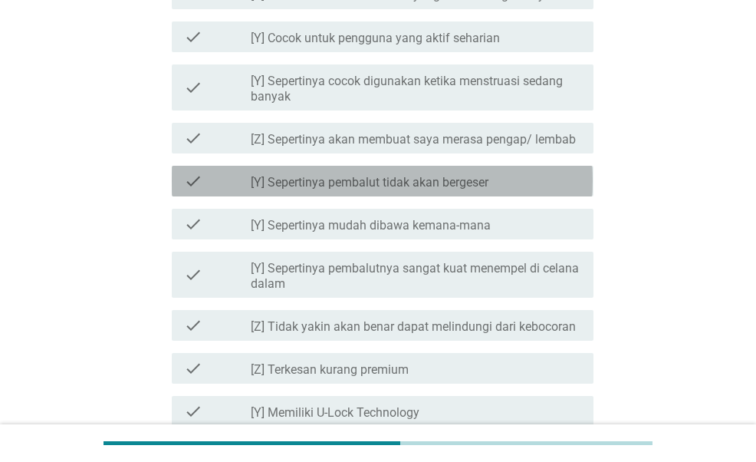
click at [402, 179] on label "[Y] Sepertinya pembalut tidak akan bergeser" at bounding box center [370, 182] width 238 height 15
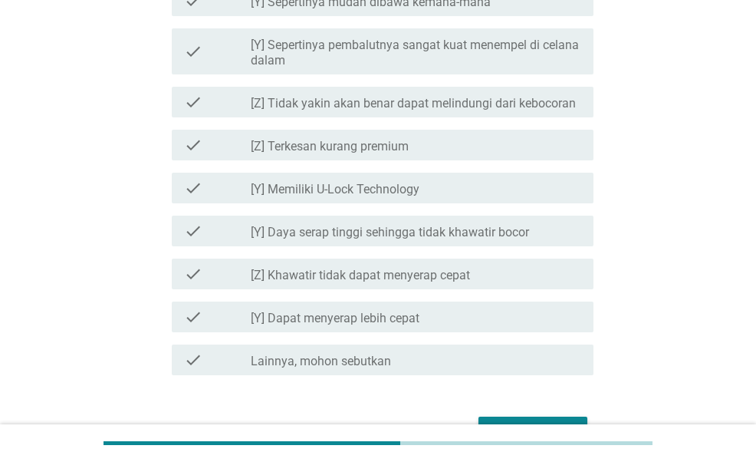
scroll to position [1634, 0]
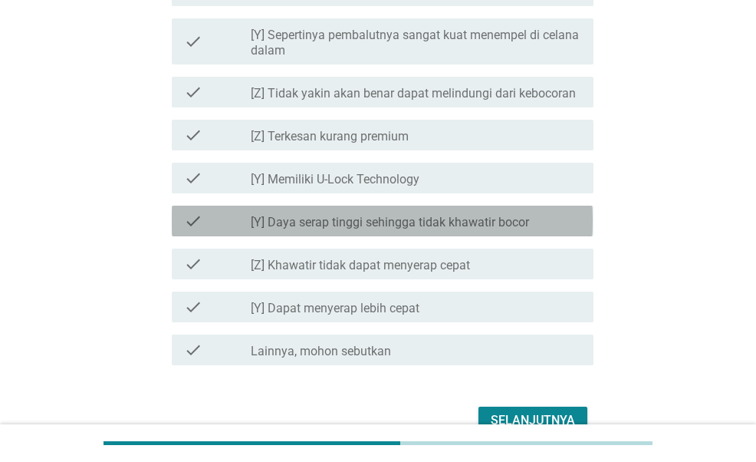
click at [423, 224] on label "[Y] Daya serap tinggi sehingga tidak khawatir bocor" at bounding box center [390, 222] width 278 height 15
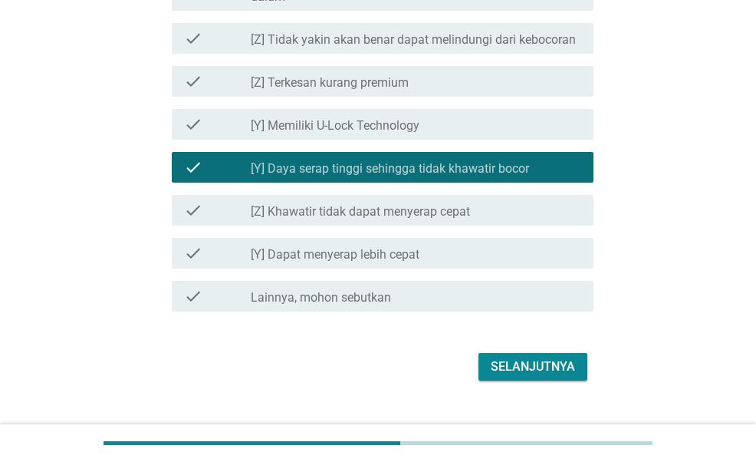
scroll to position [1688, 0]
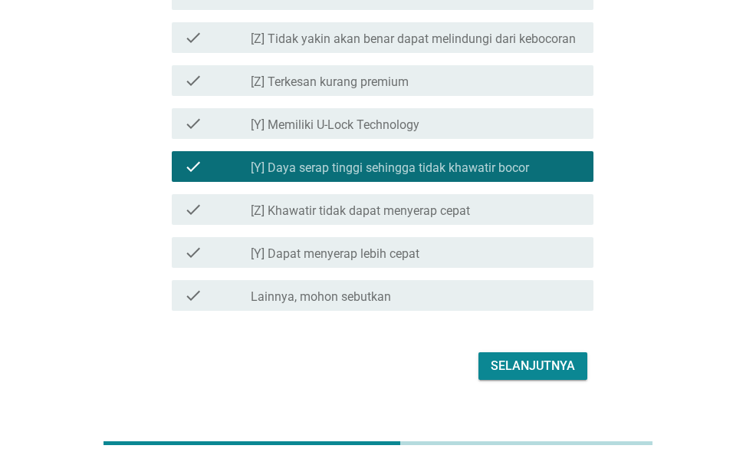
click at [552, 357] on div "Selanjutnya" at bounding box center [533, 366] width 84 height 18
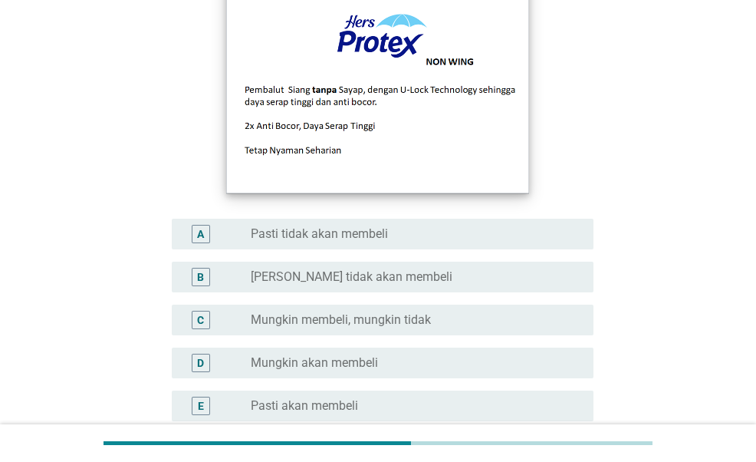
scroll to position [344, 0]
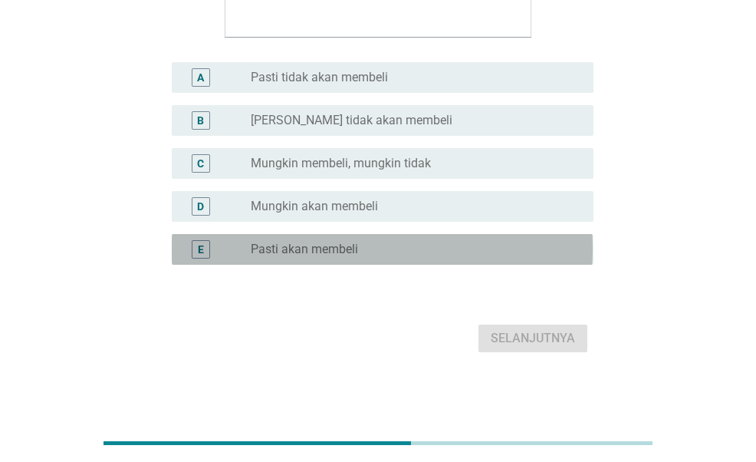
click at [408, 242] on div "radio_button_unchecked Pasti akan membeli" at bounding box center [410, 249] width 318 height 15
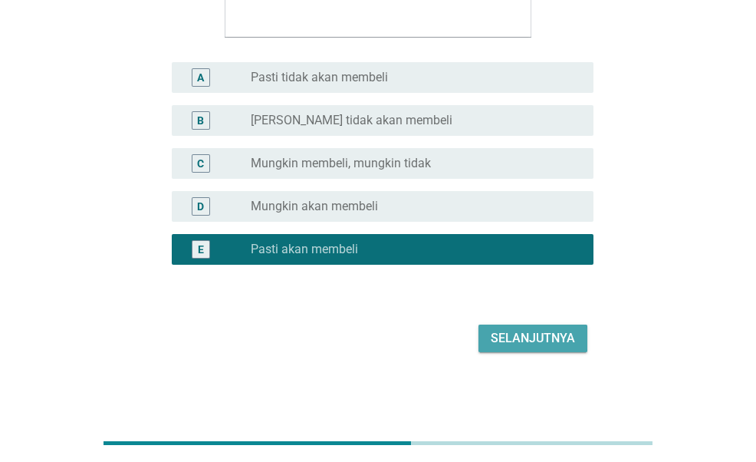
click at [561, 334] on div "Selanjutnya" at bounding box center [533, 338] width 84 height 18
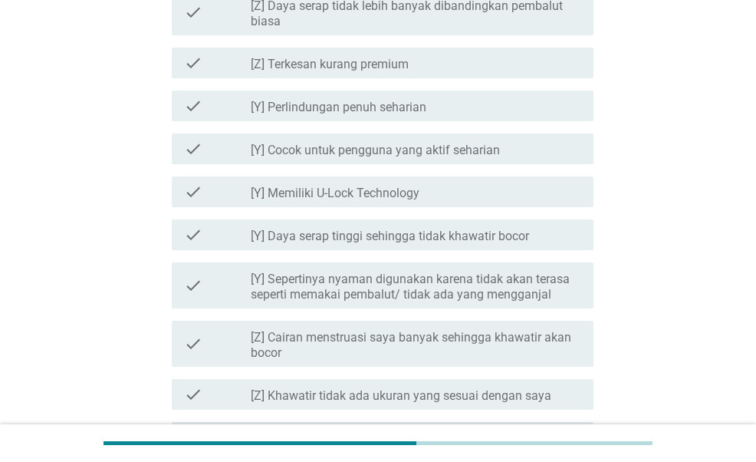
scroll to position [909, 0]
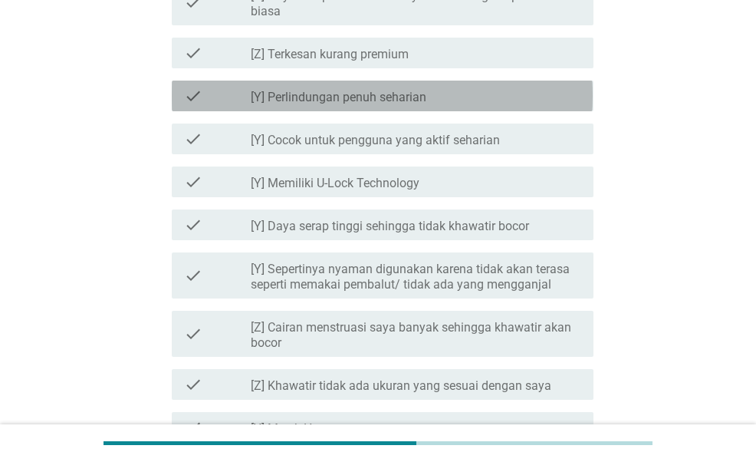
click at [363, 98] on label "[Y] Perlindungan penuh seharian" at bounding box center [339, 97] width 176 height 15
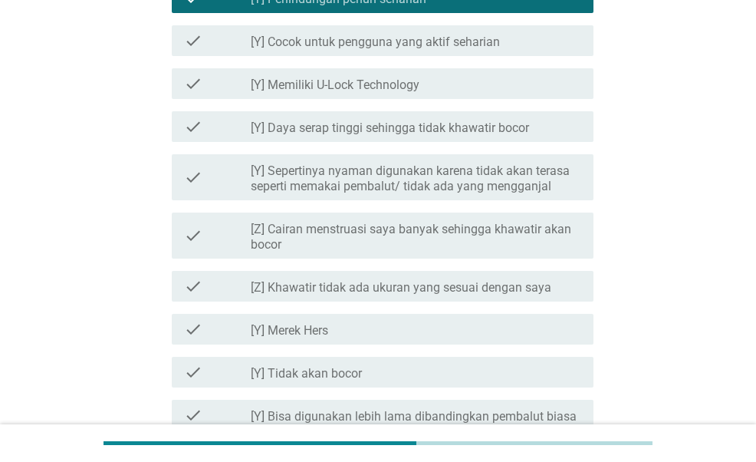
scroll to position [1017, 0]
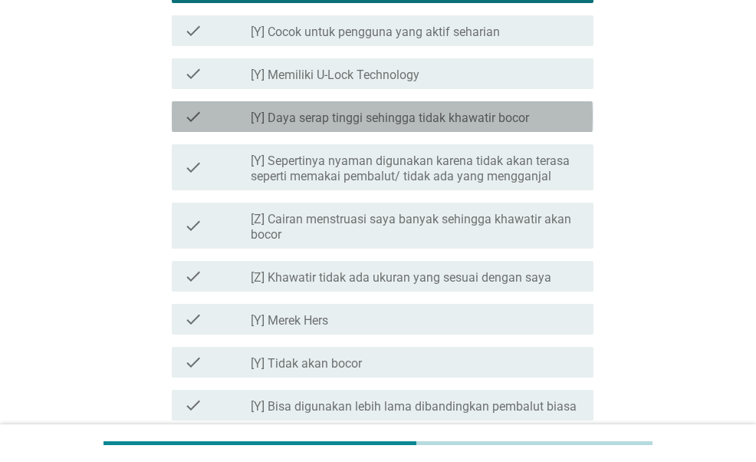
click at [364, 117] on label "[Y] Daya serap tinggi sehingga tidak khawatir bocor" at bounding box center [390, 117] width 278 height 15
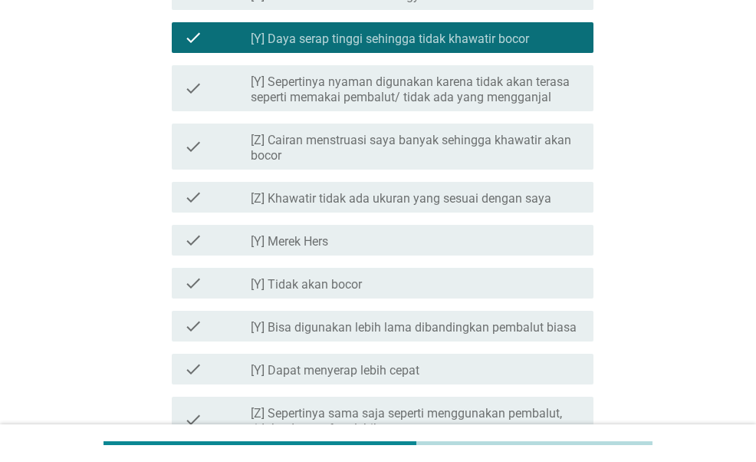
scroll to position [1140, 0]
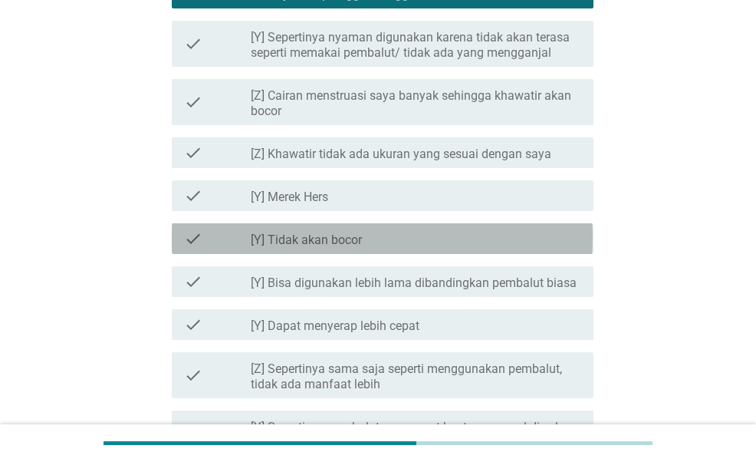
click at [359, 239] on label "[Y] Tidak akan bocor" at bounding box center [306, 239] width 111 height 15
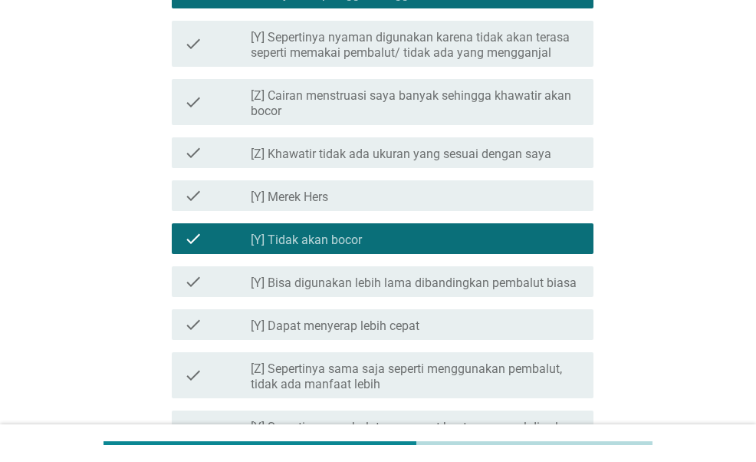
scroll to position [1207, 0]
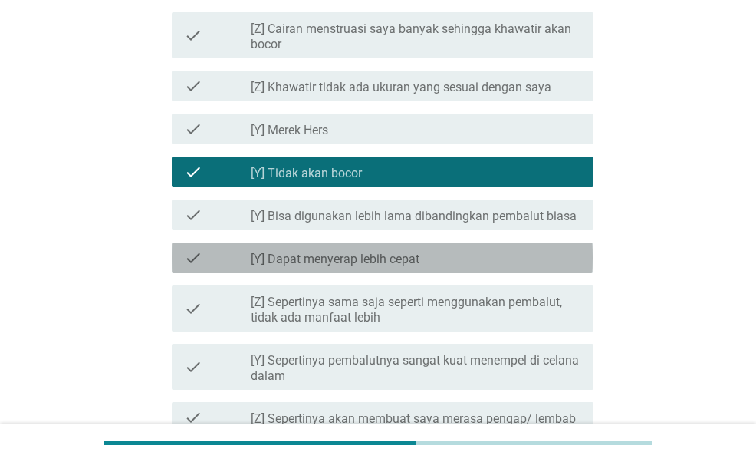
click at [364, 259] on label "[Y] Dapat menyerap lebih cepat" at bounding box center [335, 259] width 169 height 15
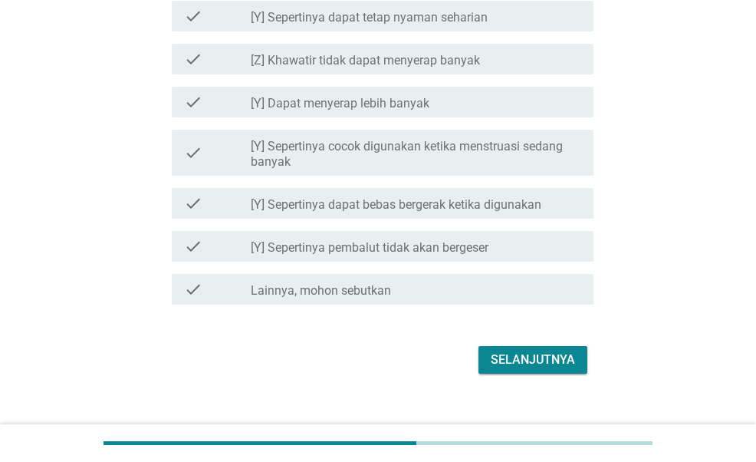
scroll to position [1716, 0]
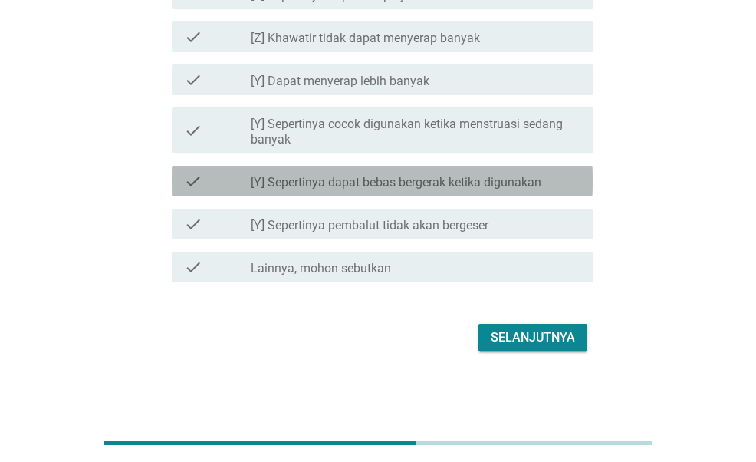
click at [404, 188] on label "[Y] Sepertinya dapat bebas bergerak ketika digunakan" at bounding box center [396, 182] width 291 height 15
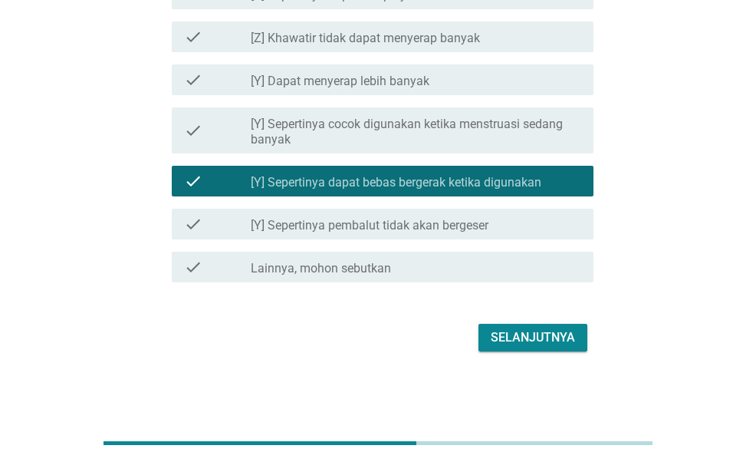
click at [548, 329] on div "Selanjutnya" at bounding box center [533, 337] width 84 height 18
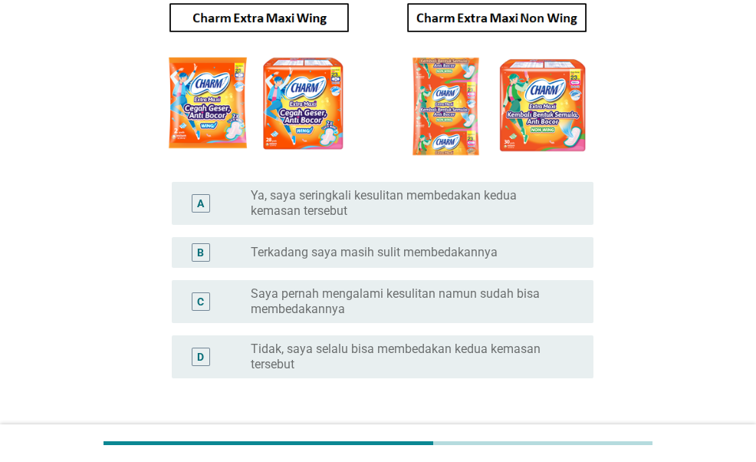
scroll to position [187, 0]
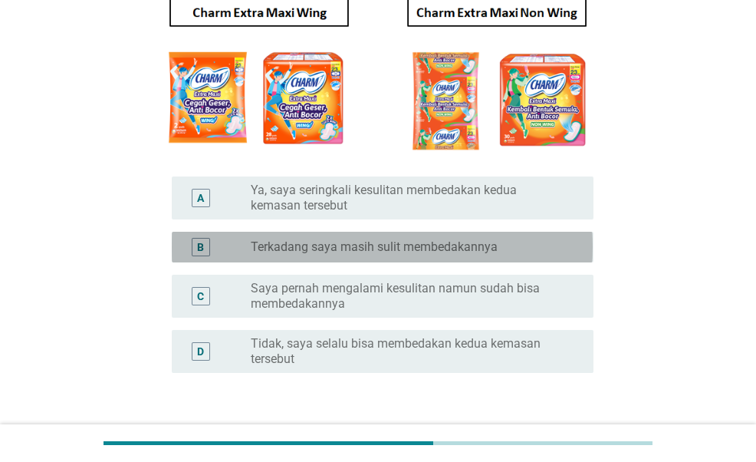
click at [425, 250] on label "Terkadang saya masih sulit membedakannya" at bounding box center [374, 246] width 247 height 15
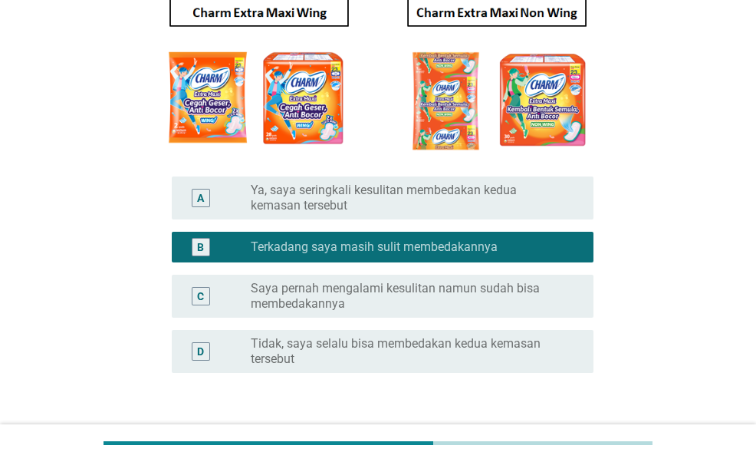
scroll to position [295, 0]
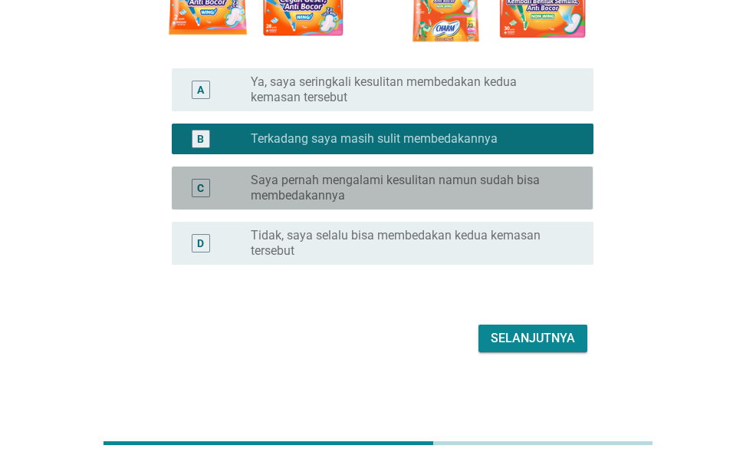
click at [469, 191] on label "Saya pernah mengalami kesulitan namun sudah bisa membedakannya" at bounding box center [410, 188] width 318 height 31
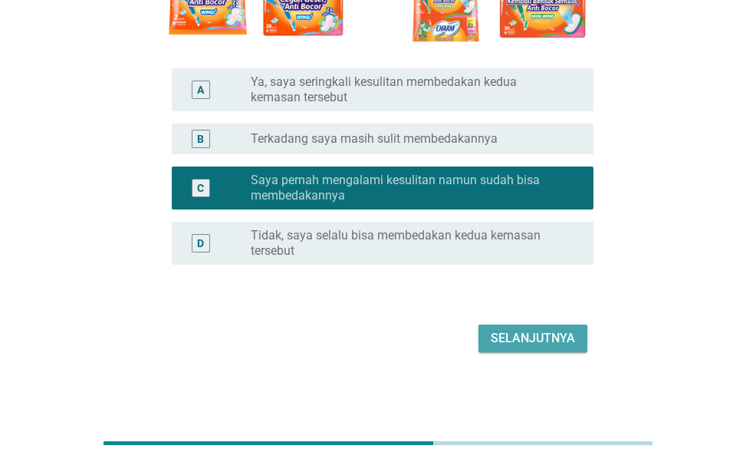
click at [515, 331] on div "Selanjutnya" at bounding box center [533, 338] width 84 height 18
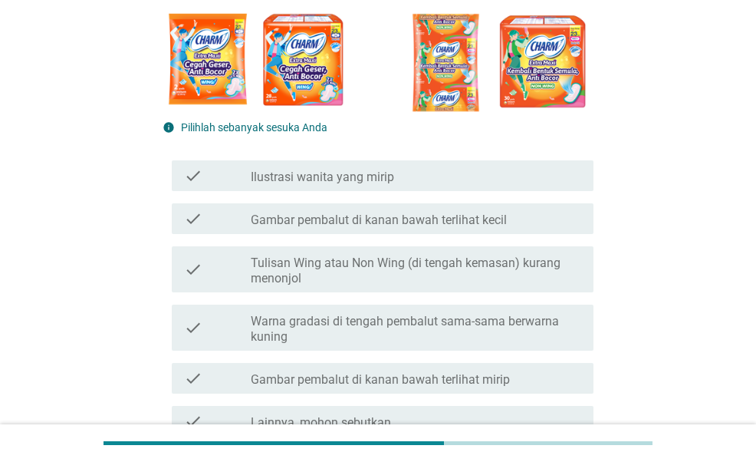
scroll to position [254, 0]
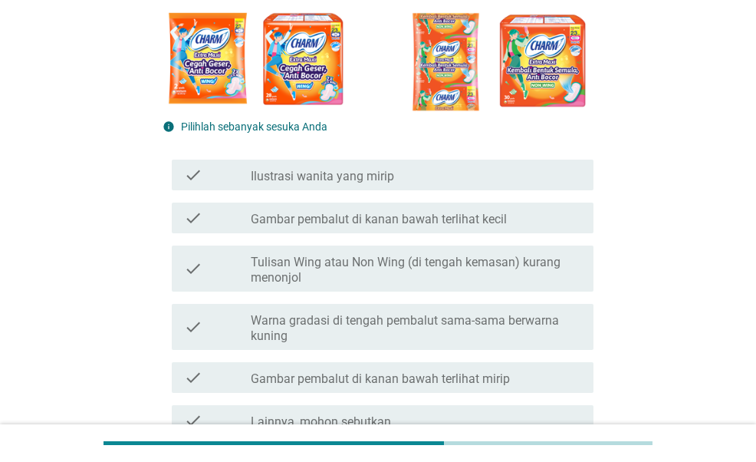
click at [400, 176] on div "check_box_outline_blank Ilustrasi wanita yang mirip" at bounding box center [416, 175] width 331 height 18
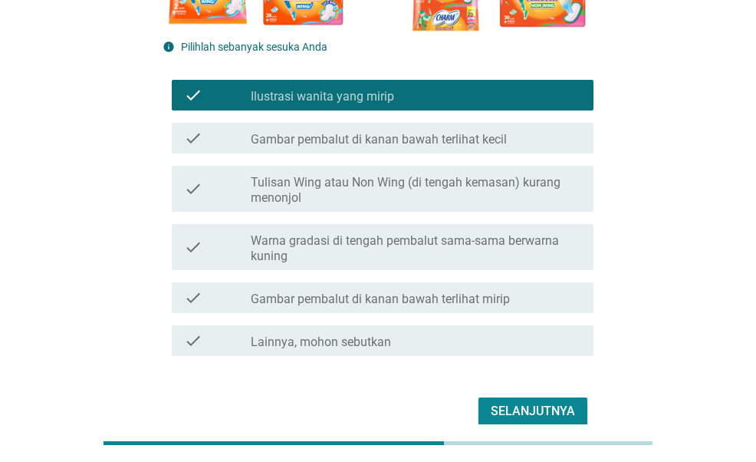
scroll to position [333, 0]
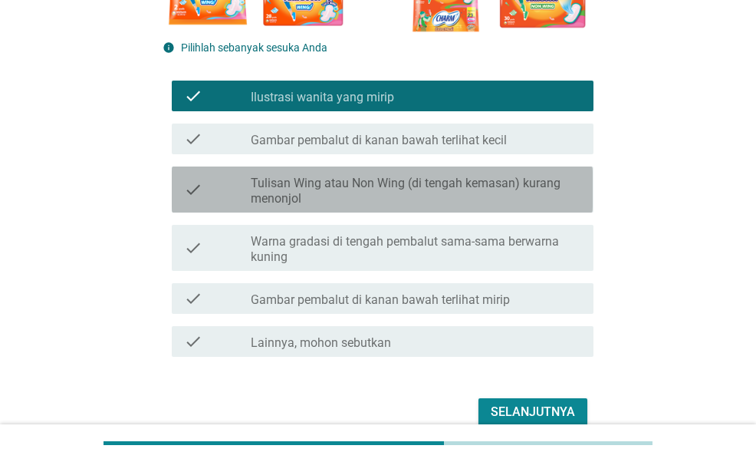
click at [432, 183] on label "Tulisan Wing atau Non Wing (di tengah kemasan) kurang menonjol" at bounding box center [416, 191] width 331 height 31
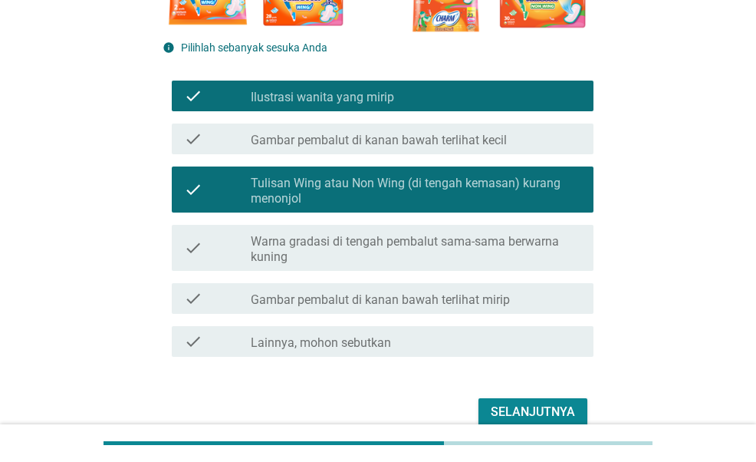
scroll to position [406, 0]
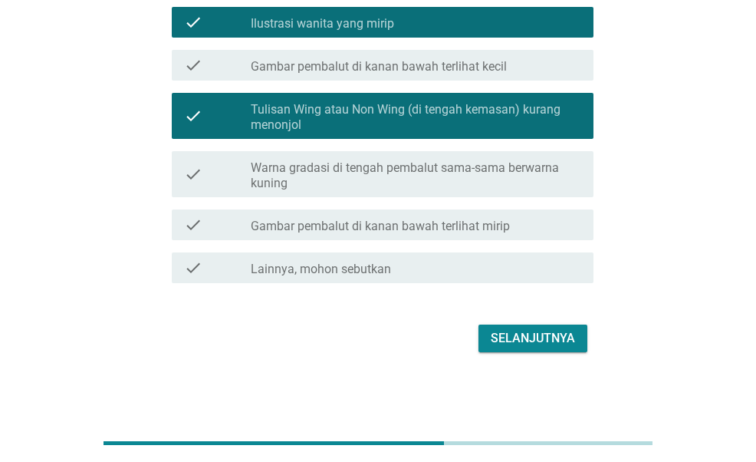
click at [537, 336] on div "Selanjutnya" at bounding box center [533, 338] width 84 height 18
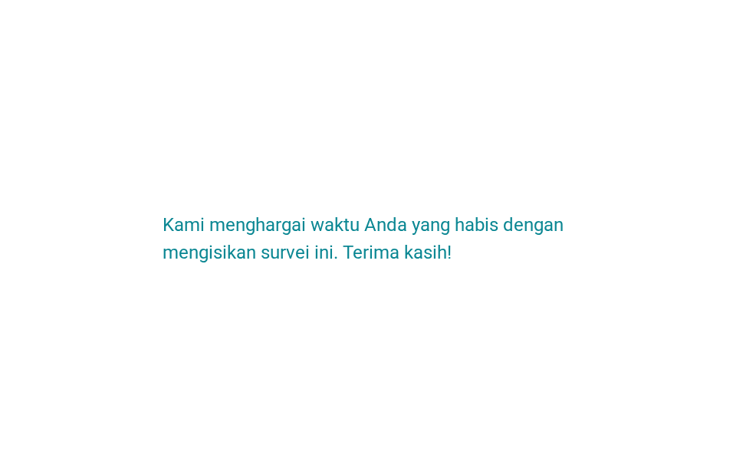
scroll to position [0, 0]
